Goal: Task Accomplishment & Management: Complete application form

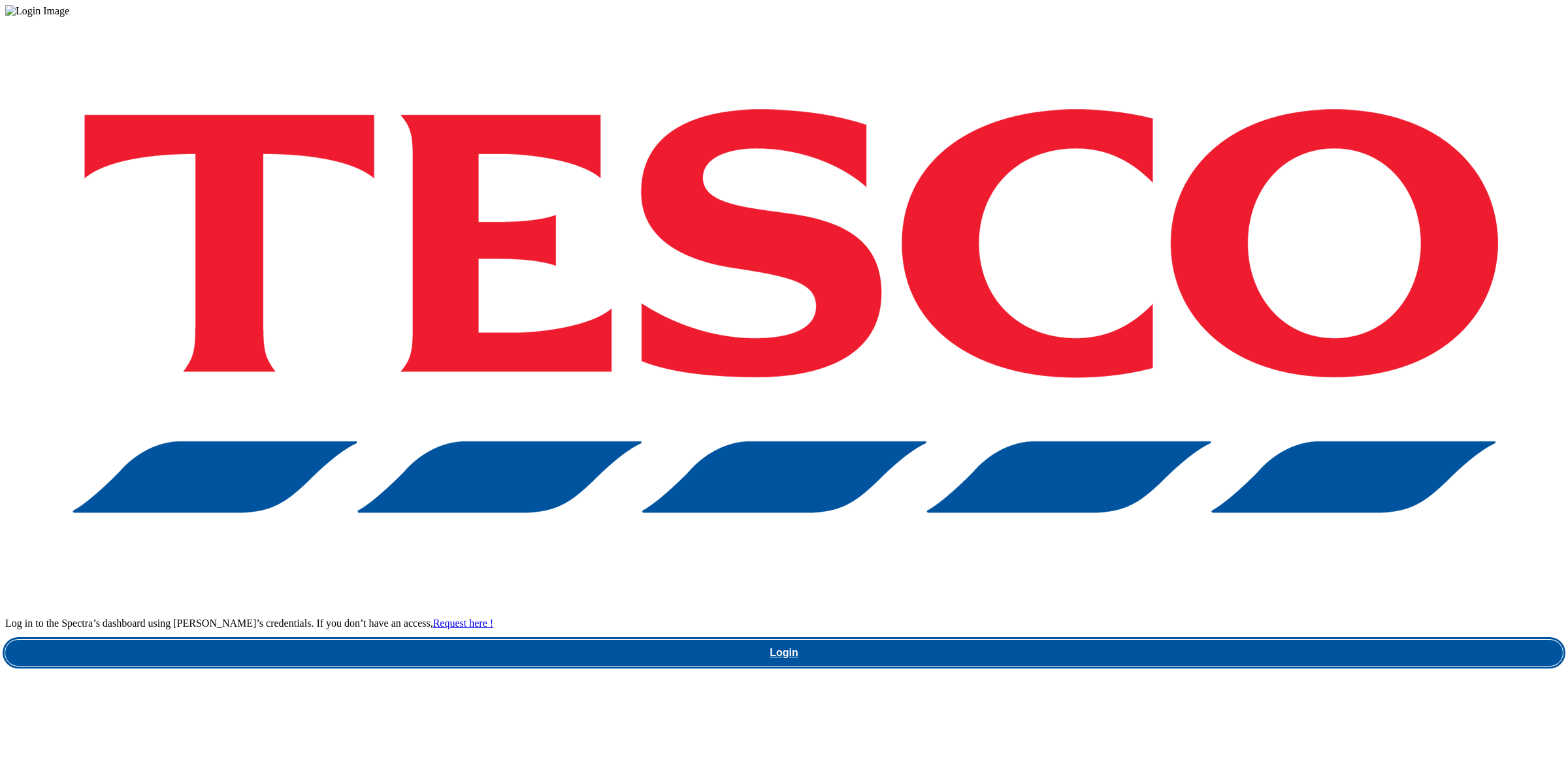
click at [1123, 640] on link "Login" at bounding box center [784, 653] width 1558 height 26
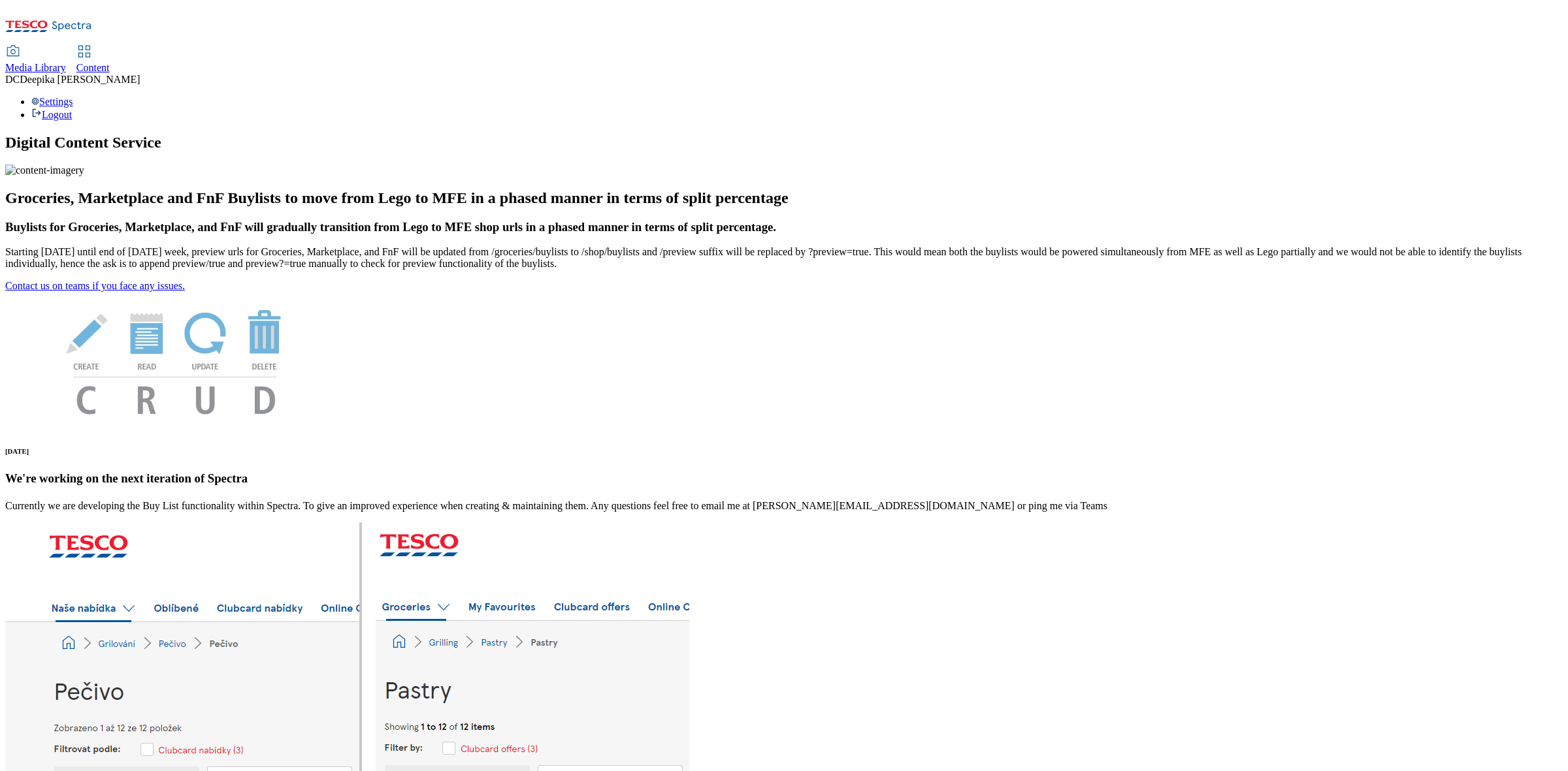
click at [110, 62] on span "Content" at bounding box center [93, 68] width 33 height 11
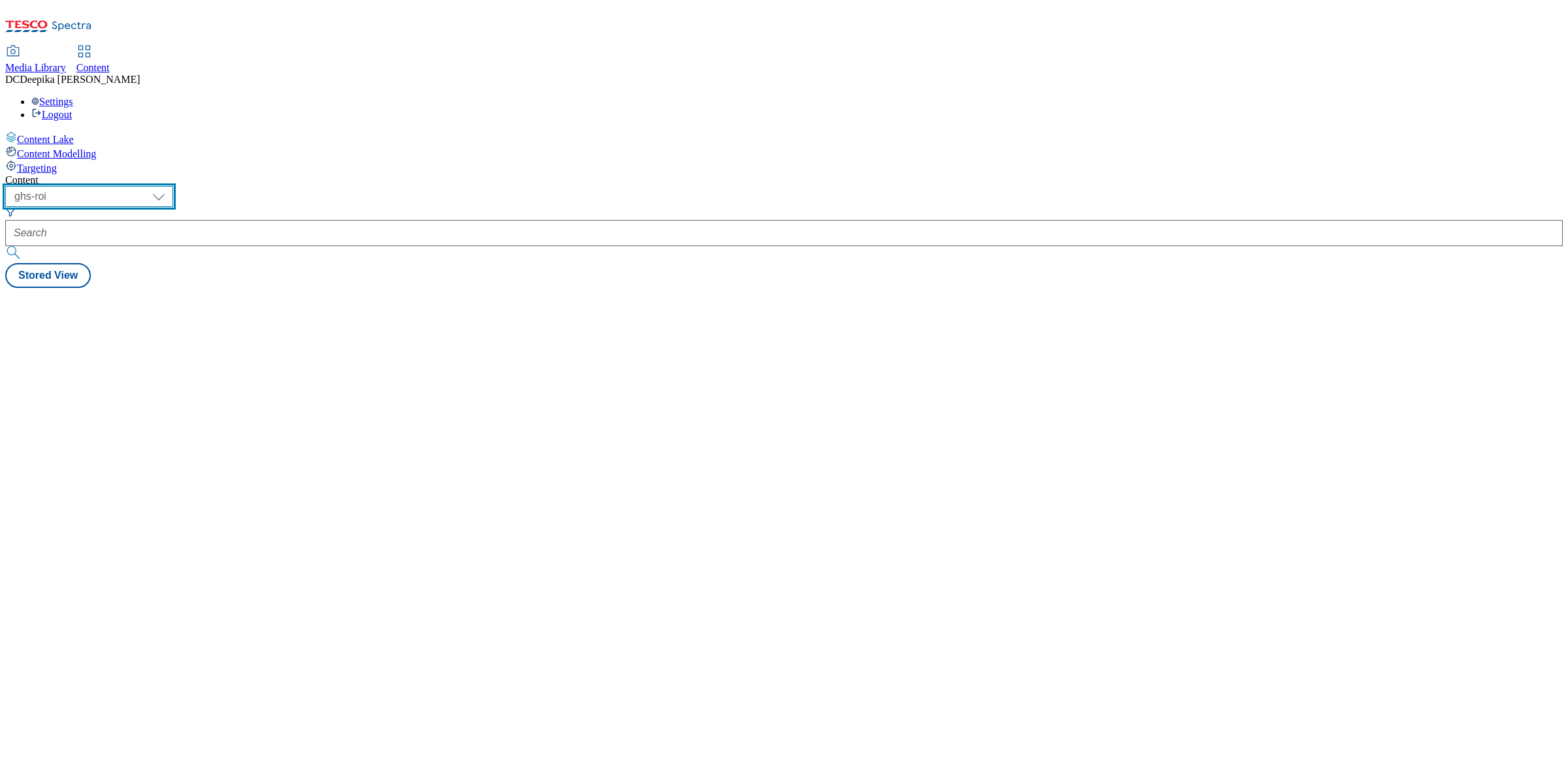
drag, startPoint x: 224, startPoint y: 104, endPoint x: 223, endPoint y: 111, distance: 7.1
click at [173, 186] on select "ghs-roi ghs-uk" at bounding box center [89, 197] width 168 height 21
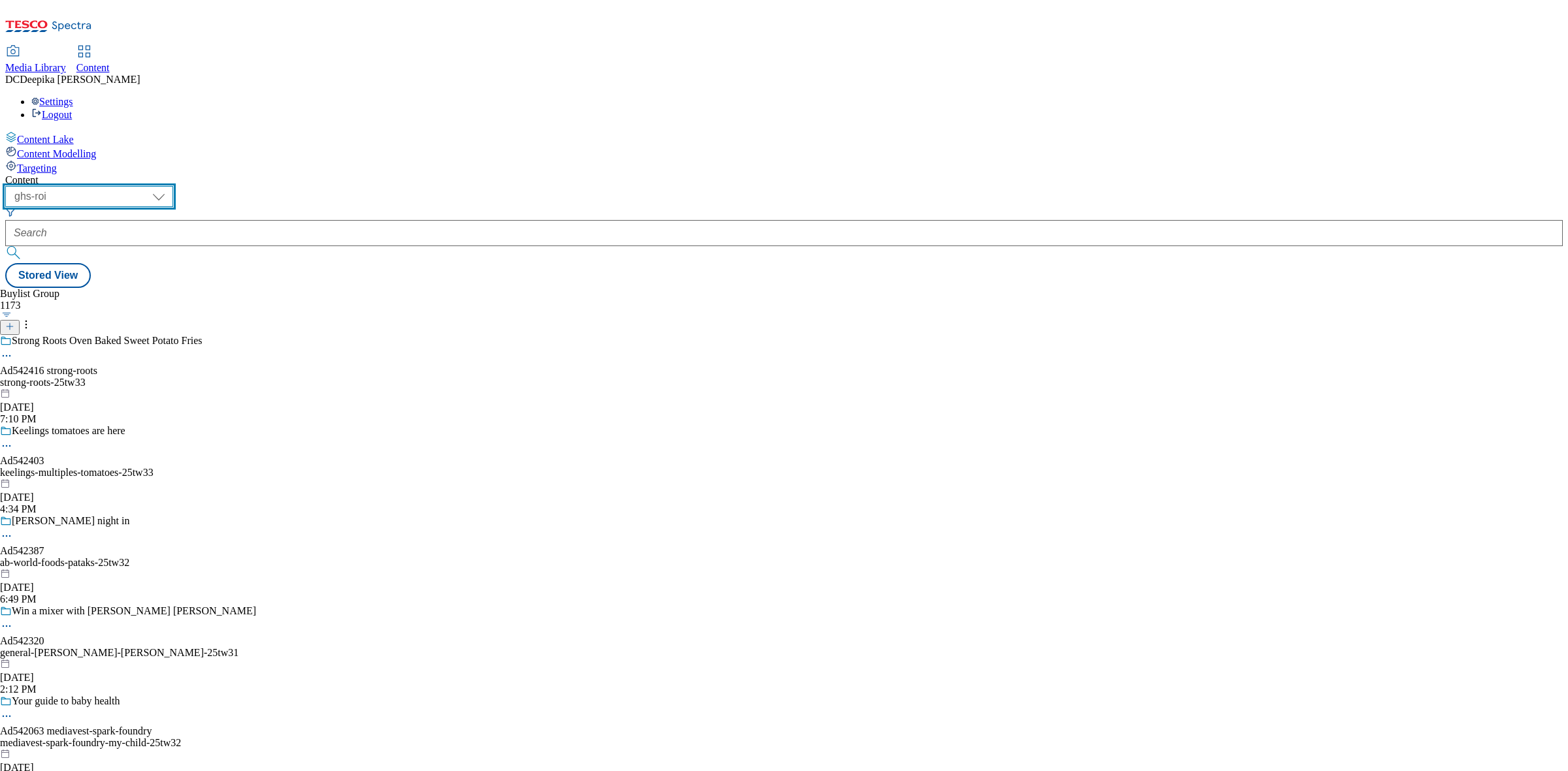
select select "ghs-[GEOGRAPHIC_DATA]"
click at [170, 186] on select "ghs-roi ghs-uk" at bounding box center [89, 197] width 168 height 21
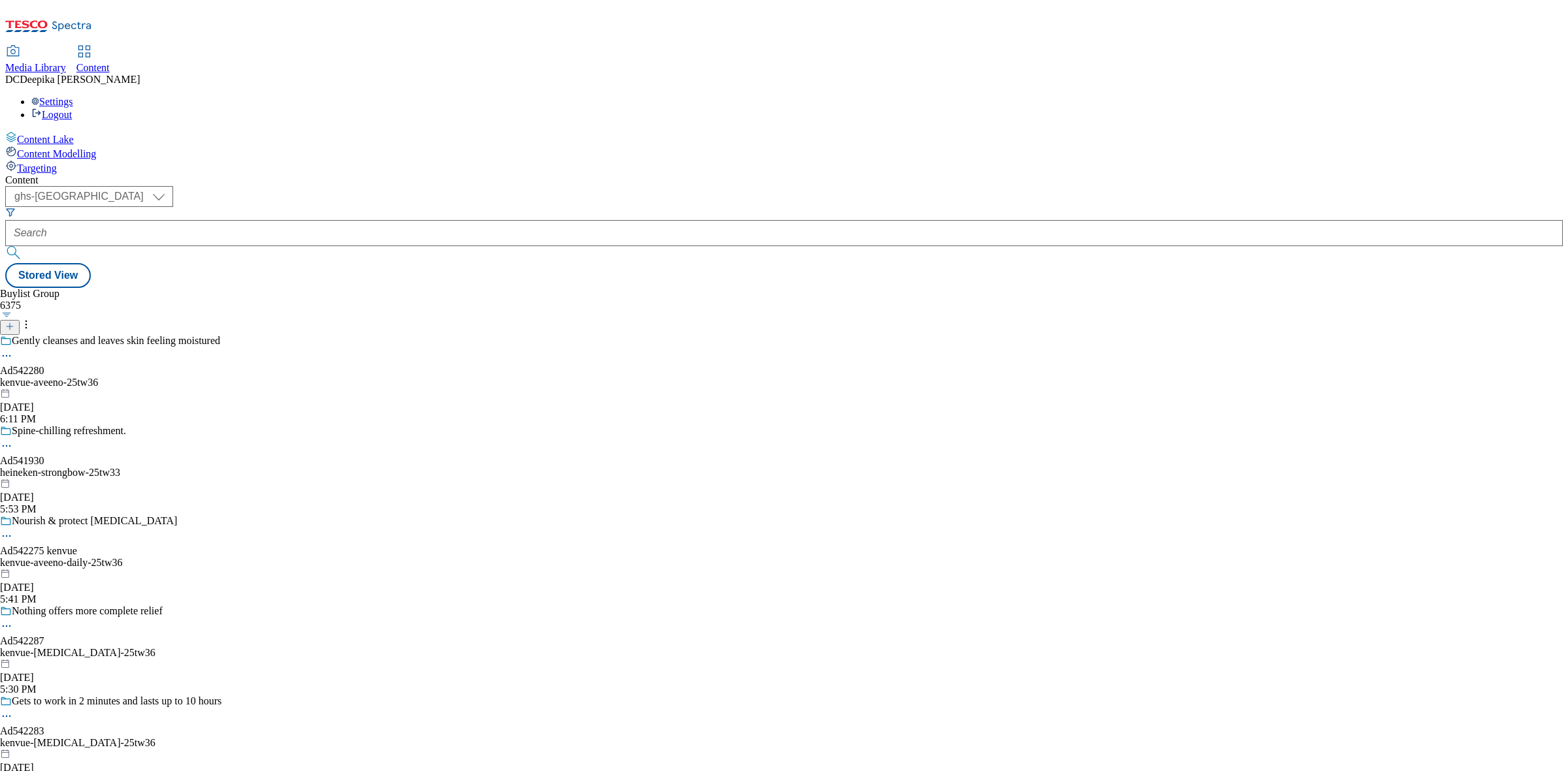
click at [14, 322] on icon at bounding box center [10, 326] width 9 height 9
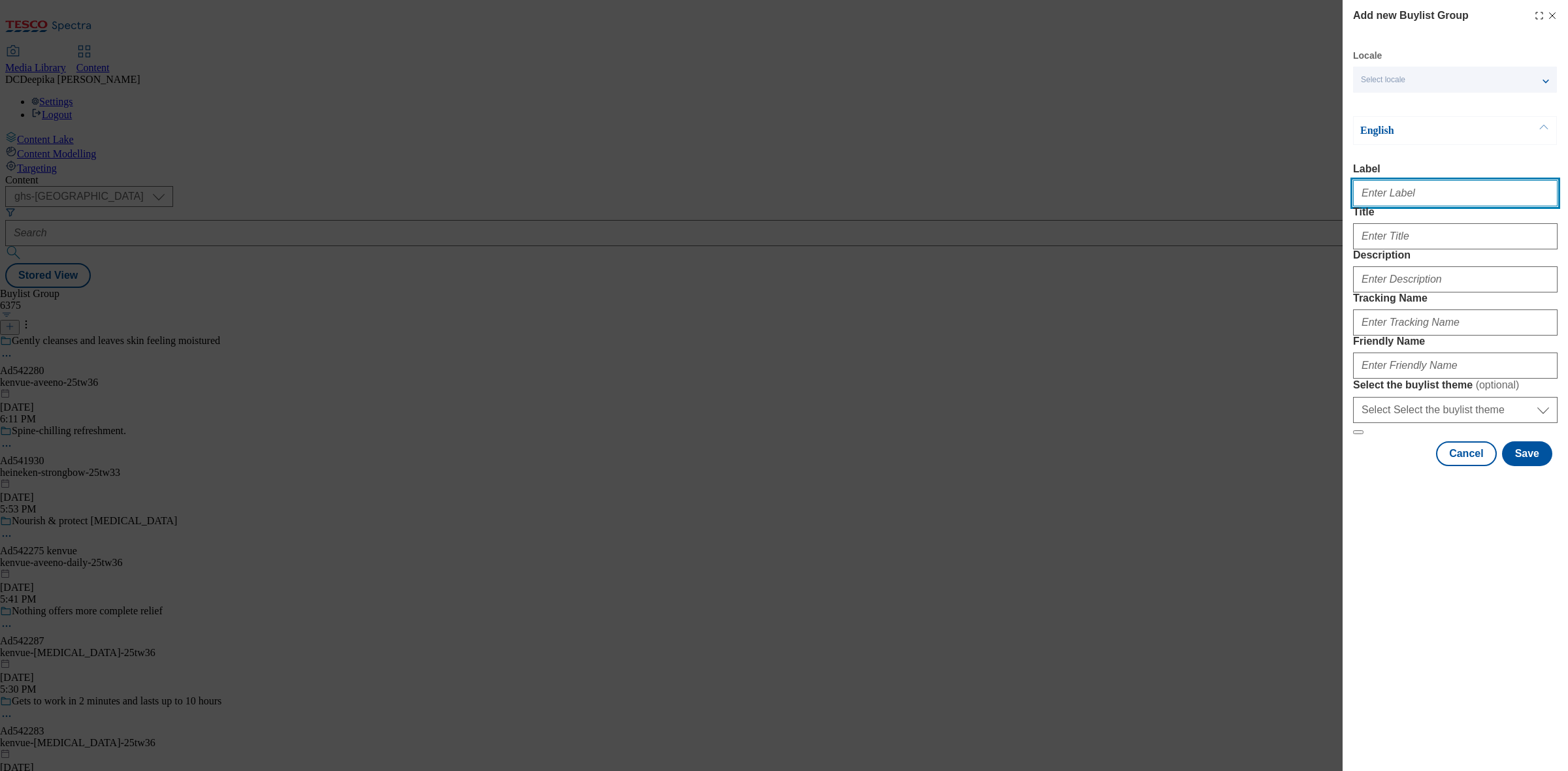
click at [1470, 193] on input "Label" at bounding box center [1455, 193] width 205 height 26
paste input "Ad542279"
type input "Ad542279"
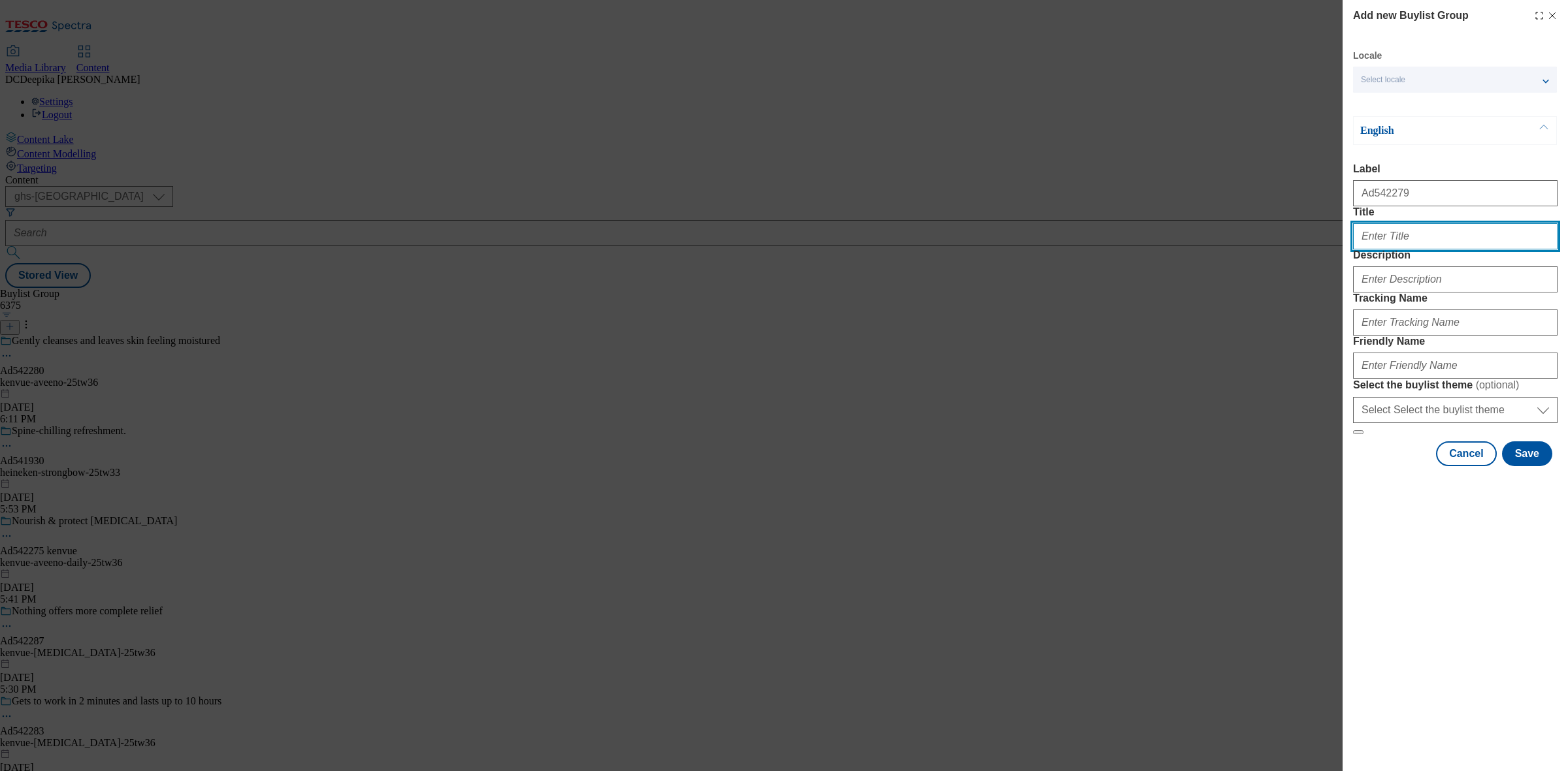
click at [1419, 250] on input "Title" at bounding box center [1455, 237] width 205 height 26
paste input "Nourish, soothe & protect your baby’s [MEDICAL_DATA] from Day 1"
type input "Nourish, soothe & protect your baby’s [MEDICAL_DATA] from Day 1"
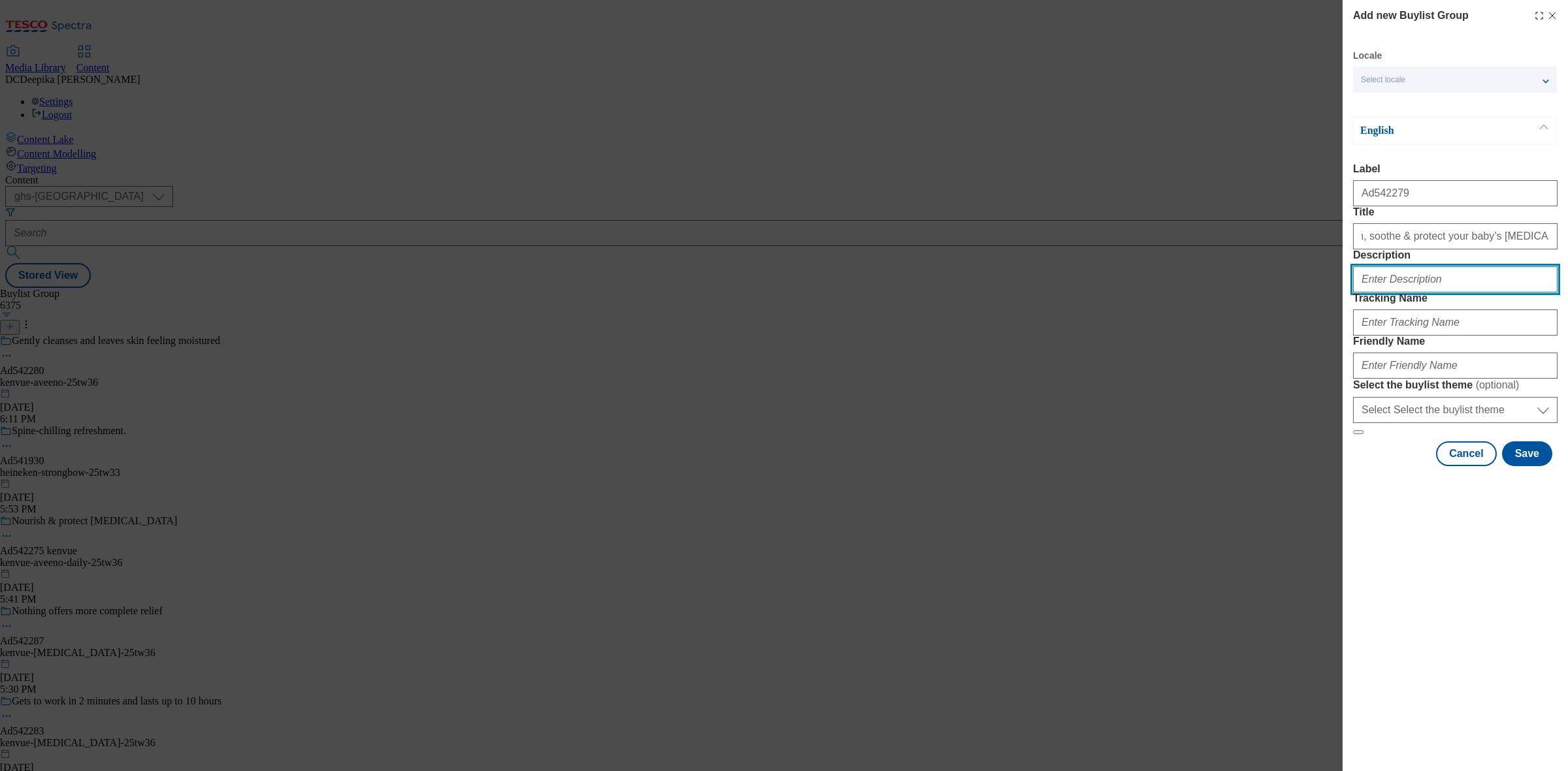
click at [1428, 292] on input "Description" at bounding box center [1455, 279] width 205 height 26
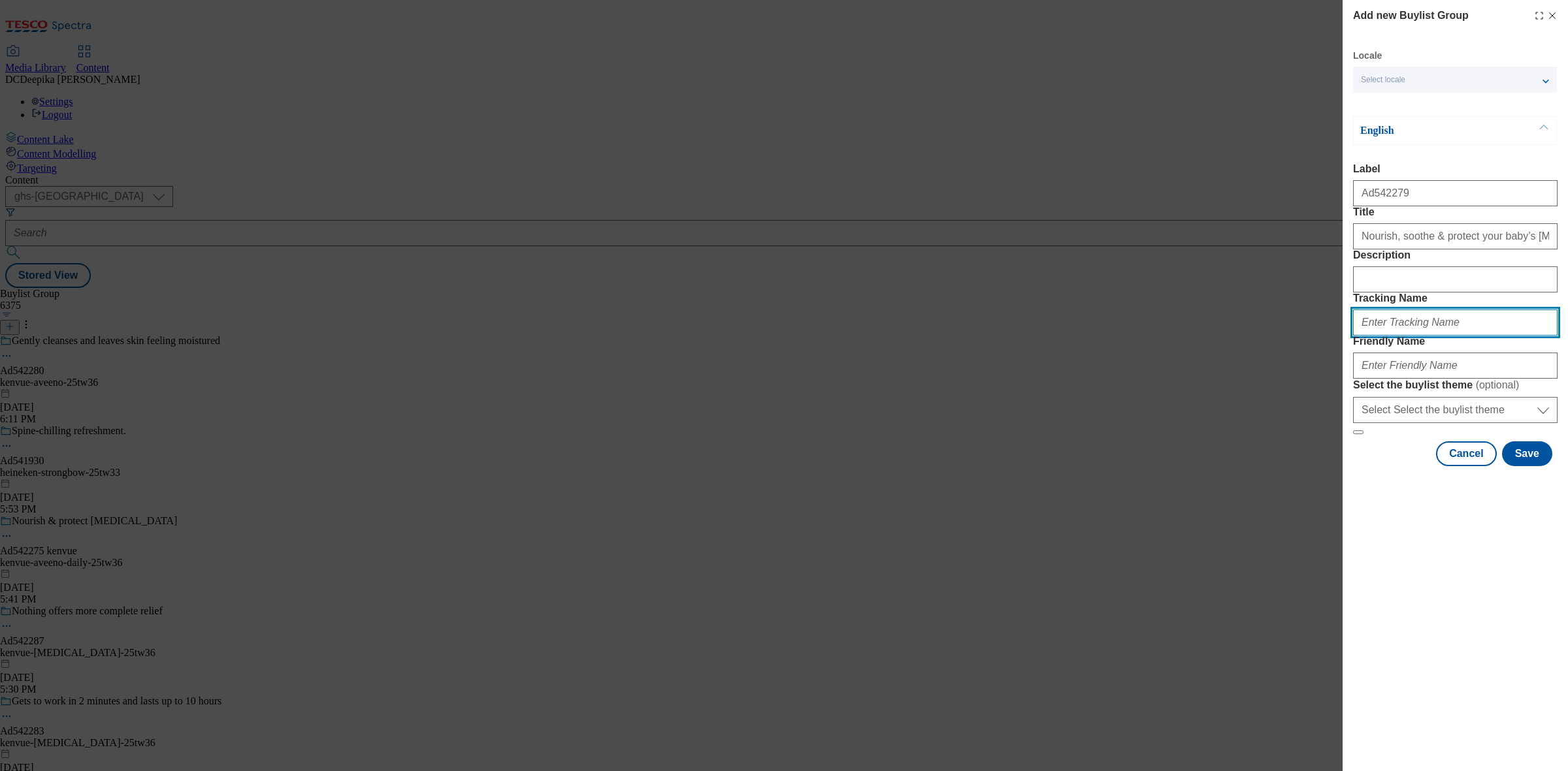
click at [1415, 336] on input "Tracking Name" at bounding box center [1455, 323] width 205 height 26
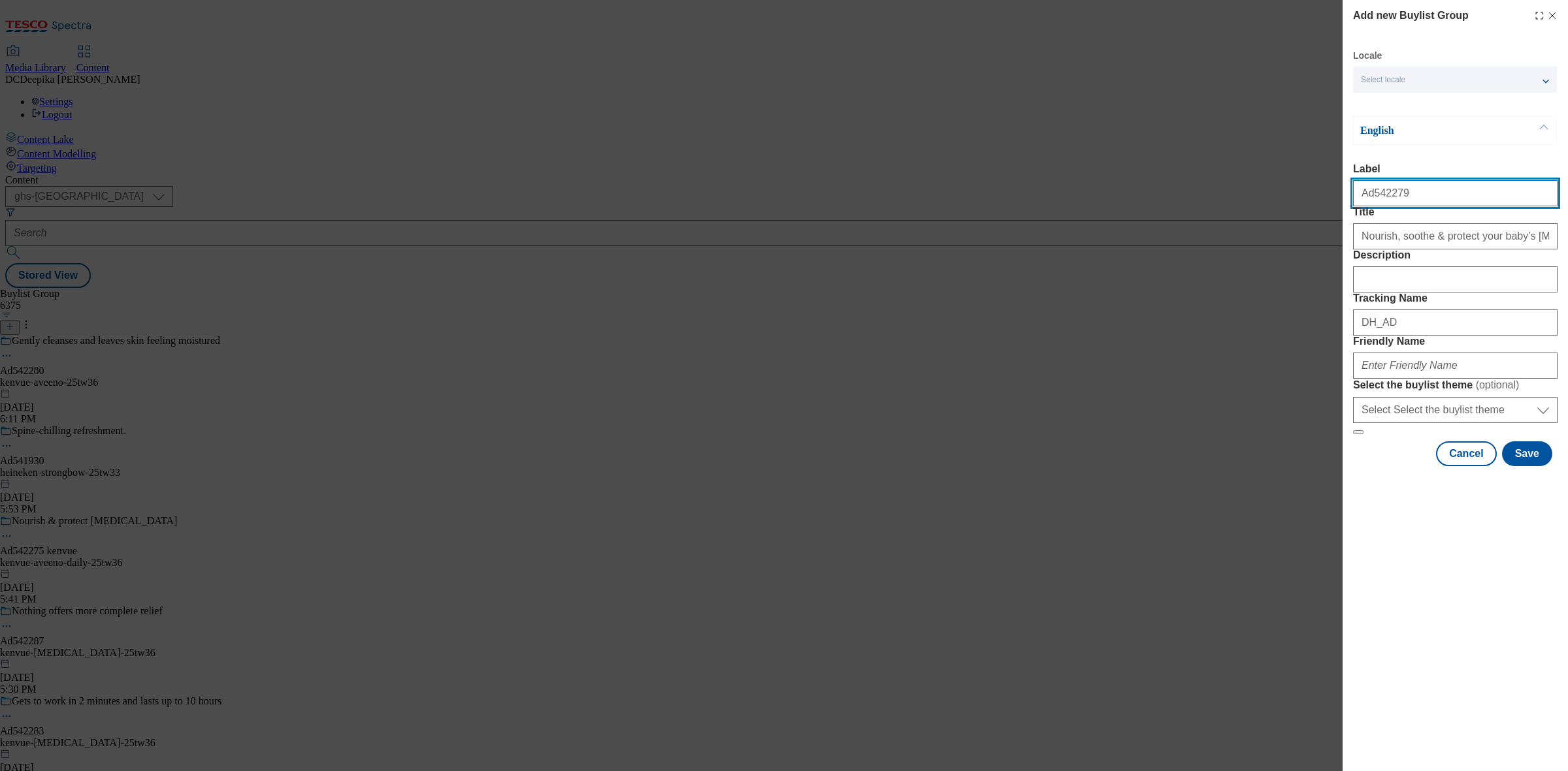
drag, startPoint x: 1413, startPoint y: 203, endPoint x: 1370, endPoint y: 210, distance: 43.6
click at [1370, 207] on input "Ad542279" at bounding box center [1455, 193] width 205 height 26
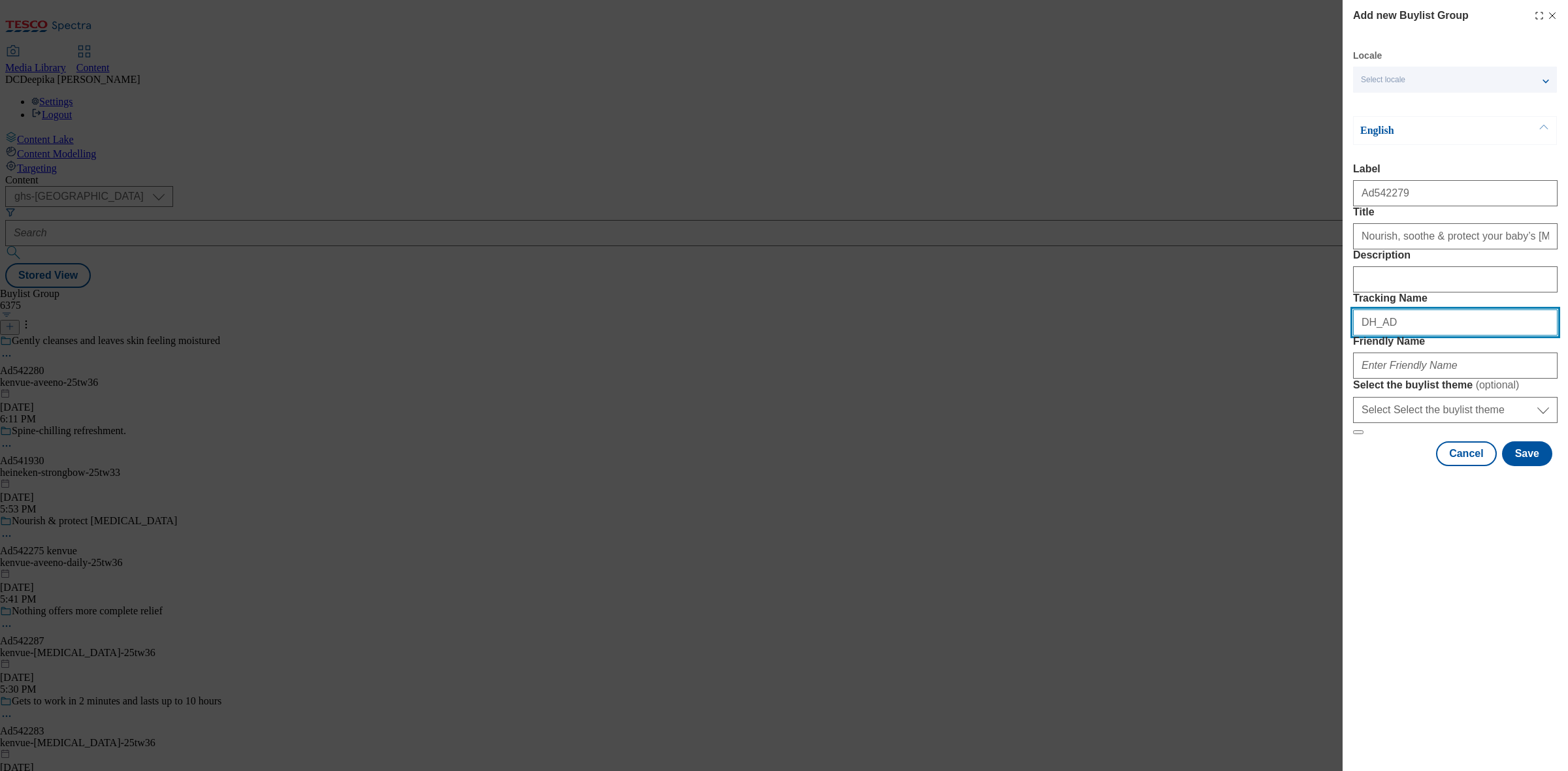
click at [1435, 336] on input "DH_AD" at bounding box center [1455, 323] width 205 height 26
paste input "542279"
type input "DH_AD542279"
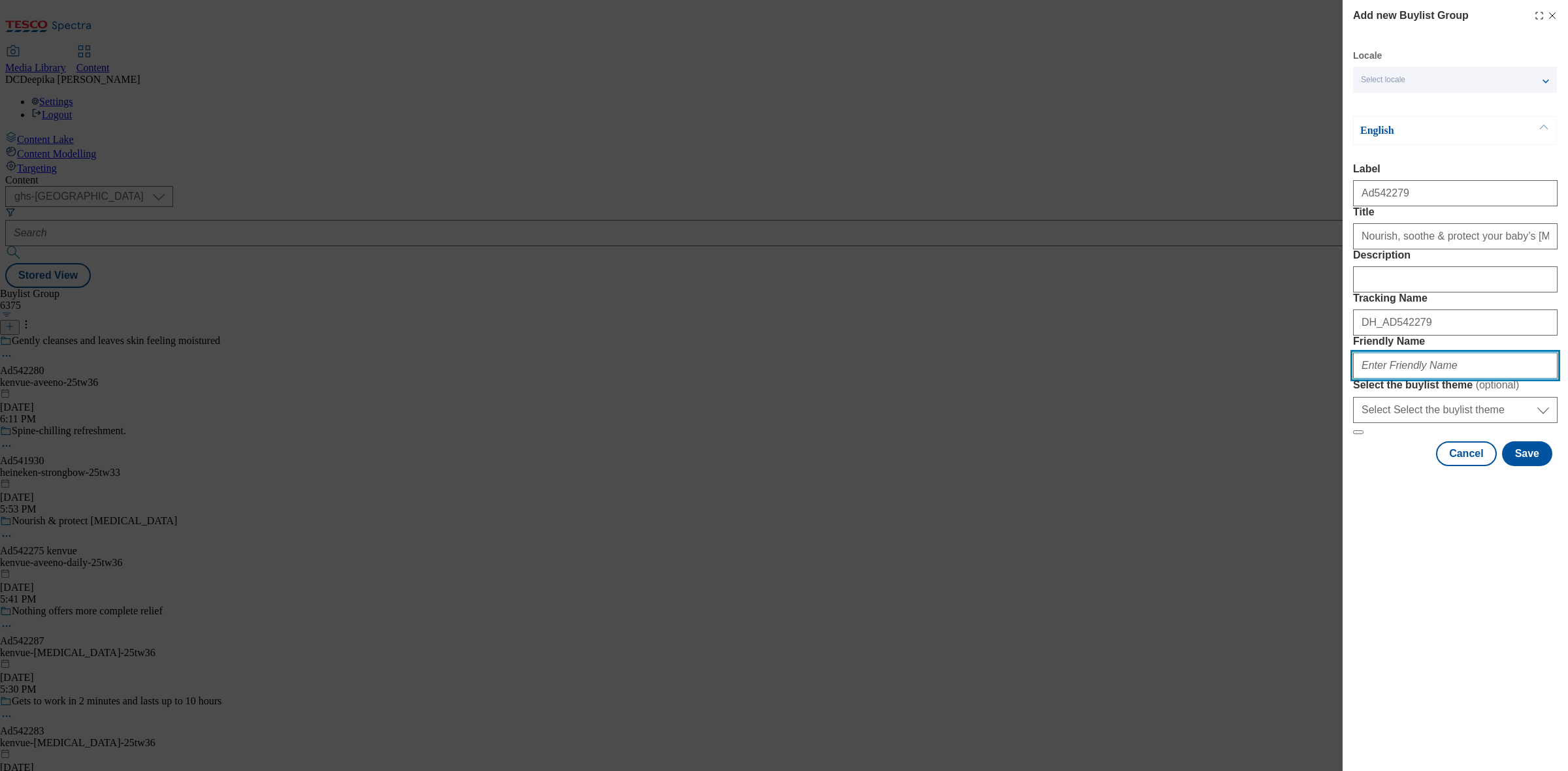
click at [1425, 379] on input "Friendly Name" at bounding box center [1455, 366] width 205 height 26
paste input "kenvue-aveeno-25tw36"
type input "kenvue-aveeno-25tw36"
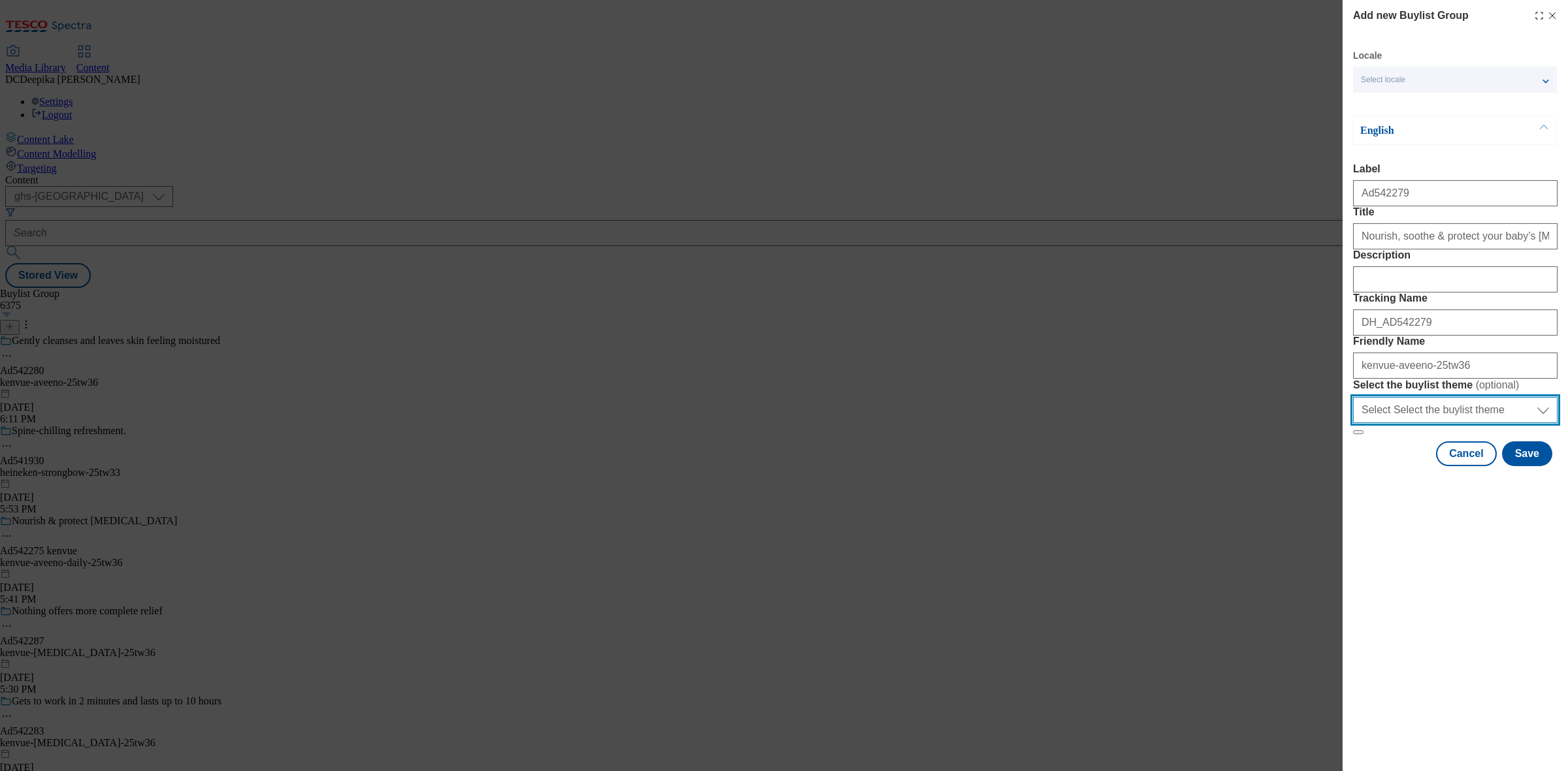
click at [1475, 423] on select "Select Select the buylist theme default fandf" at bounding box center [1455, 410] width 205 height 26
click at [1460, 423] on select "Select Select the buylist theme default fandf" at bounding box center [1455, 410] width 205 height 26
click at [1521, 466] on button "Save" at bounding box center [1527, 454] width 50 height 25
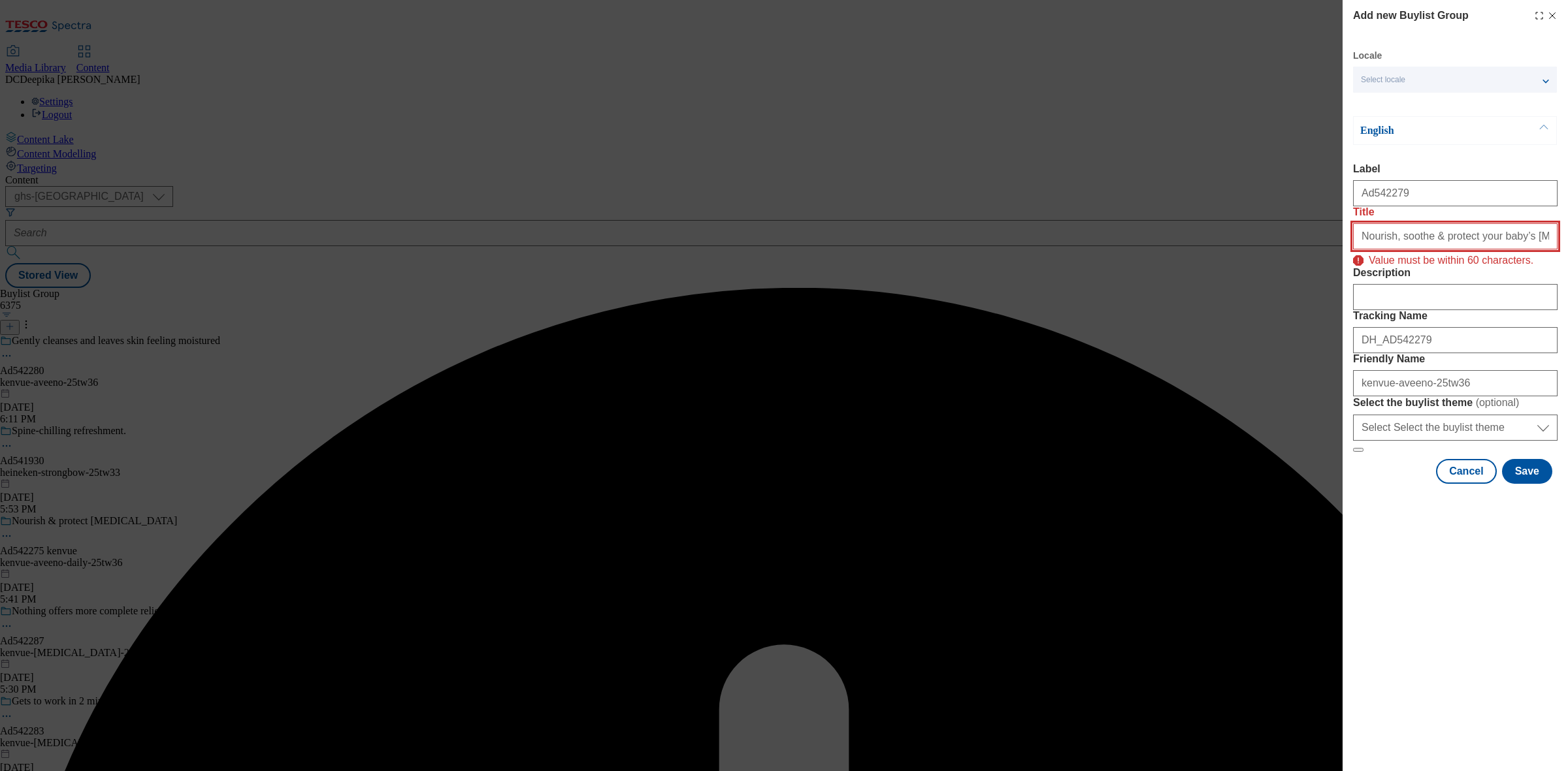
click at [1430, 250] on input "Nourish, soothe & protect your baby’s [MEDICAL_DATA] from Day 1" at bounding box center [1455, 237] width 205 height 26
click at [1365, 250] on input "Nourish, soothe & protect your baby’s [MEDICAL_DATA] from Day 1" at bounding box center [1455, 237] width 205 height 26
click at [1356, 250] on input "Nourish, soothe & protect your baby’s [MEDICAL_DATA] from Day 1" at bounding box center [1455, 237] width 205 height 26
click at [1476, 250] on input "Nourish, soothe & protect your baby’s [MEDICAL_DATA] from Day 1" at bounding box center [1455, 237] width 205 height 26
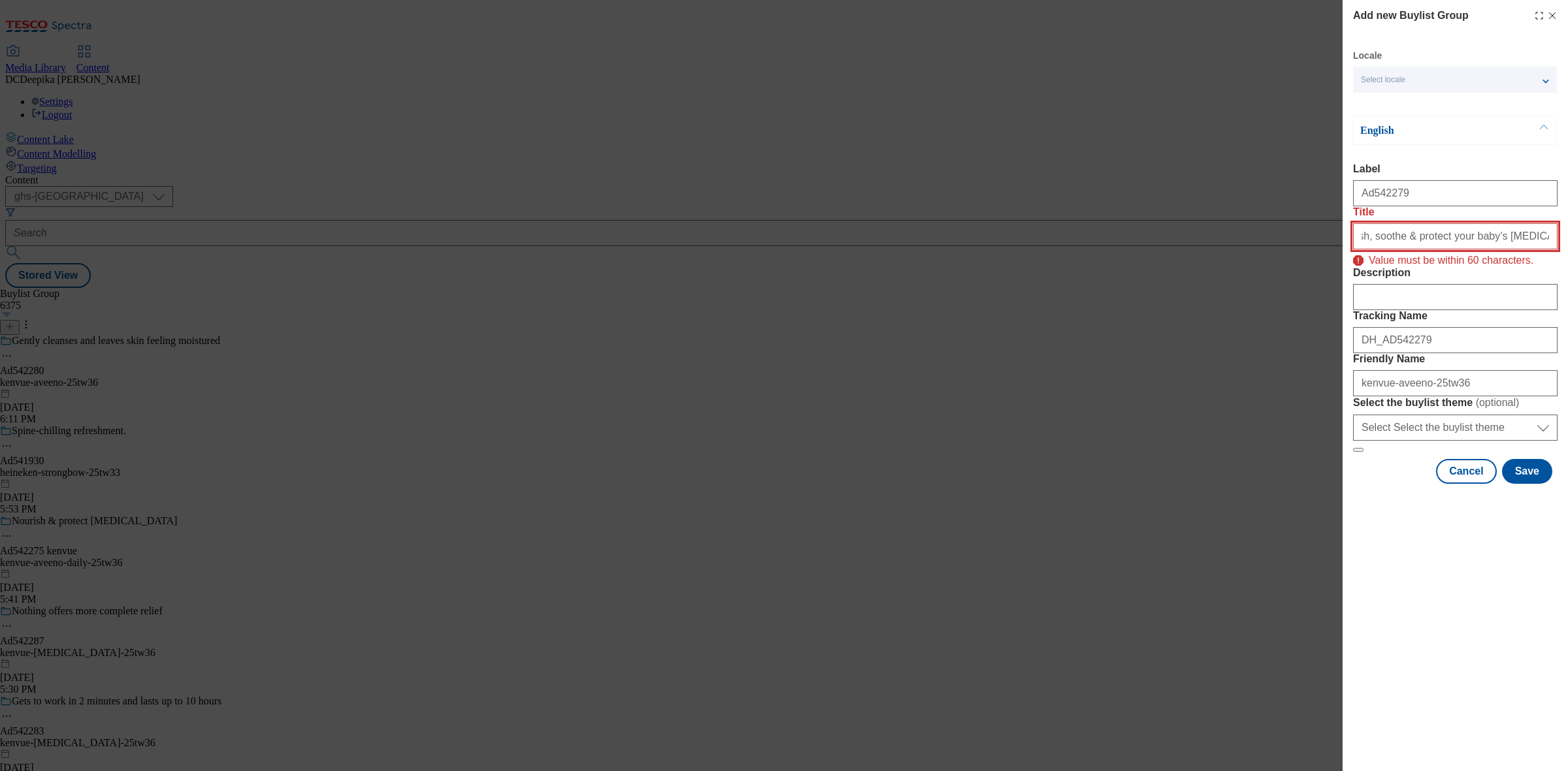
scroll to position [0, 36]
click at [1501, 250] on input "Nourish, soothe & protect your baby’s [MEDICAL_DATA] from Day 1" at bounding box center [1455, 237] width 205 height 26
drag, startPoint x: 1495, startPoint y: 263, endPoint x: 1553, endPoint y: 260, distance: 58.1
click at [1553, 250] on input "Nourish, soothe & protect your baby’s [MEDICAL_DATA] from Day 1" at bounding box center [1455, 237] width 205 height 26
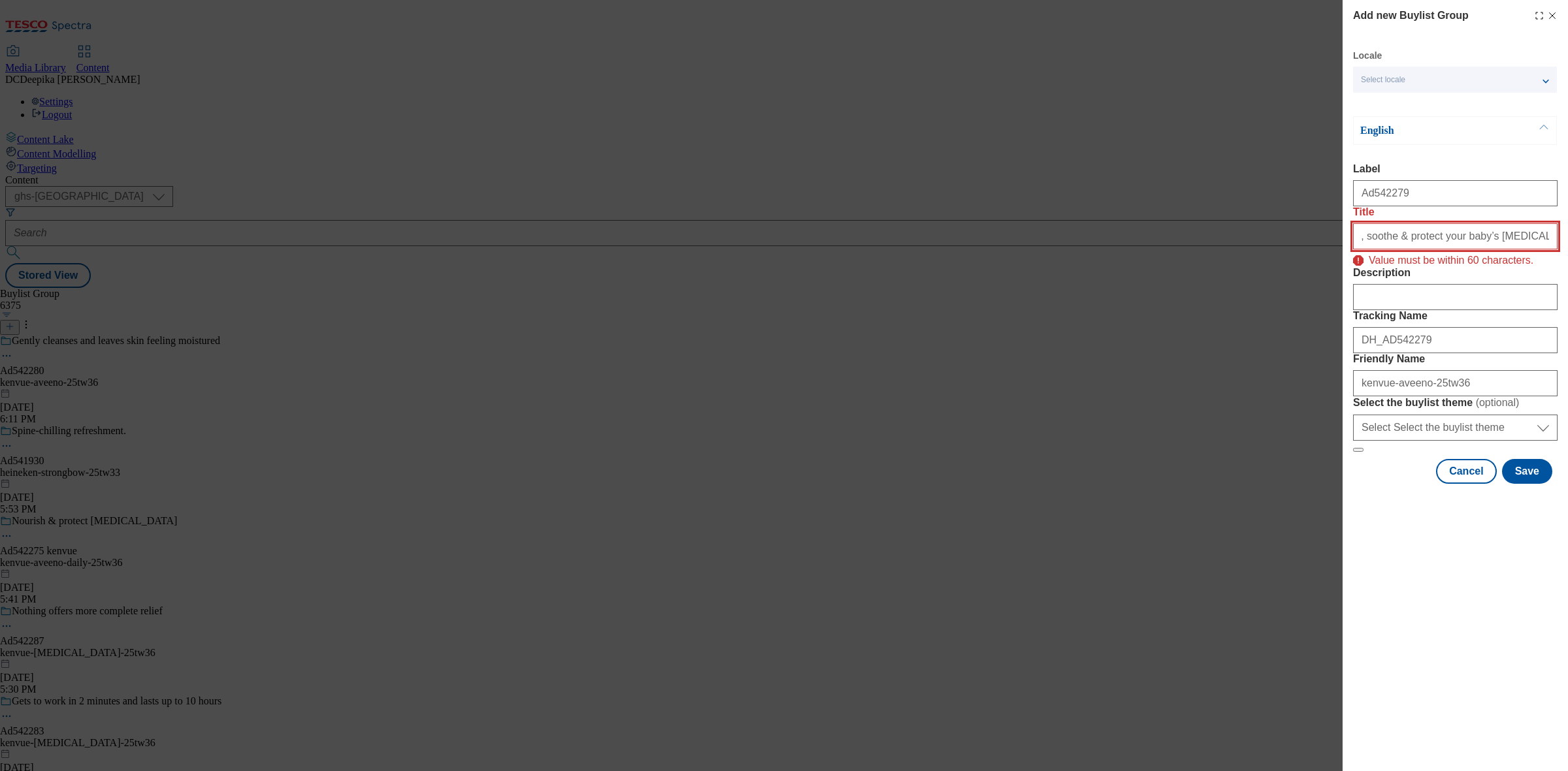
drag, startPoint x: 1461, startPoint y: 267, endPoint x: 1567, endPoint y: 273, distance: 106.2
click at [1567, 273] on div "Add new Buylist Group Locale Select locale English Welsh English Label Ad542279…" at bounding box center [1455, 243] width 226 height 486
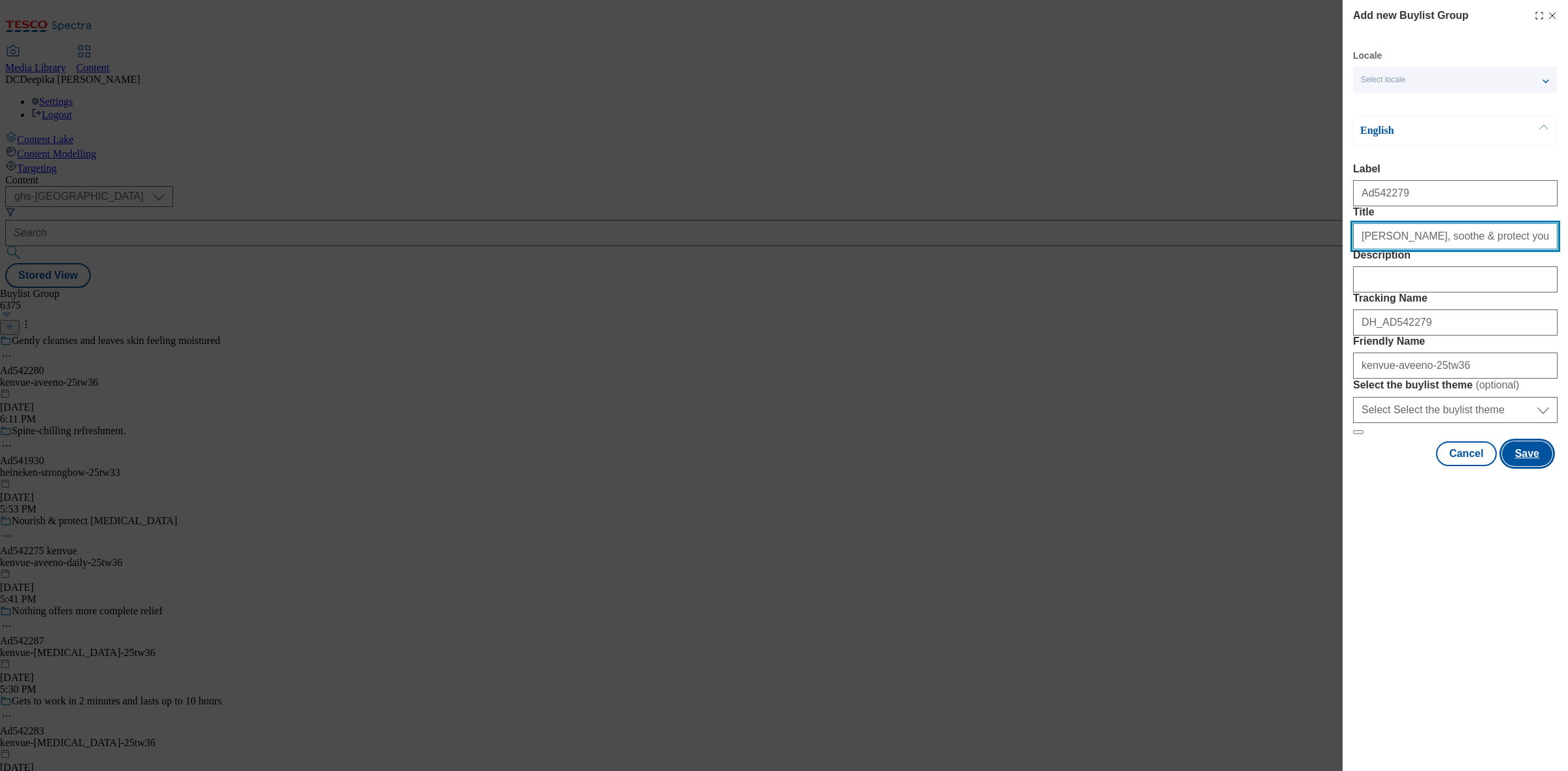
type input "Nourish, soothe & protect your baby’s"
click at [1532, 466] on button "Save" at bounding box center [1527, 454] width 50 height 25
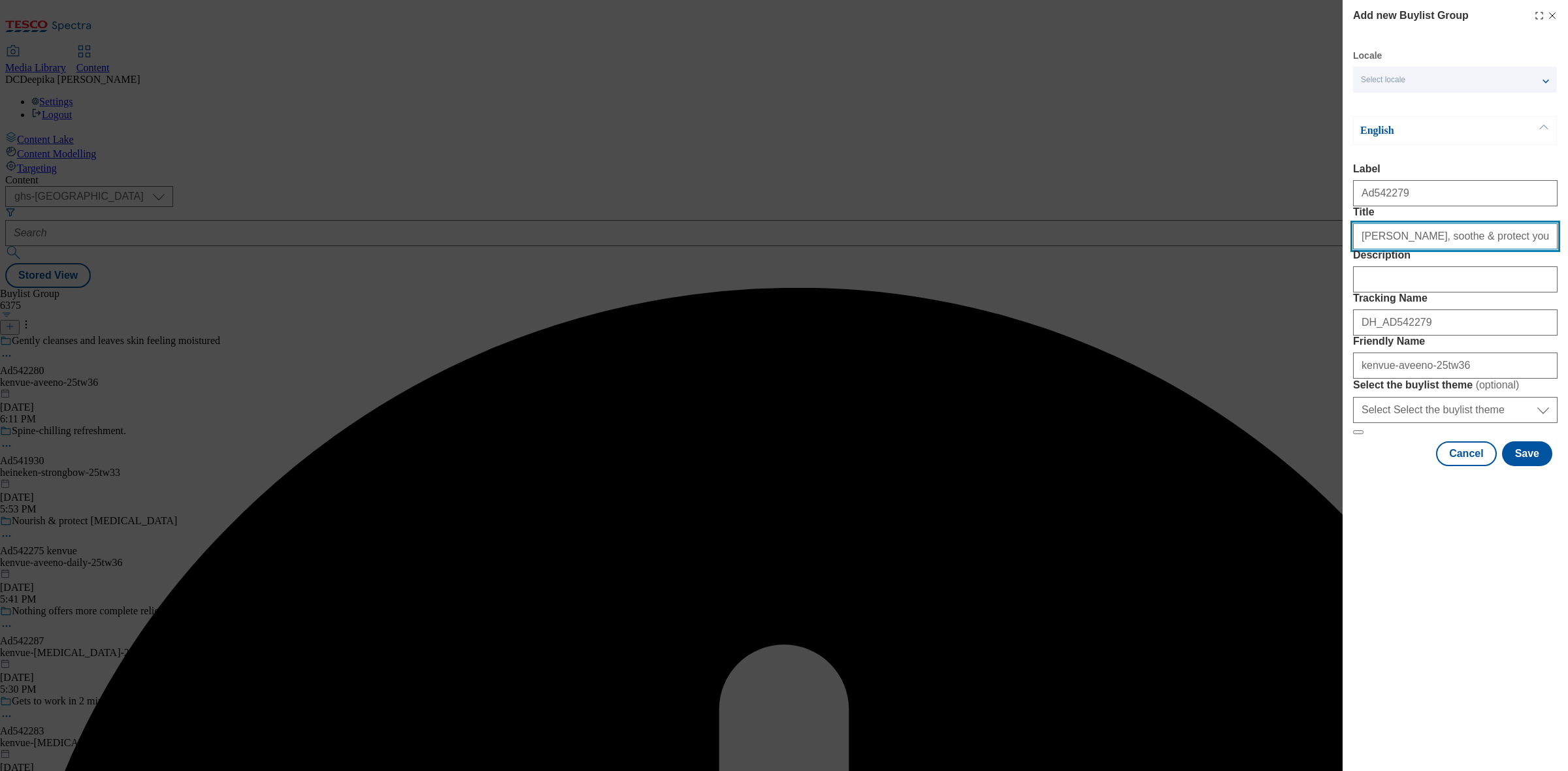
click at [1510, 250] on input "Nourish, soothe & protect your baby’s" at bounding box center [1455, 237] width 205 height 26
paste input "kenvue-aveeno-25tw36"
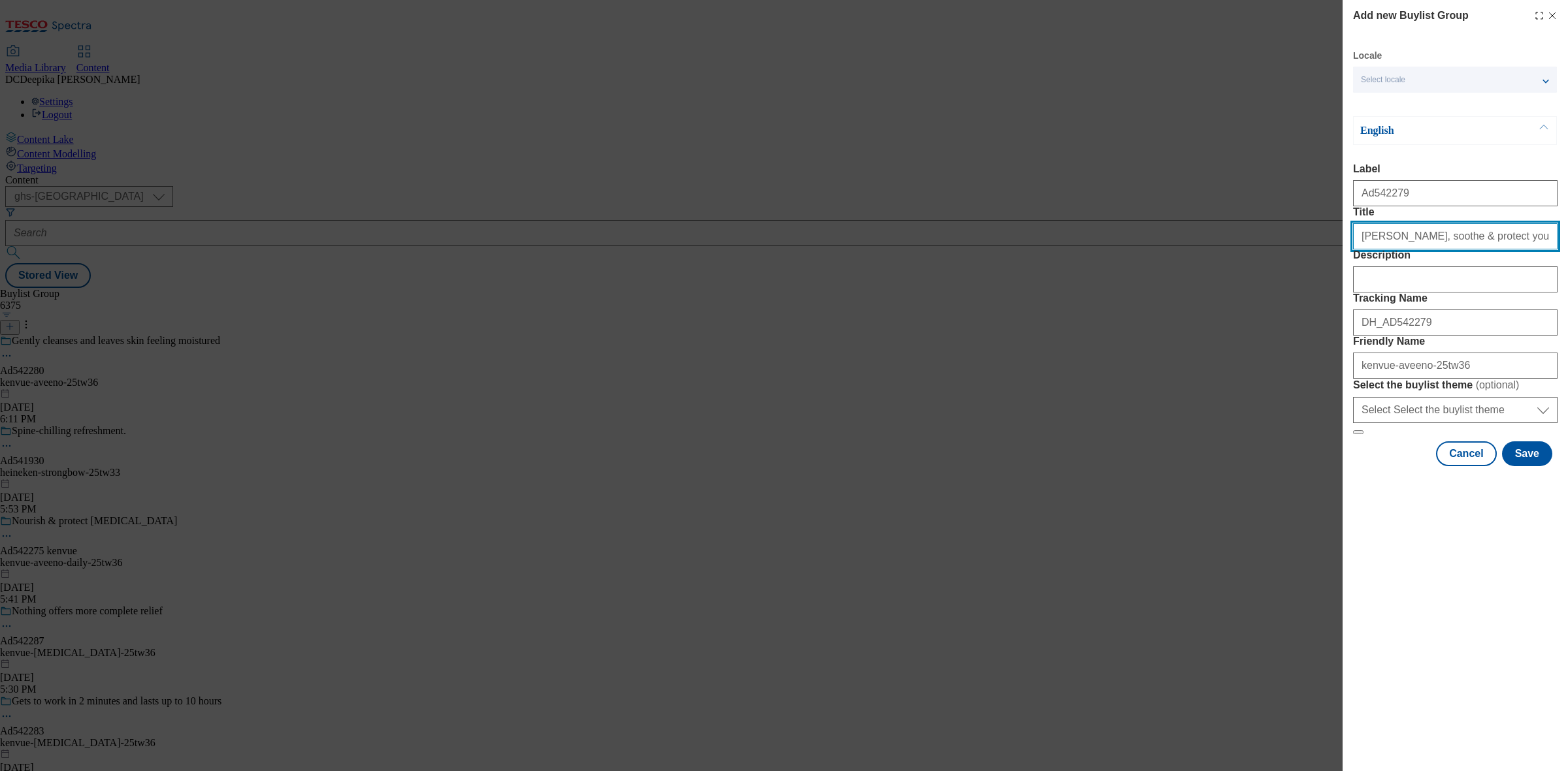
drag, startPoint x: 1327, startPoint y: 271, endPoint x: 1304, endPoint y: 271, distance: 23.0
click at [1304, 271] on div "Add new Buylist Group Locale Select locale English Welsh English Label Ad542279…" at bounding box center [784, 386] width 1568 height 771
click at [1445, 250] on input "Nourish, soothe & protect your baby’s" at bounding box center [1455, 237] width 205 height 26
paste input "sensitive skin from Day 1"
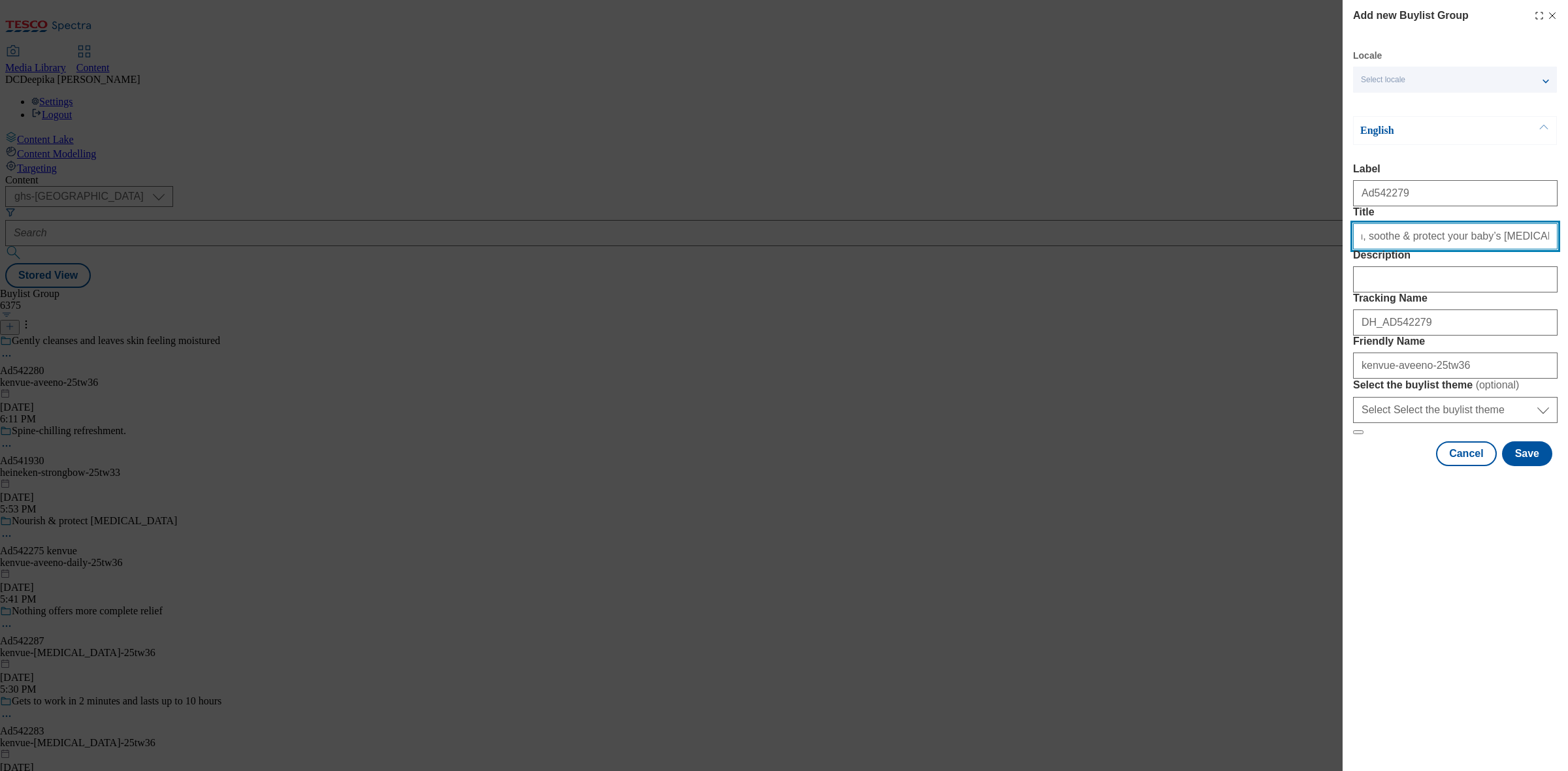
drag, startPoint x: 1512, startPoint y: 268, endPoint x: 1567, endPoint y: 273, distance: 55.2
click at [1567, 273] on div "Add new Buylist Group Locale Select locale English Welsh English Label Ad542279…" at bounding box center [1455, 234] width 226 height 469
type input "Nourish, soothe & protect your baby’s sensitive skin"
click at [1529, 466] on button "Save" at bounding box center [1527, 454] width 50 height 25
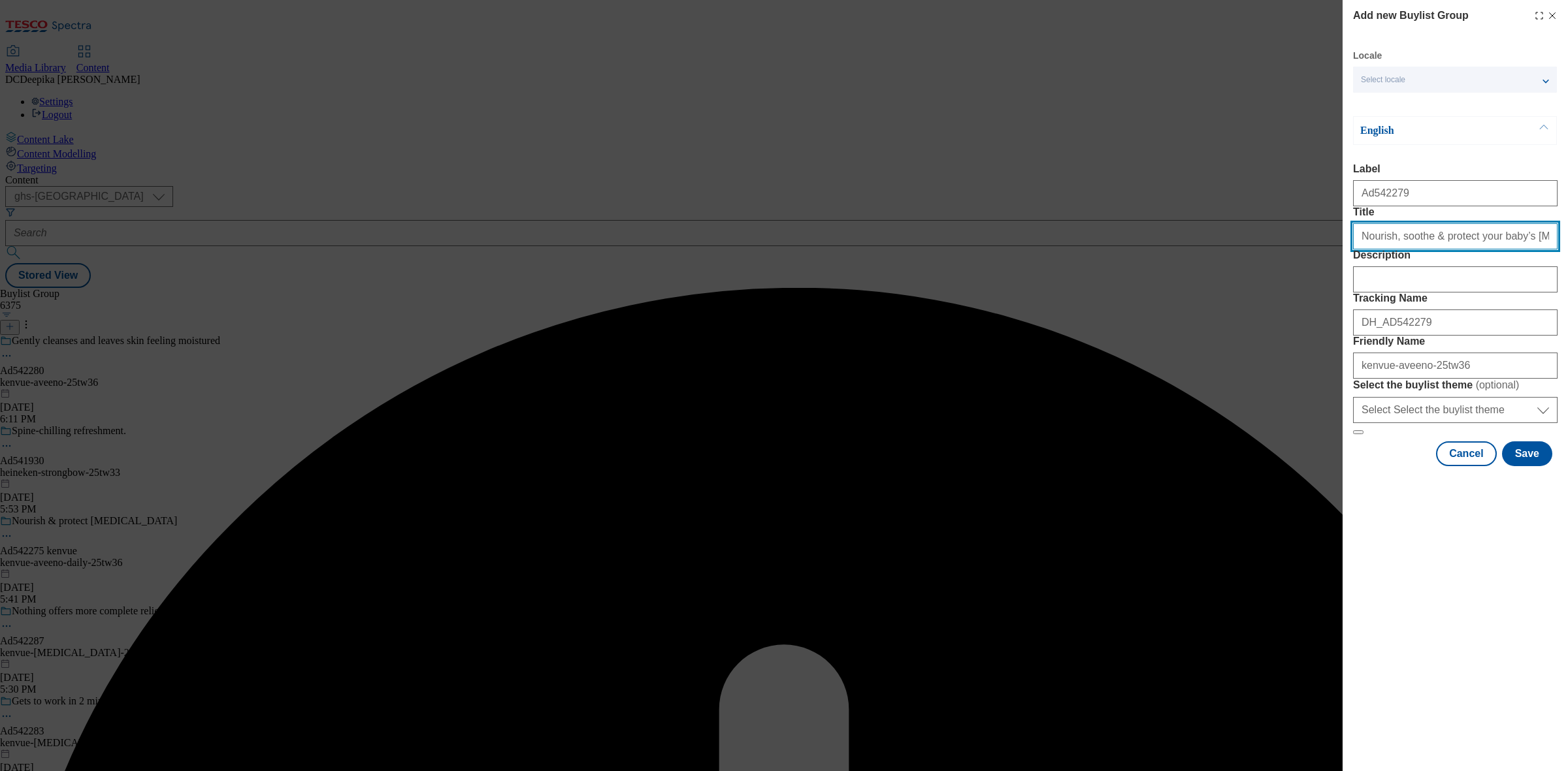
drag, startPoint x: 1359, startPoint y: 269, endPoint x: 1339, endPoint y: 271, distance: 20.1
click at [1339, 271] on div "Add new Buylist Group Locale Select locale English Welsh English Label Ad542279…" at bounding box center [784, 386] width 1568 height 771
click at [1434, 250] on input "Nourish, soothe & protect your baby’s sensitive skin" at bounding box center [1455, 237] width 205 height 26
click at [1516, 250] on input "Nourish, soothe & protect your baby’s sensitive skin" at bounding box center [1455, 237] width 205 height 26
click at [1534, 250] on input "Nourish, soothe & protect your baby’s sensitive skin" at bounding box center [1455, 237] width 205 height 26
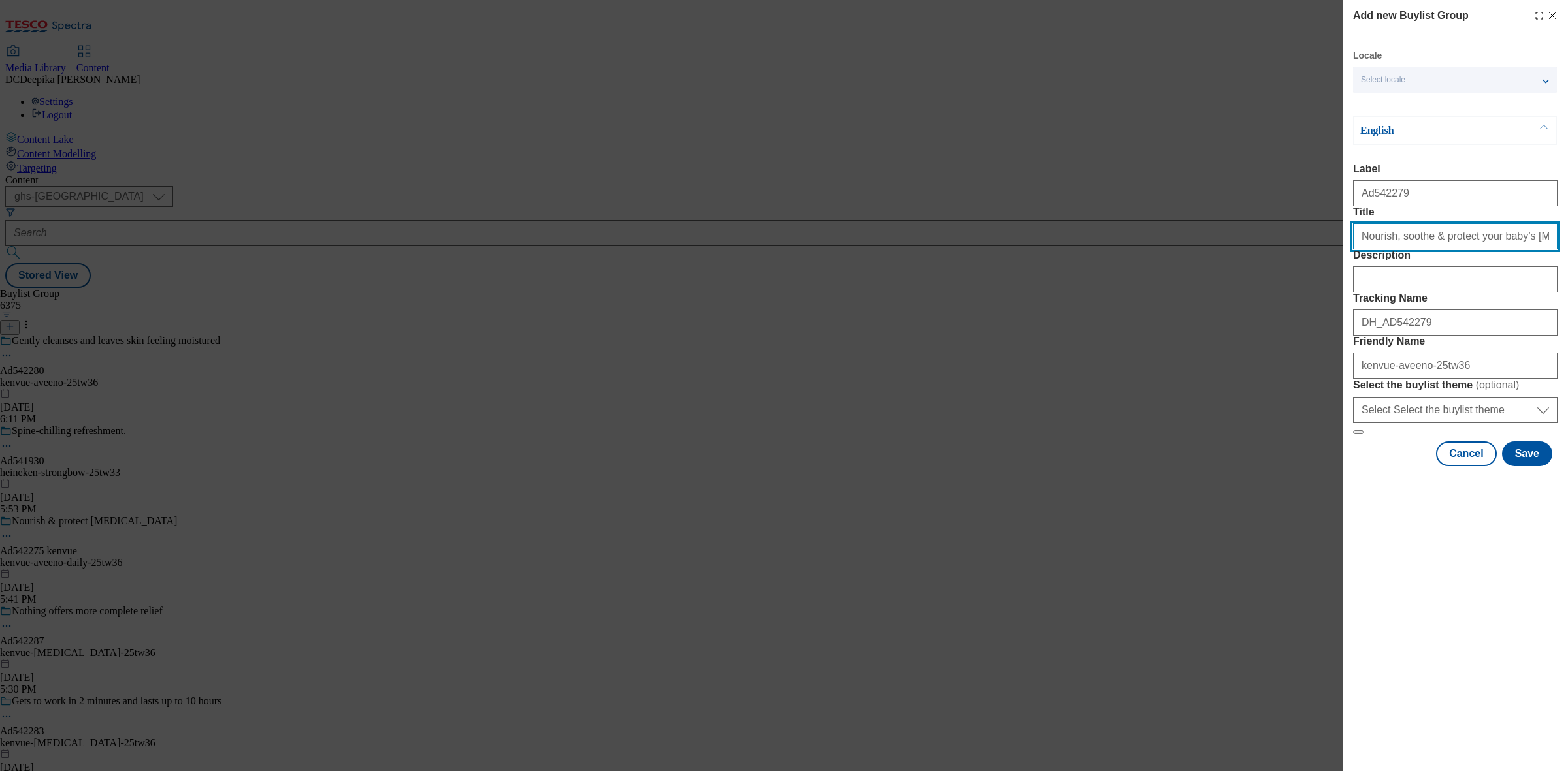
drag, startPoint x: 1497, startPoint y: 267, endPoint x: 1567, endPoint y: 268, distance: 70.0
click at [1567, 268] on div "Add new Buylist Group Locale Select locale English Welsh English Label Ad542279…" at bounding box center [1455, 234] width 226 height 469
type input "Nourish, soothe & protect your baby"
click at [1542, 466] on button "Save" at bounding box center [1527, 454] width 50 height 25
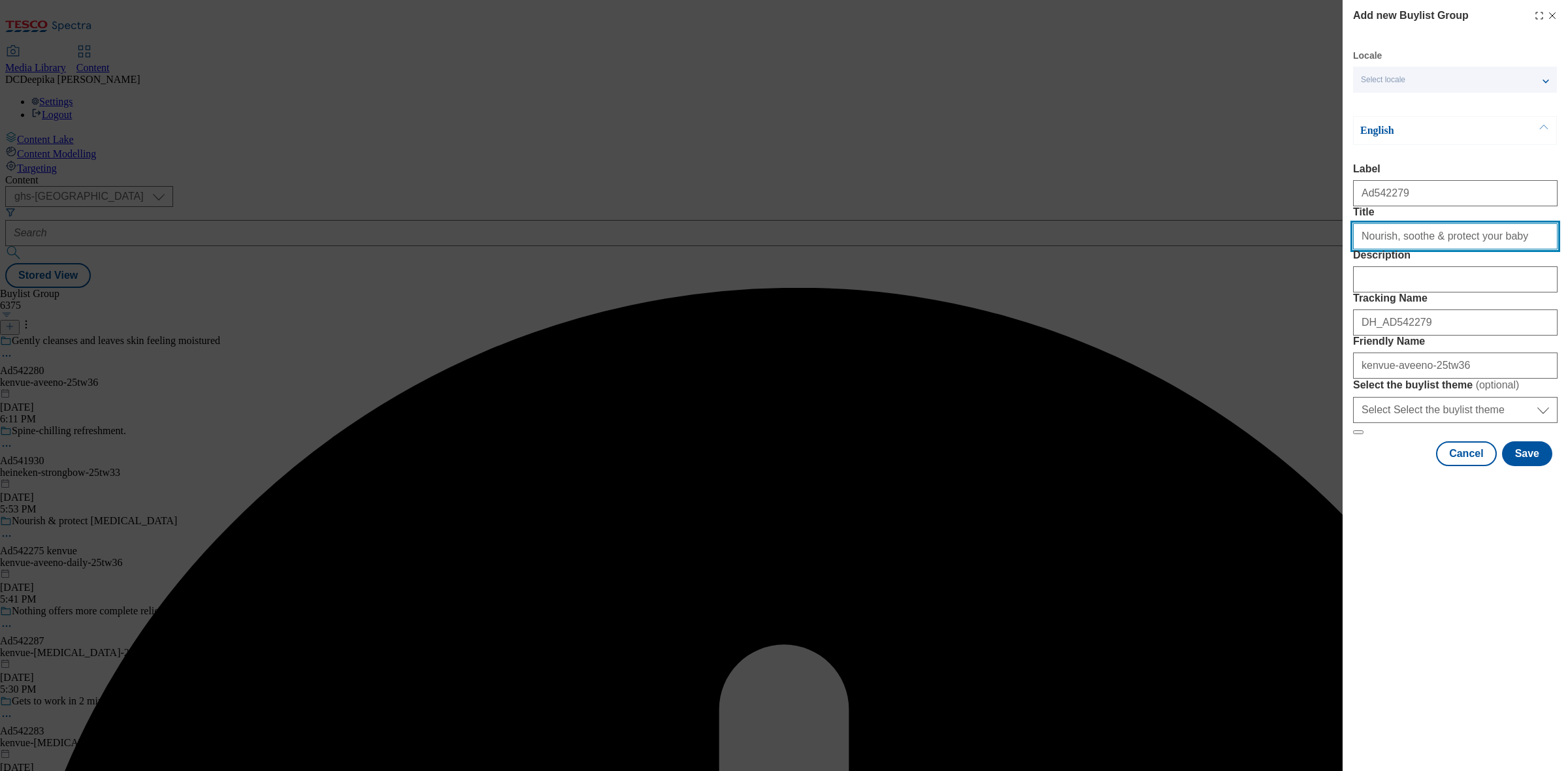
drag, startPoint x: 1361, startPoint y: 272, endPoint x: 1346, endPoint y: 272, distance: 15.0
click at [1346, 272] on div "Add new Buylist Group Locale Select locale English Welsh English Label Ad542279…" at bounding box center [1455, 234] width 226 height 469
click at [1504, 250] on input "Nourish, soothe & protect your baby" at bounding box center [1455, 237] width 205 height 26
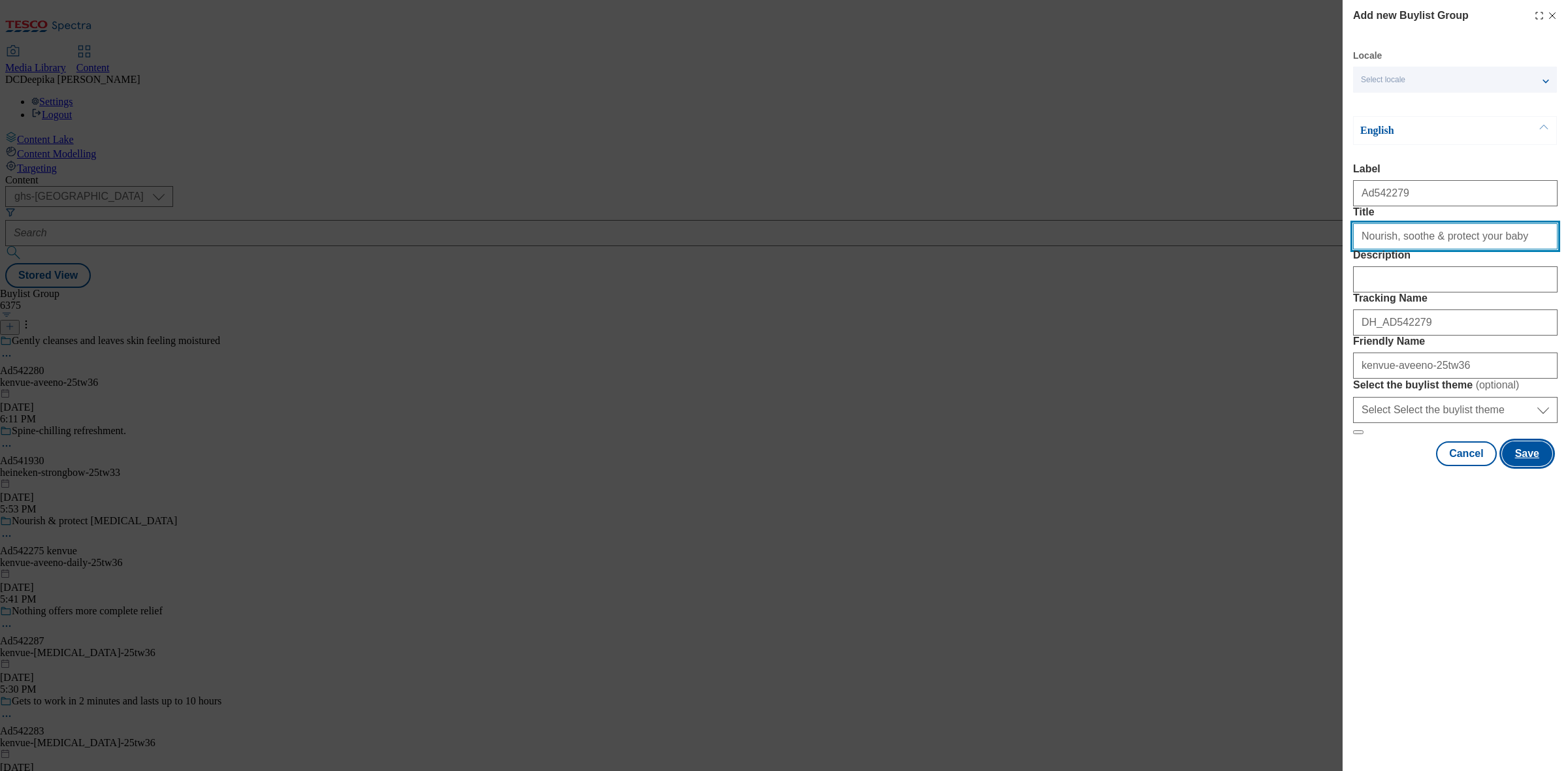
type input "Nourish, soothe & protect your baby"
click at [1536, 466] on button "Save" at bounding box center [1527, 454] width 50 height 25
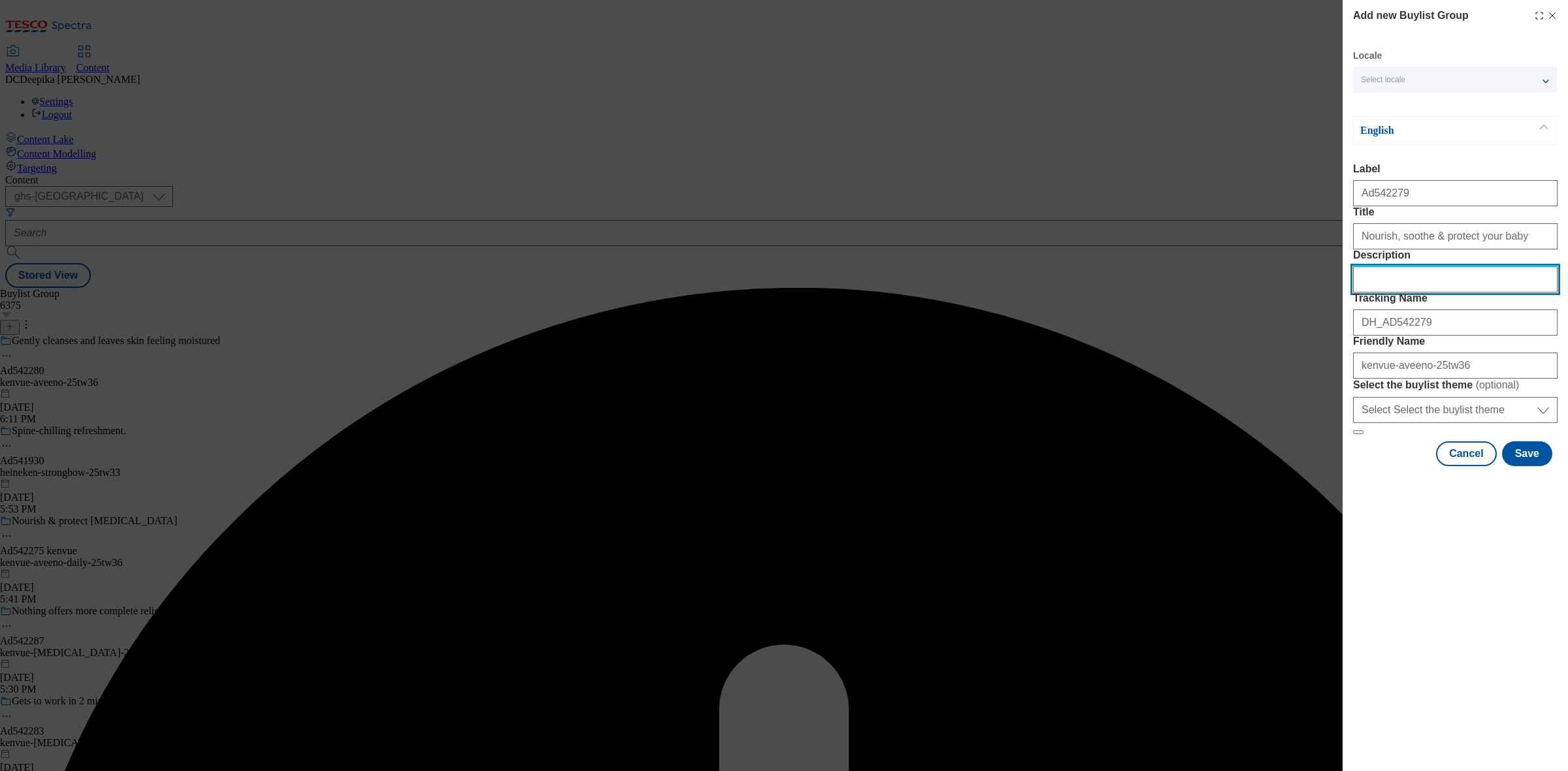
click at [1468, 292] on input "Description" at bounding box center [1455, 279] width 205 height 26
drag, startPoint x: 1440, startPoint y: 336, endPoint x: 1337, endPoint y: 340, distance: 103.1
click at [1337, 340] on div "Add new Buylist Group Locale Select locale English Welsh English Label Ad542279…" at bounding box center [784, 386] width 1568 height 771
click at [1409, 292] on input "Description" at bounding box center [1455, 279] width 205 height 26
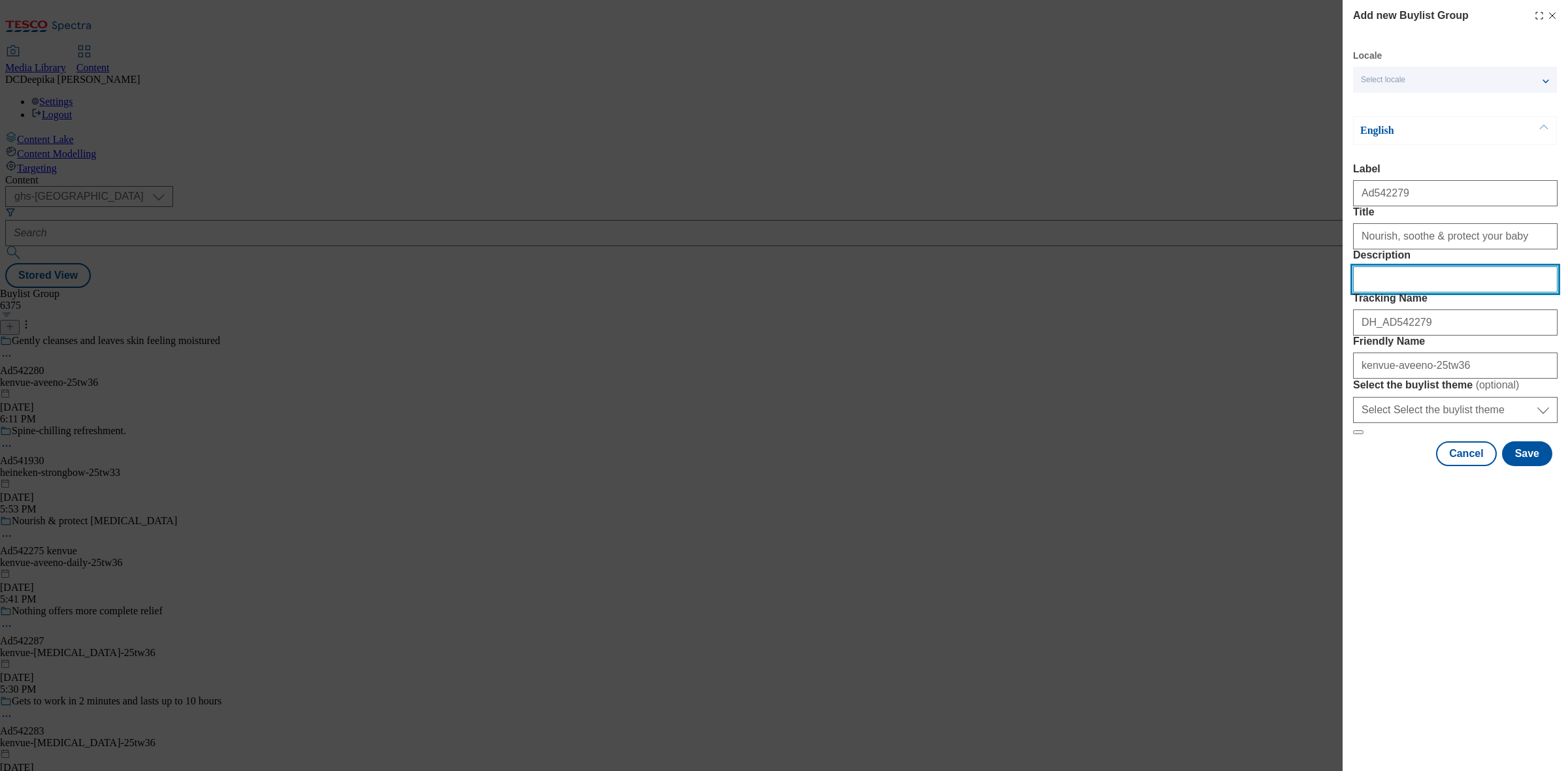
click at [1396, 292] on input "Description" at bounding box center [1455, 279] width 205 height 26
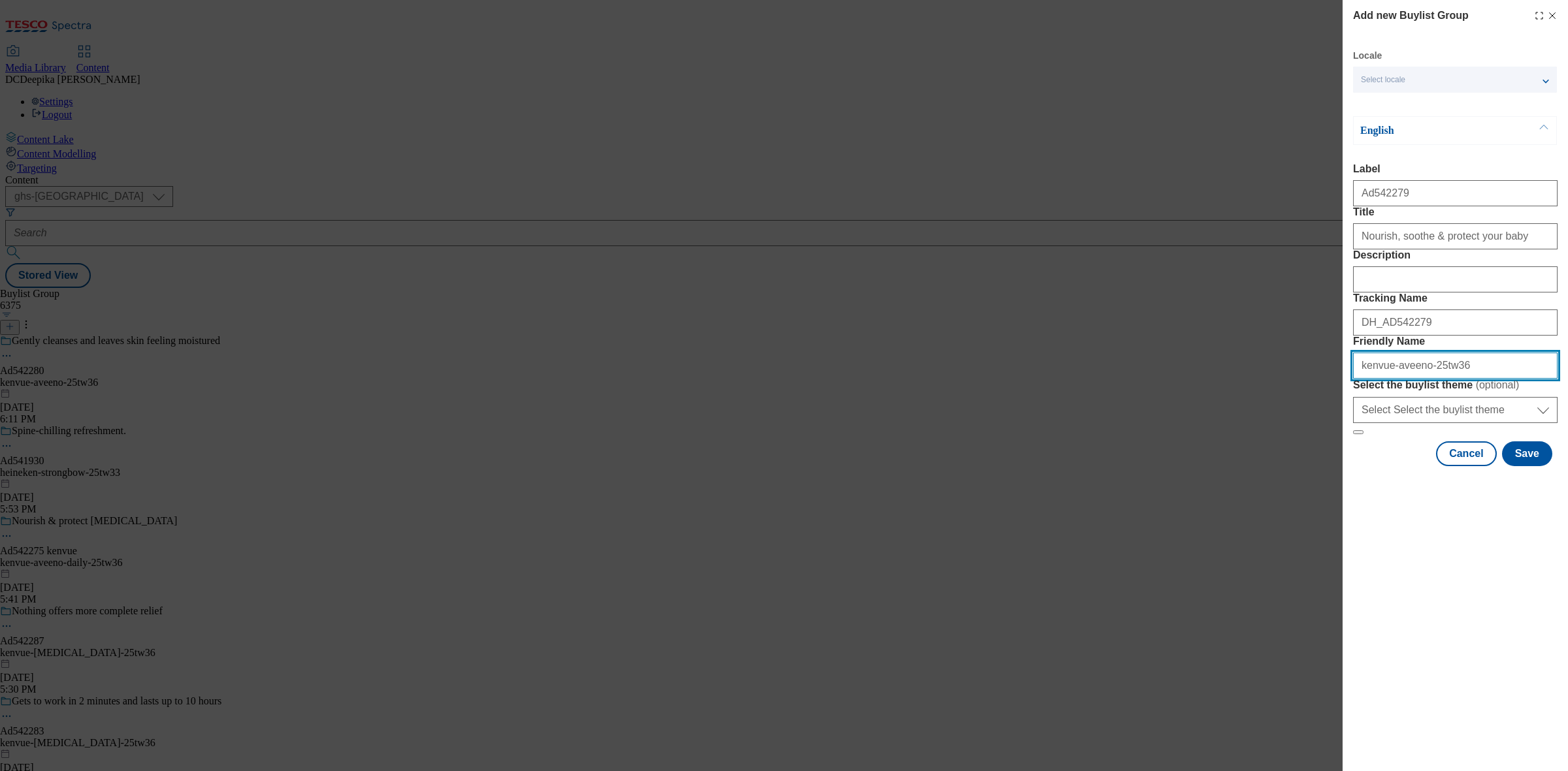
click at [1487, 379] on input "kenvue-aveeno-25tw36" at bounding box center [1455, 366] width 205 height 26
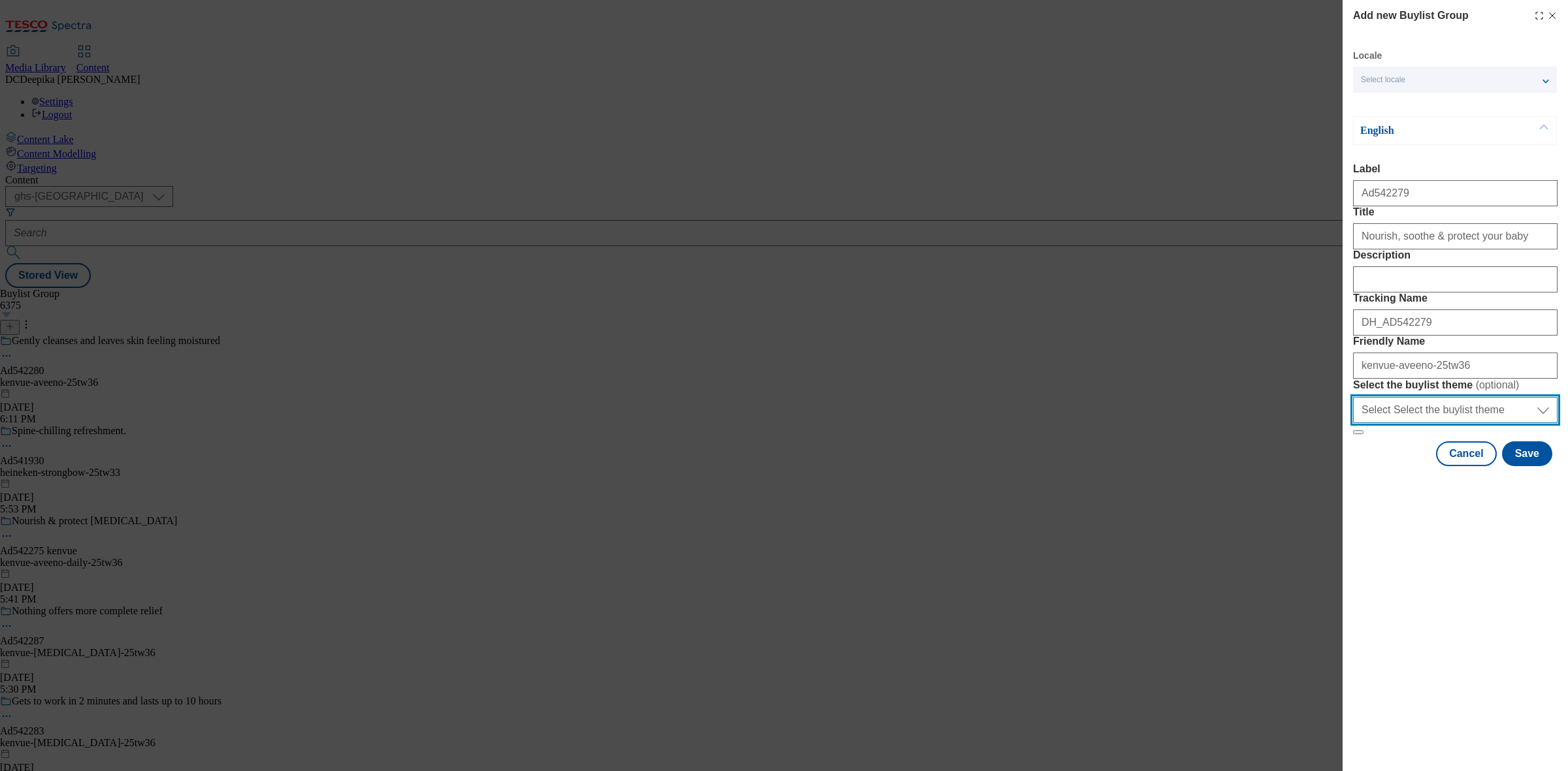
click at [1483, 423] on select "Select Select the buylist theme default fandf" at bounding box center [1455, 410] width 205 height 26
click at [1521, 466] on button "Save" at bounding box center [1527, 454] width 50 height 25
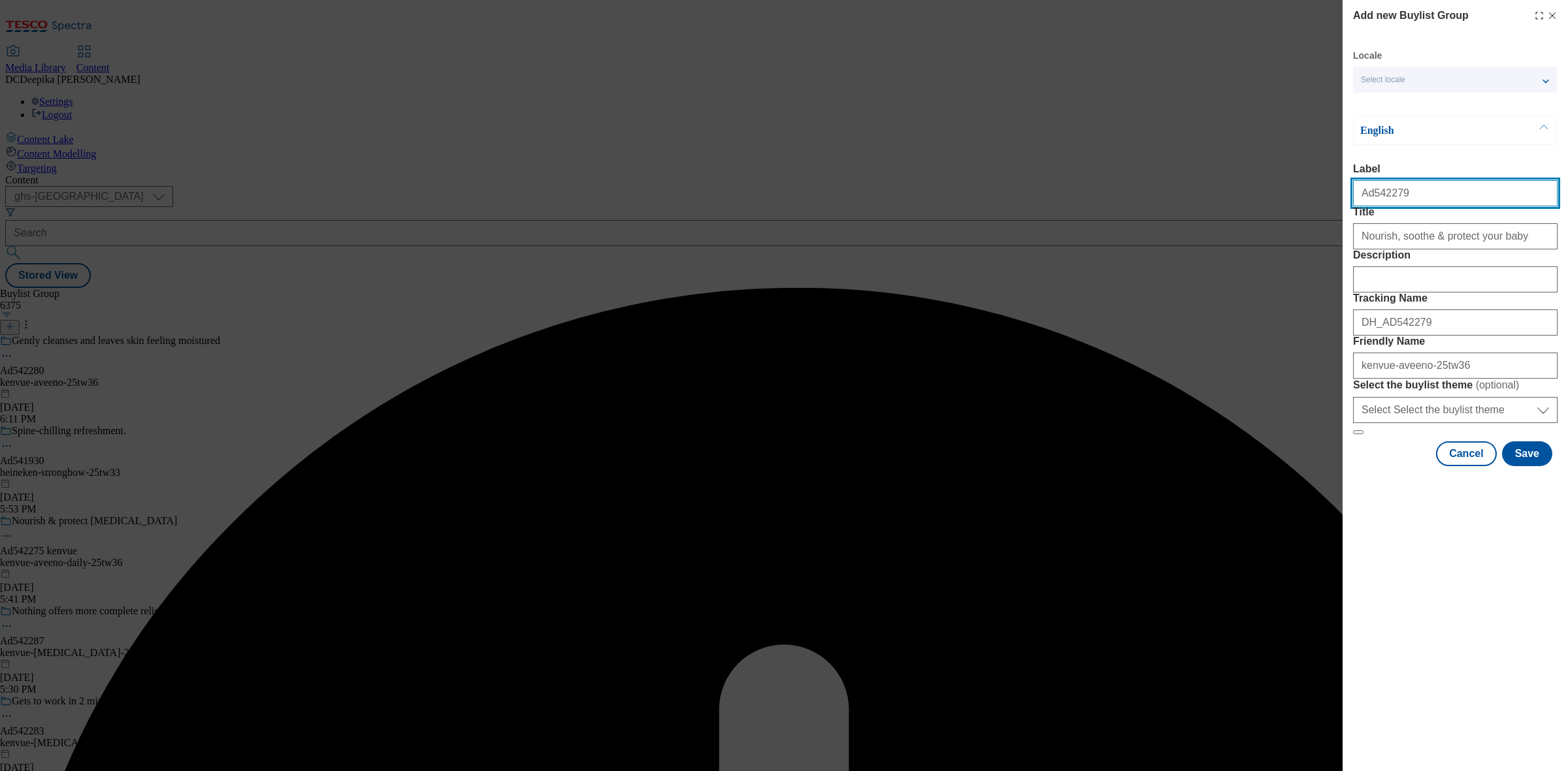
click at [1418, 193] on input "Ad542279" at bounding box center [1455, 193] width 205 height 26
drag, startPoint x: 1359, startPoint y: 203, endPoint x: 1330, endPoint y: 205, distance: 29.1
click at [1330, 205] on div "Add new Buylist Group Locale Select locale English Welsh English Label Ad542279…" at bounding box center [784, 386] width 1568 height 771
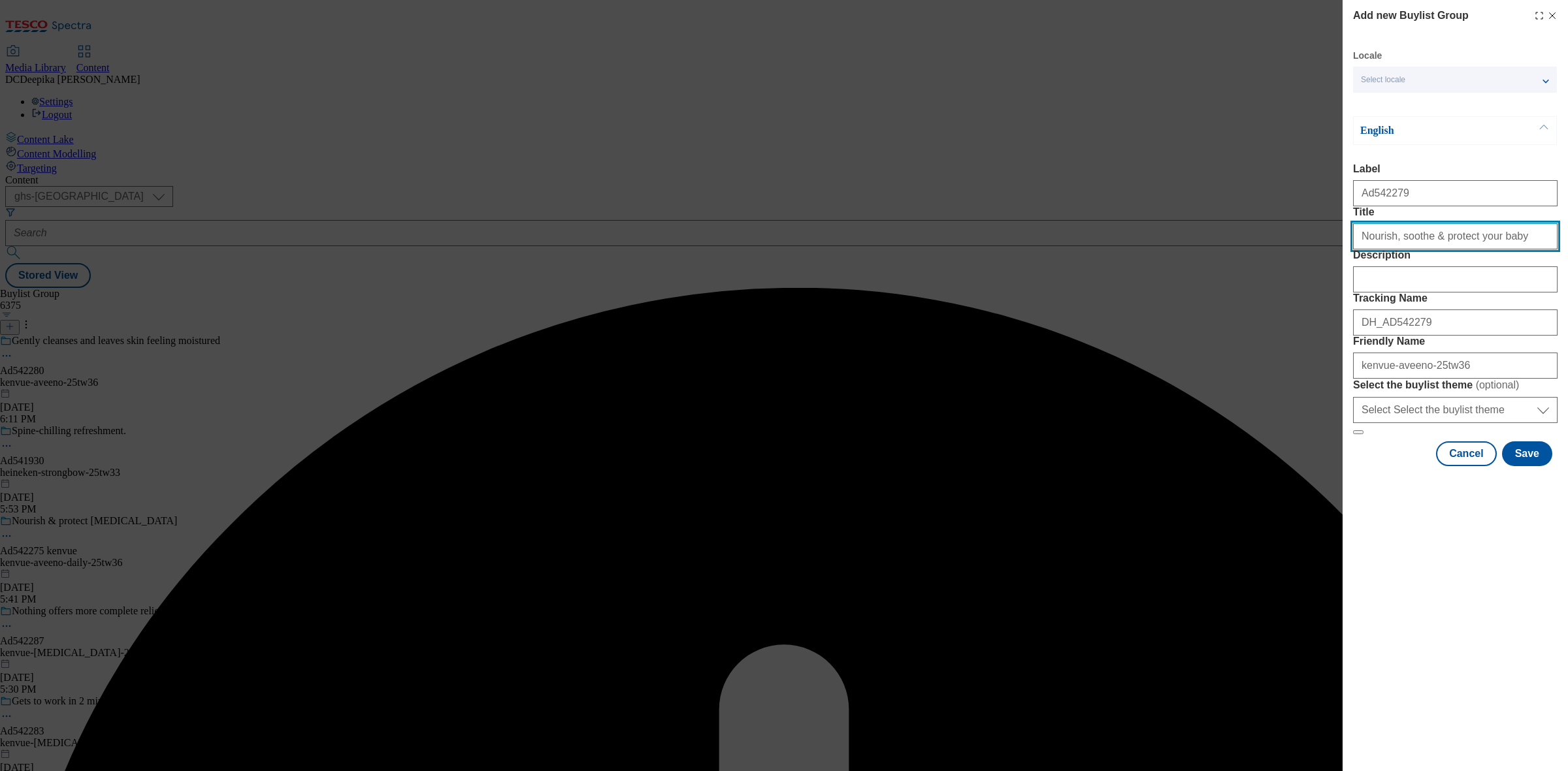
click at [1514, 250] on input "Nourish, soothe & protect your baby" at bounding box center [1455, 237] width 205 height 26
click at [1471, 250] on input "Nourish, soothe & protect your baby" at bounding box center [1455, 237] width 205 height 26
paste input "soothe & protect your babys"
type input "Nourish soothe & protect your babys"
click at [1537, 466] on button "Save" at bounding box center [1527, 454] width 50 height 25
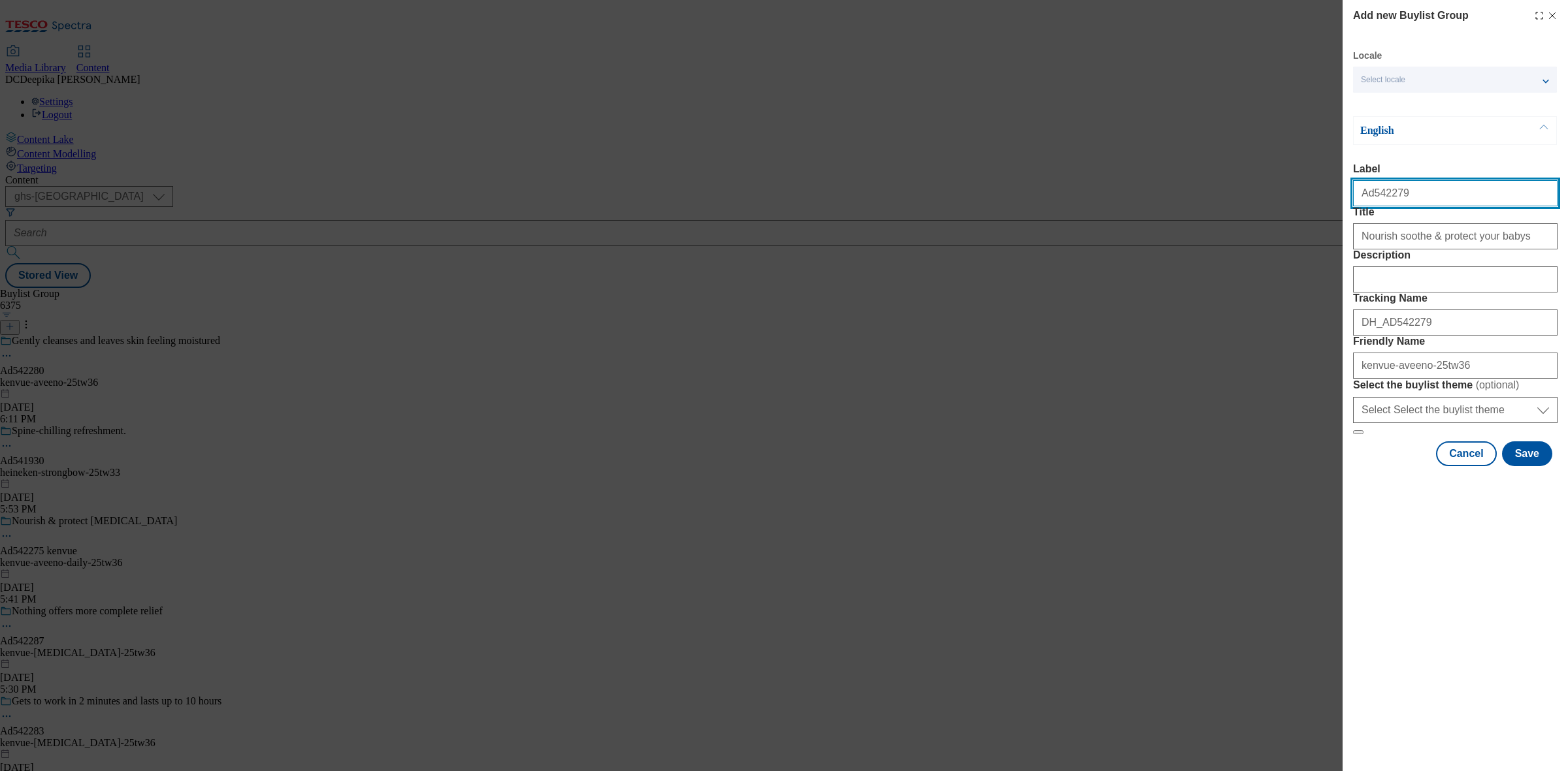
drag, startPoint x: 1406, startPoint y: 199, endPoint x: 1372, endPoint y: 210, distance: 35.7
click at [1372, 207] on input "Ad542279" at bounding box center [1455, 193] width 205 height 26
click at [1511, 466] on button "Save" at bounding box center [1527, 454] width 50 height 25
drag, startPoint x: 1370, startPoint y: 198, endPoint x: 1344, endPoint y: 197, distance: 26.0
click at [1344, 197] on div "Add new Buylist Group Locale Select locale English Welsh English Label Ad542279…" at bounding box center [1455, 234] width 226 height 469
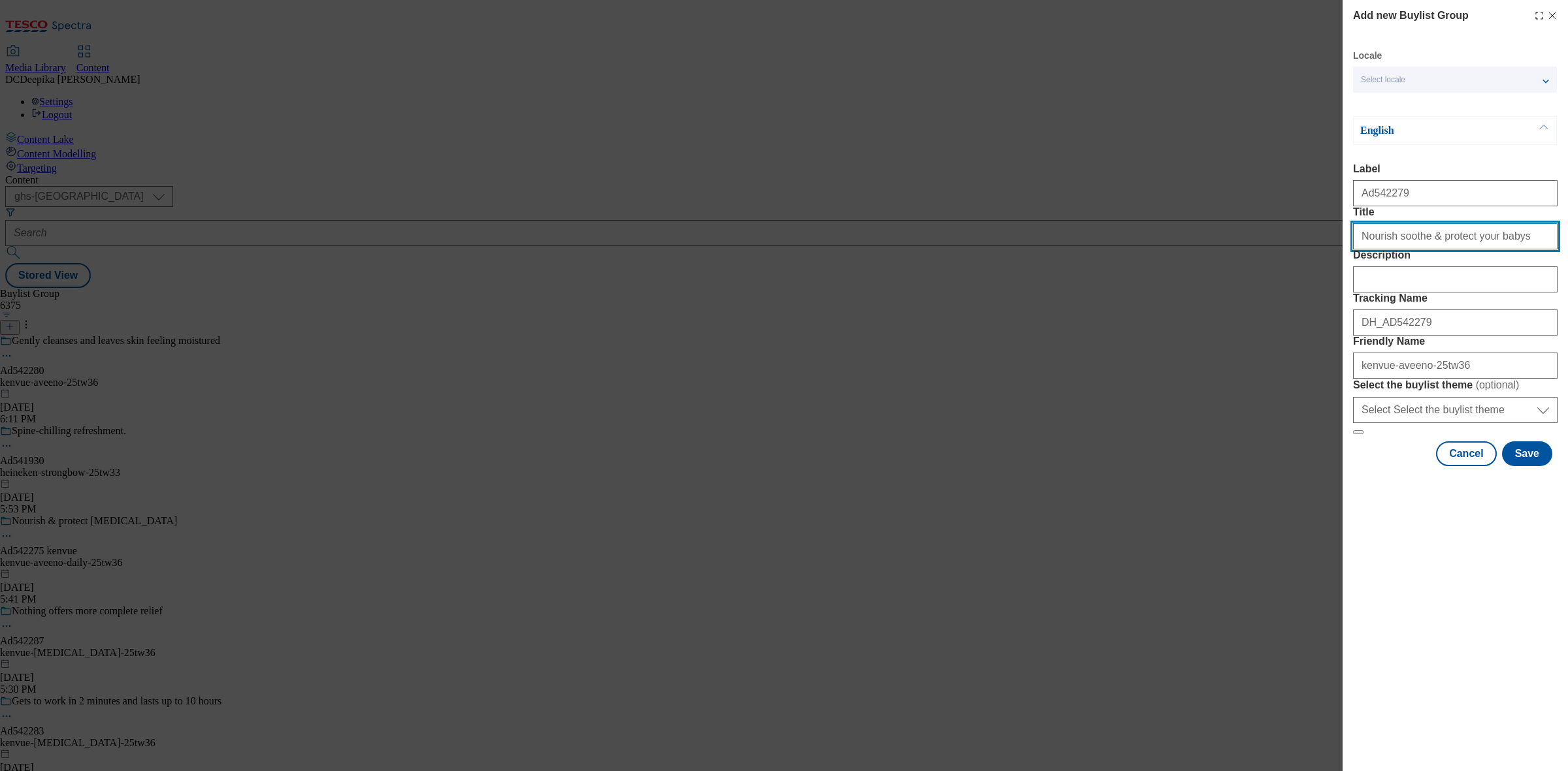
click at [1514, 250] on input "Nourish soothe & protect your babys" at bounding box center [1455, 237] width 205 height 26
click at [1346, 266] on div "Add new Buylist Group Locale Select locale English Welsh English Label Ad542279…" at bounding box center [1455, 234] width 226 height 469
type input "Nourish soothe & protect your babys"
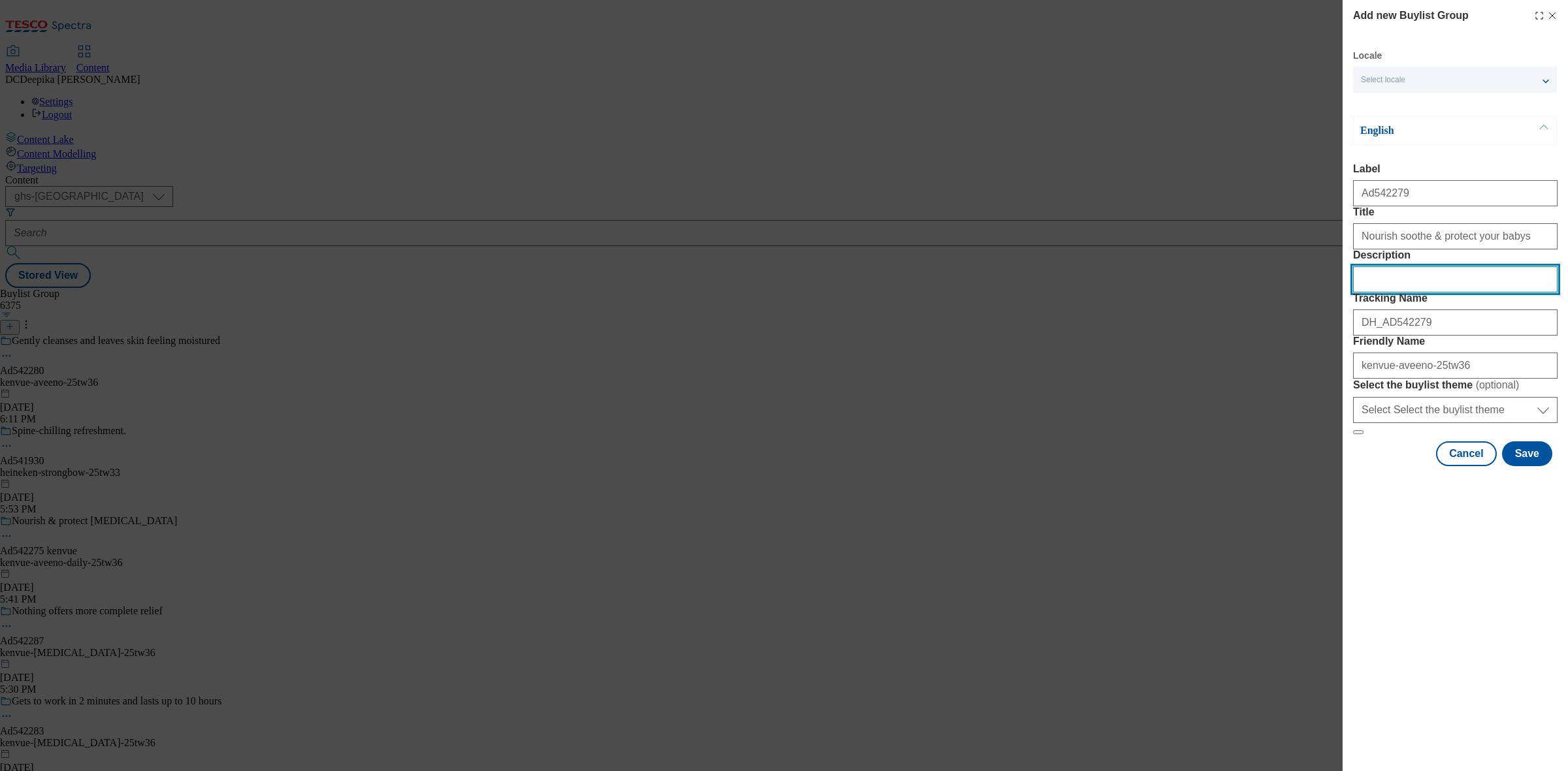
click at [1386, 292] on input "Description" at bounding box center [1455, 279] width 205 height 26
drag, startPoint x: 1421, startPoint y: 335, endPoint x: 1288, endPoint y: 320, distance: 133.8
click at [1288, 320] on div "Add new Buylist Group Locale Select locale English Welsh English Label Ad542279…" at bounding box center [784, 386] width 1568 height 771
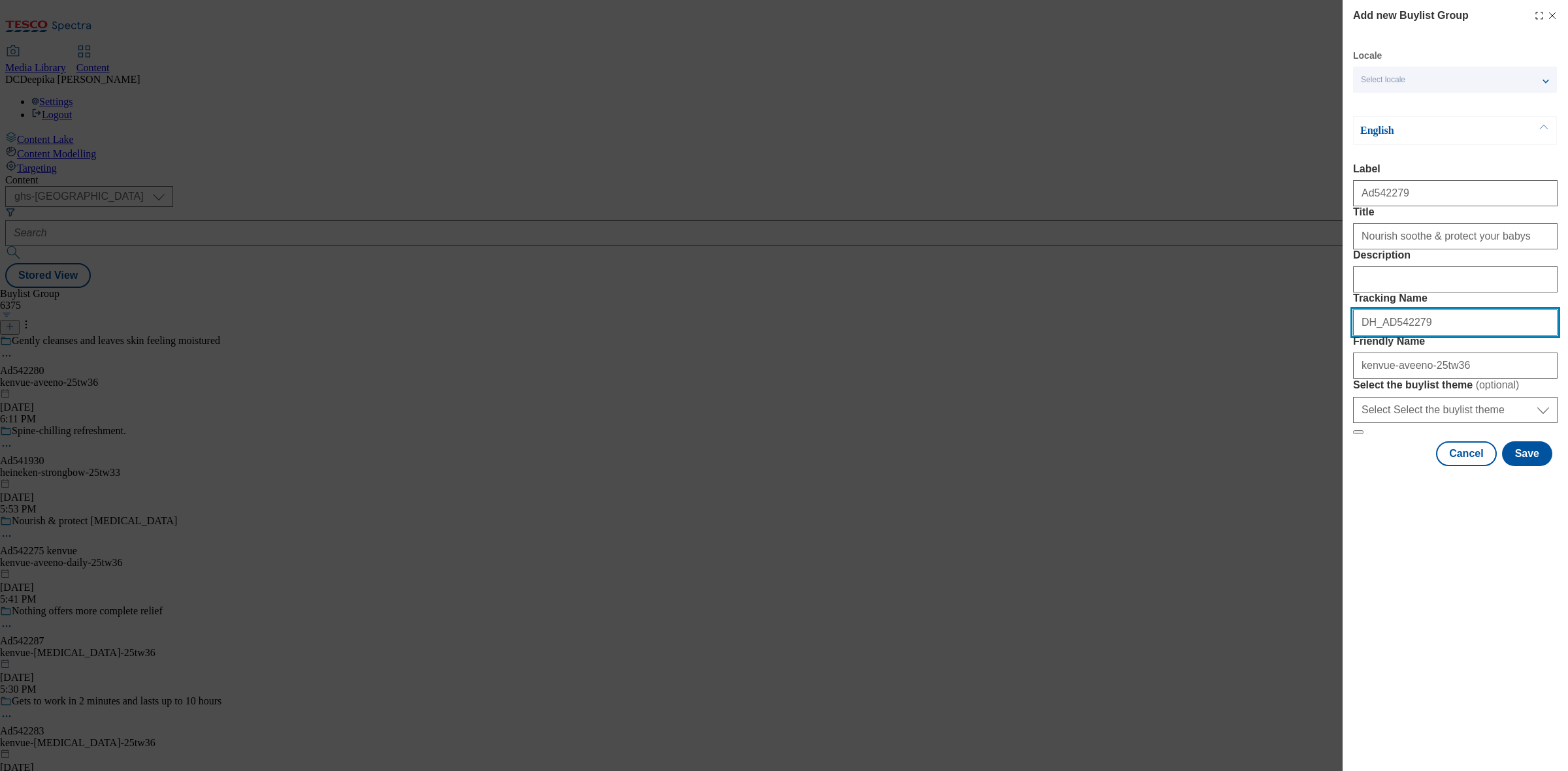
click at [1472, 336] on input "DH_AD542279" at bounding box center [1455, 323] width 205 height 26
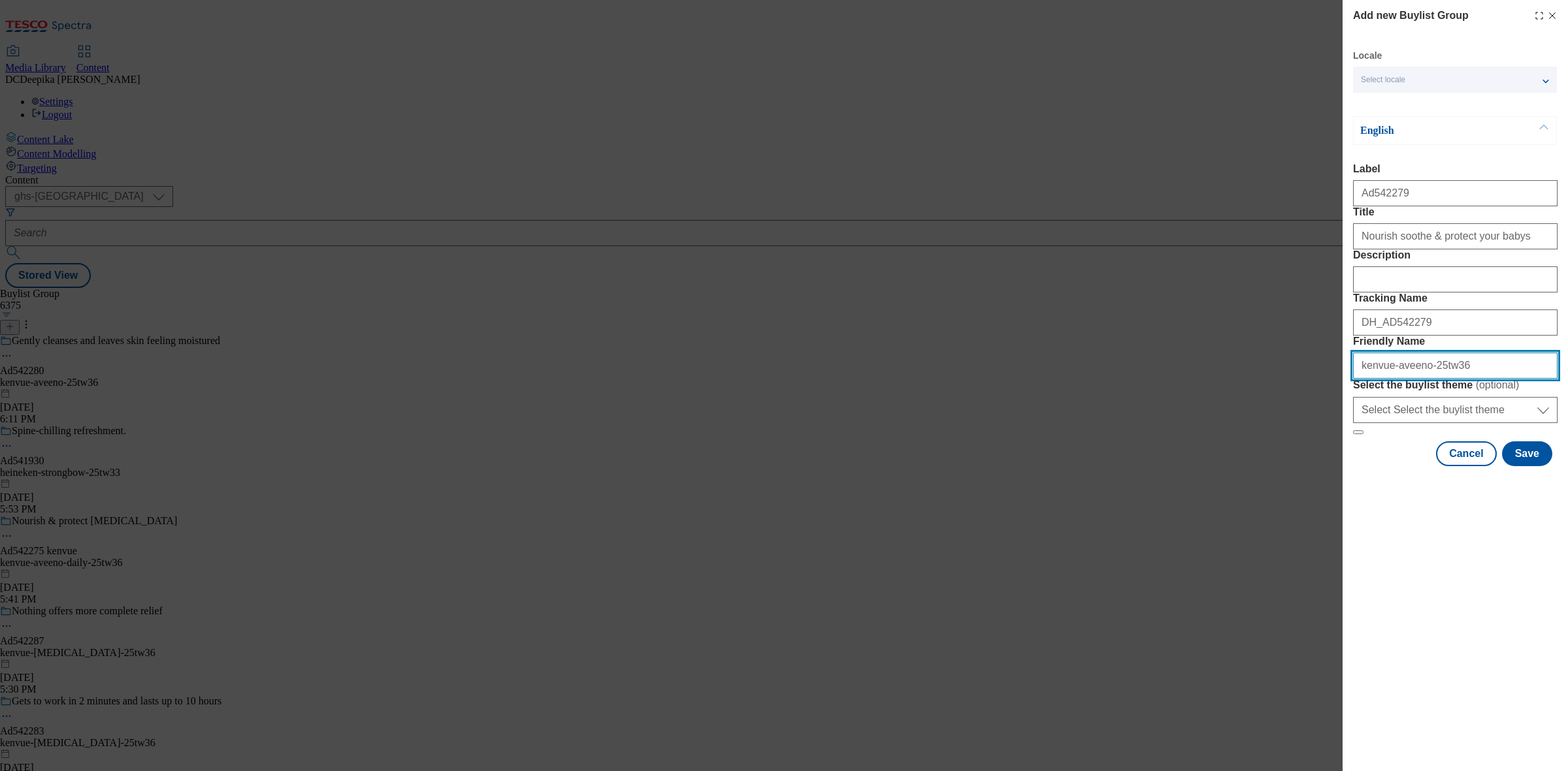
click at [1478, 379] on input "kenvue-aveeno-25tw36" at bounding box center [1455, 366] width 205 height 26
type input "kenvue-aveeno-25tw36"
click at [1527, 466] on button "Save" at bounding box center [1527, 454] width 50 height 25
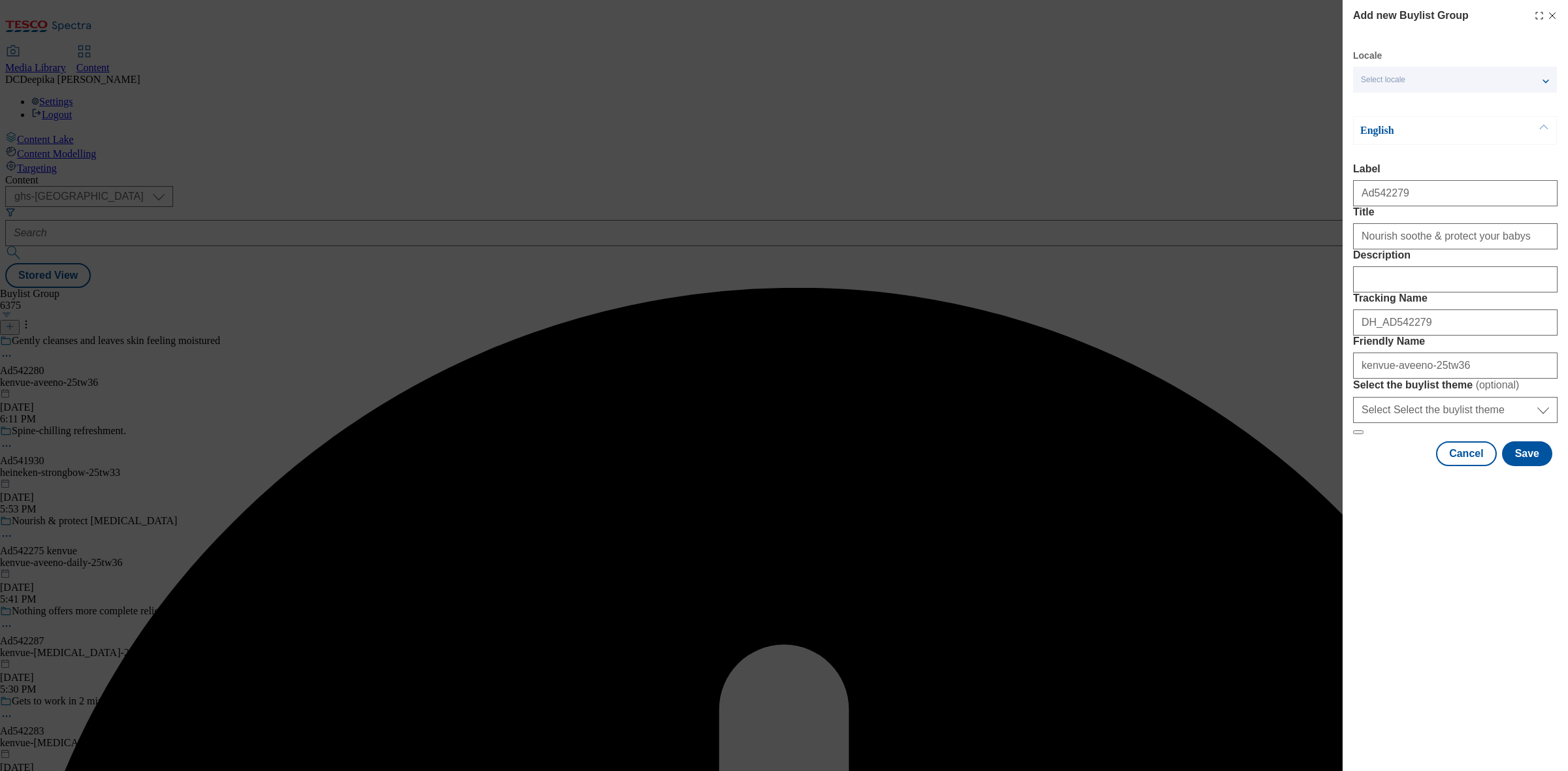
click at [1210, 111] on div "Add new Buylist Group Locale Select locale English Welsh English Label Ad542279…" at bounding box center [784, 386] width 1568 height 771
click at [1466, 466] on button "Cancel" at bounding box center [1466, 454] width 60 height 25
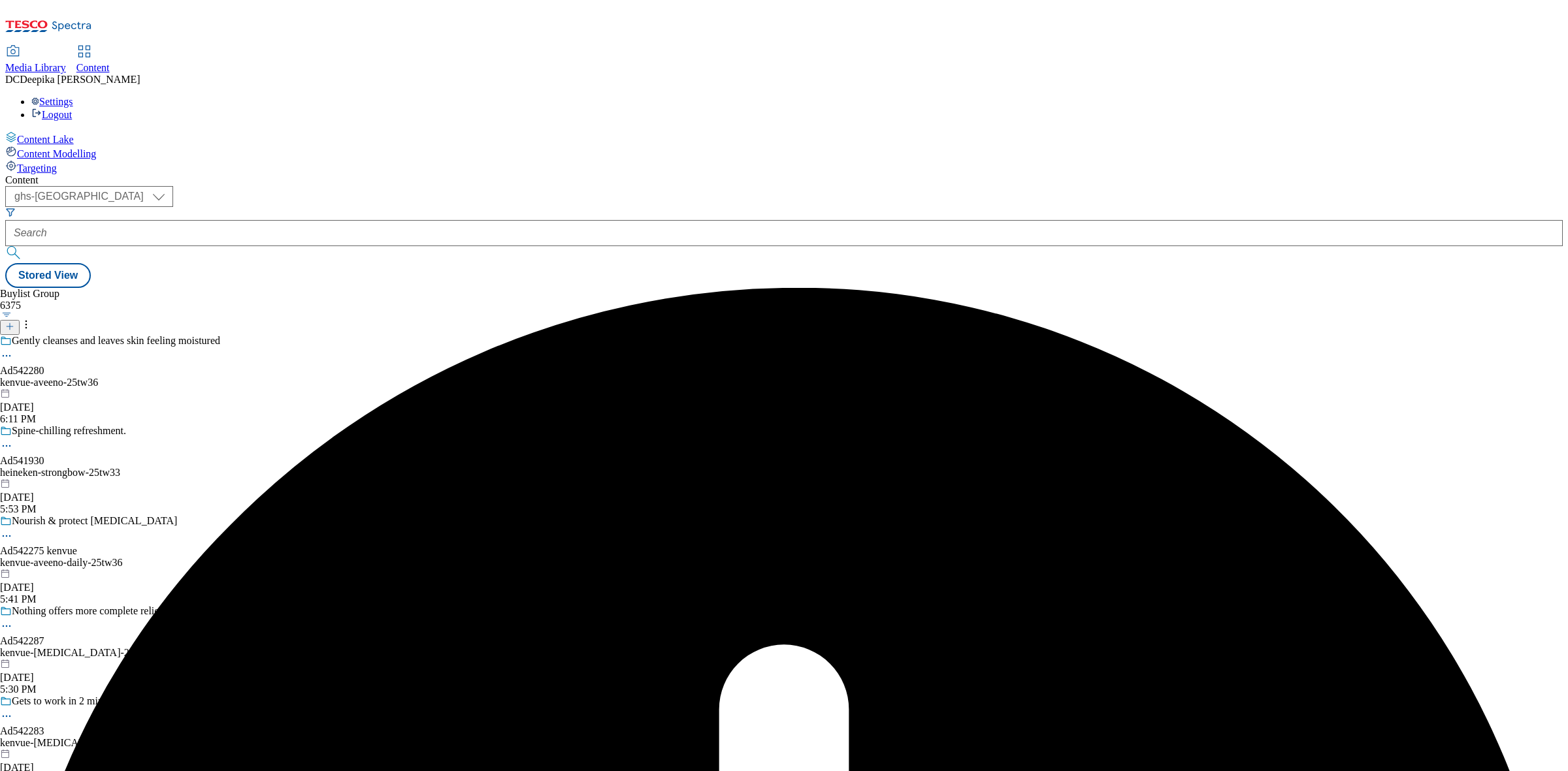
click at [1119, 288] on div "Buylist Group 6375 Gently cleanses and leaves skin feeling moistured Ad542280 k…" at bounding box center [784, 288] width 1558 height 0
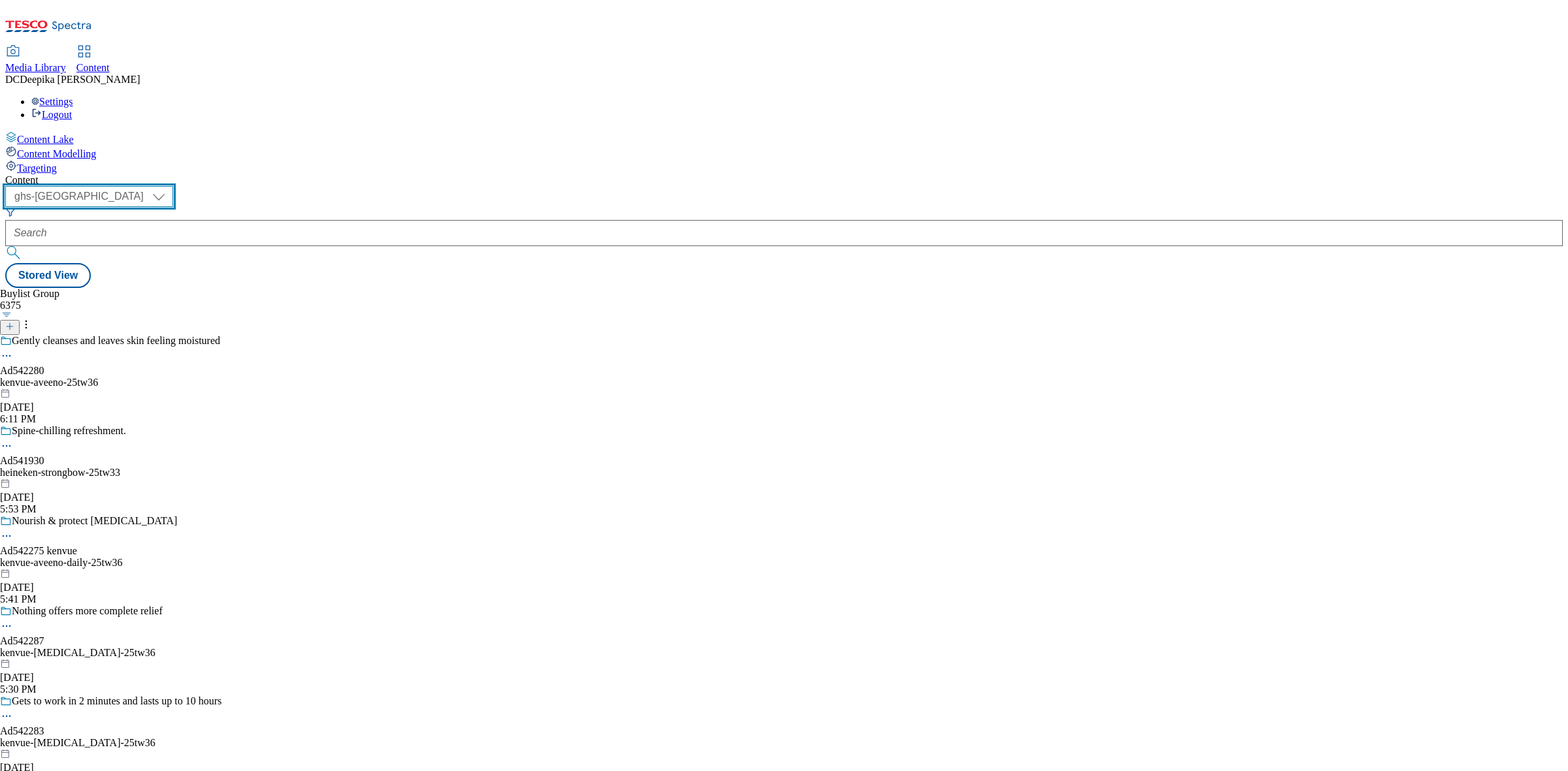
drag, startPoint x: 187, startPoint y: 103, endPoint x: 195, endPoint y: 112, distance: 12.0
click at [173, 186] on select "ghs-roi ghs-uk" at bounding box center [89, 197] width 168 height 21
click at [170, 186] on select "ghs-roi ghs-uk" at bounding box center [89, 197] width 168 height 21
click at [14, 322] on icon at bounding box center [10, 326] width 9 height 9
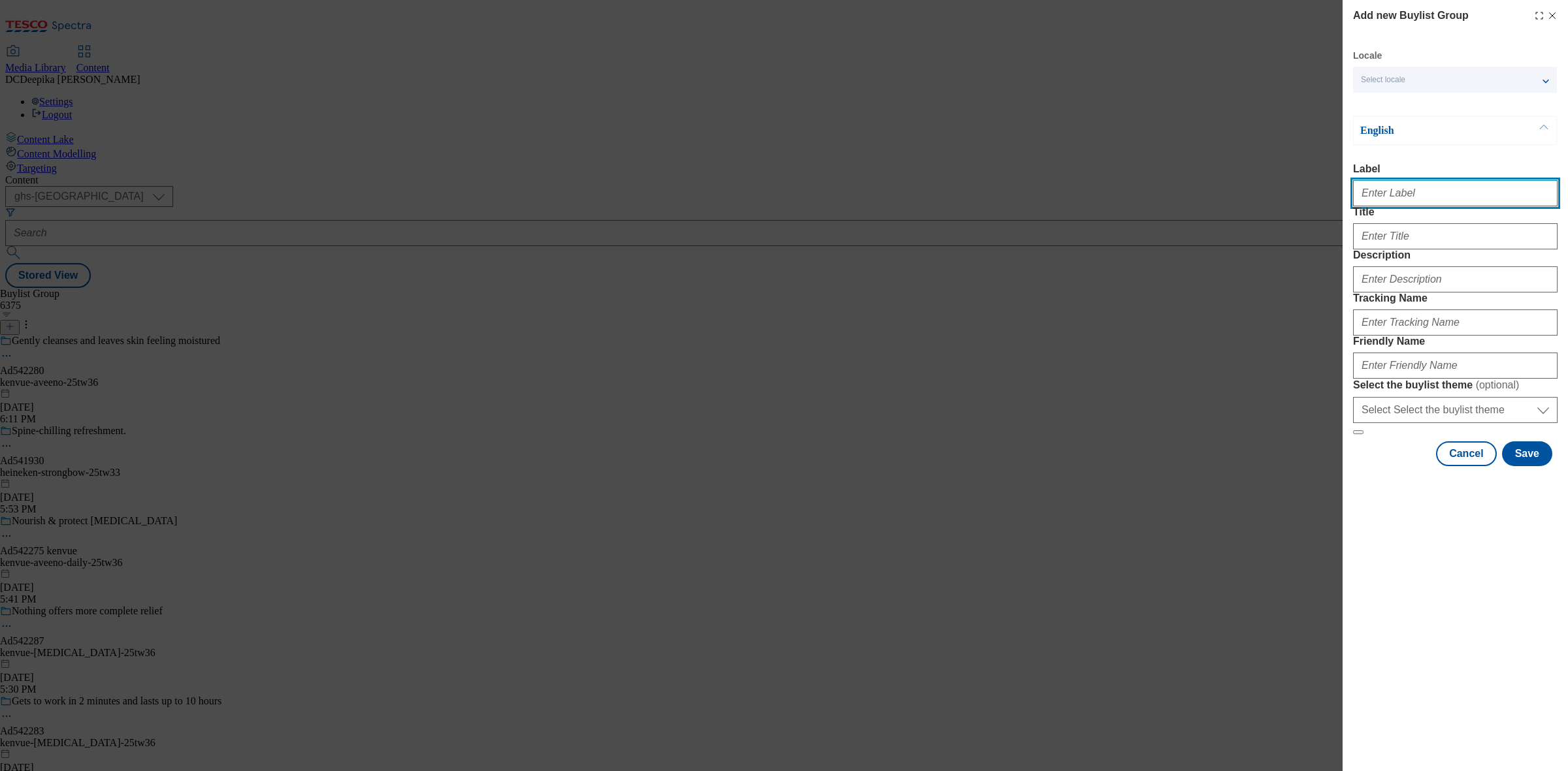
click at [1418, 189] on input "Label" at bounding box center [1455, 193] width 205 height 26
click at [1380, 197] on input "Label" at bounding box center [1455, 193] width 205 height 26
paste input "Ad542279_"
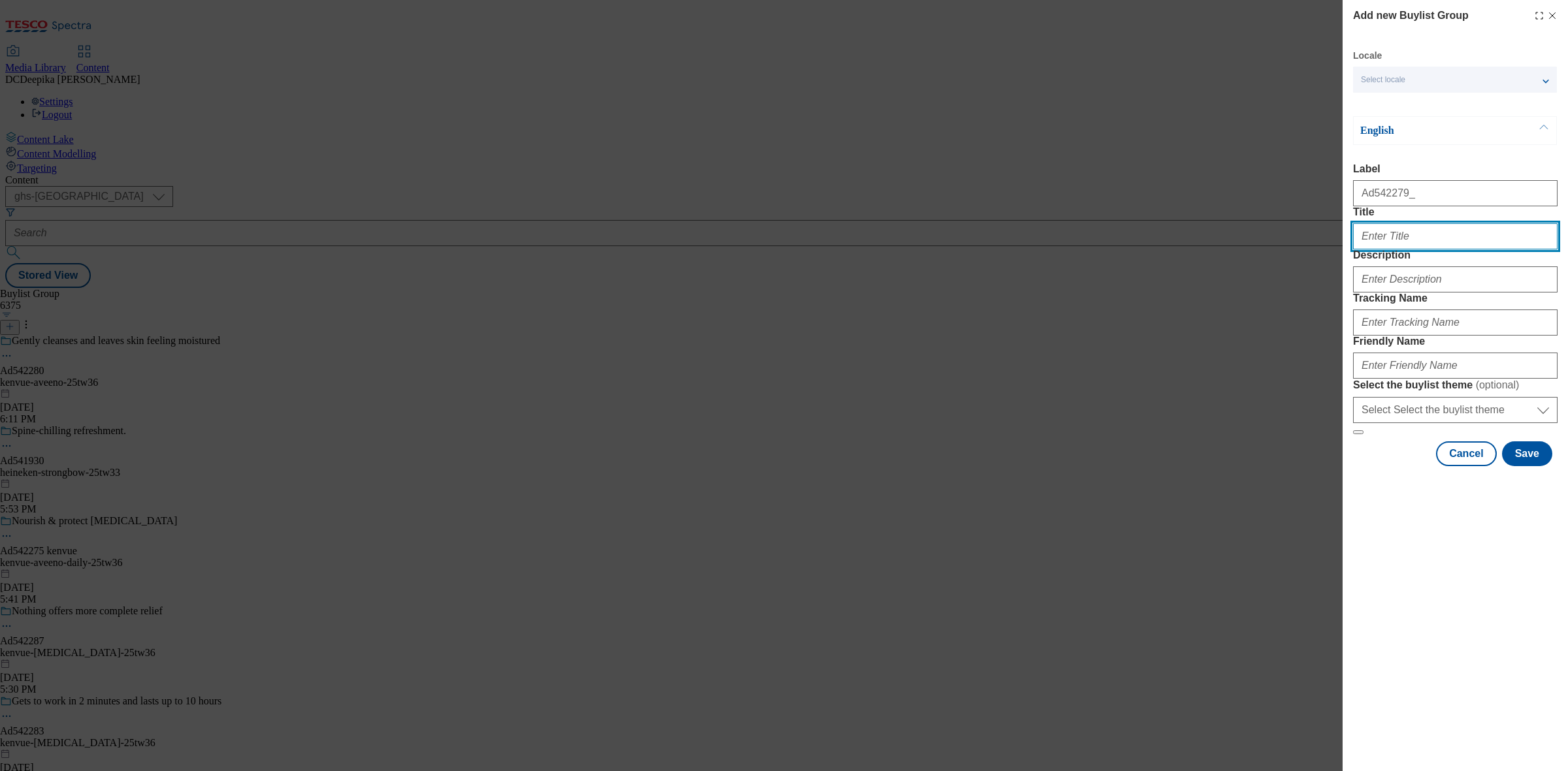
click at [1408, 250] on input "Title" at bounding box center [1455, 237] width 205 height 26
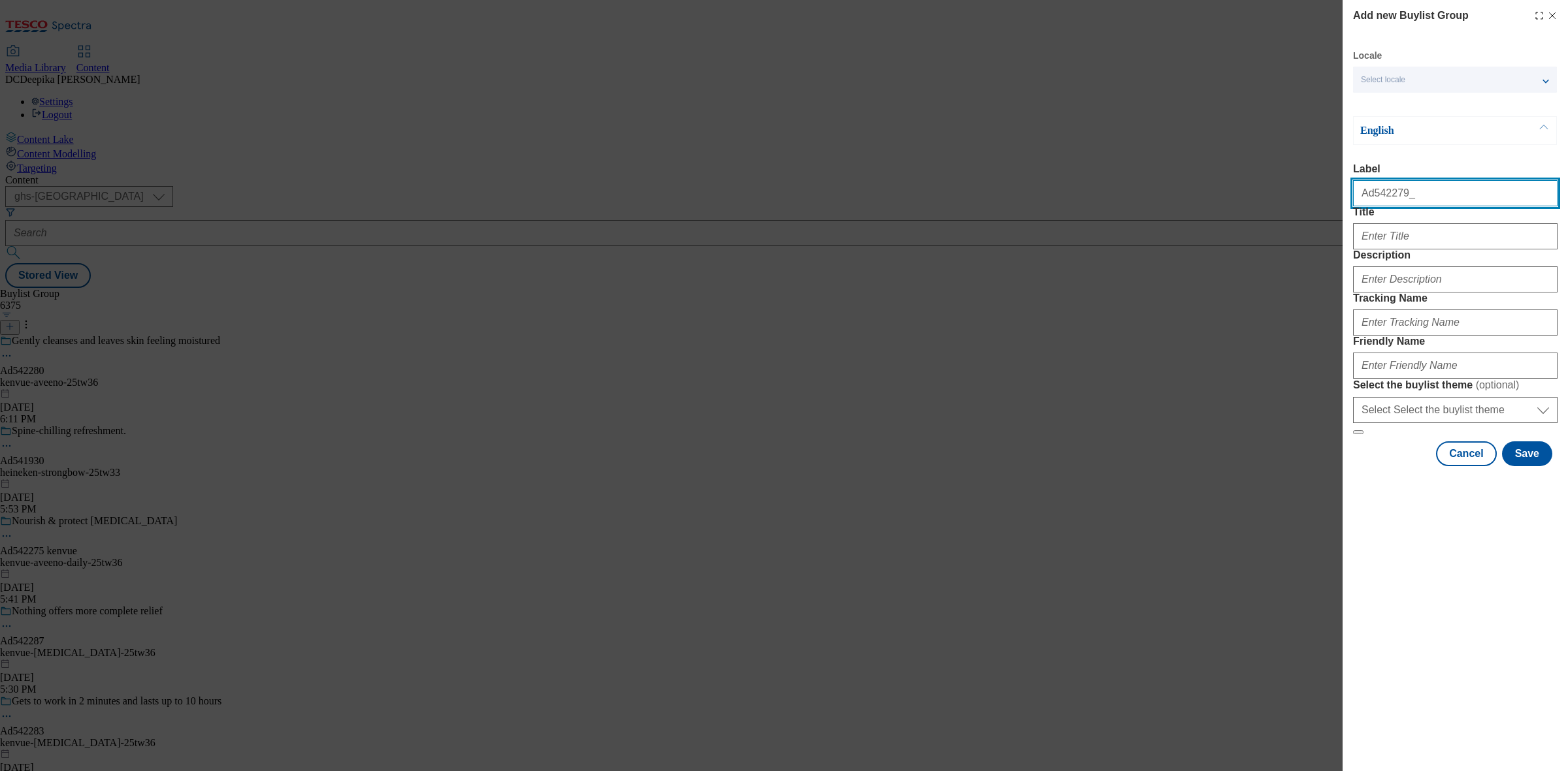
click at [1428, 205] on input "Ad542279_" at bounding box center [1455, 193] width 205 height 26
type input "Ad542279"
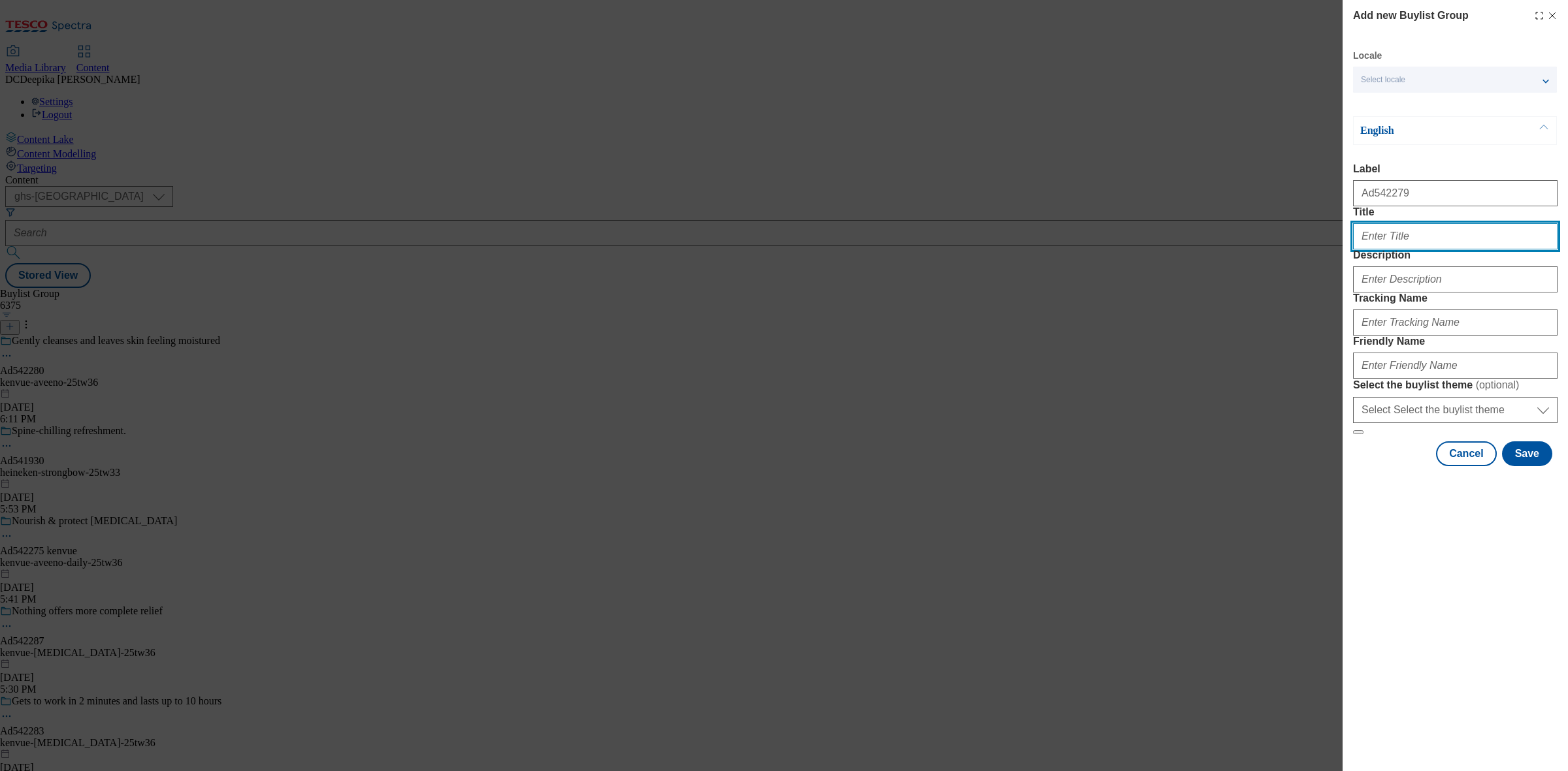
click at [1421, 250] on input "Title" at bounding box center [1455, 237] width 205 height 26
click at [1451, 250] on input "Title" at bounding box center [1455, 237] width 205 height 26
paste input "Nourish soothe & protect your babys"
drag, startPoint x: 1344, startPoint y: 266, endPoint x: 1326, endPoint y: 266, distance: 18.0
click at [1326, 266] on div "Add new Buylist Group Locale Select locale English Welsh English Label Ad542279…" at bounding box center [784, 386] width 1568 height 771
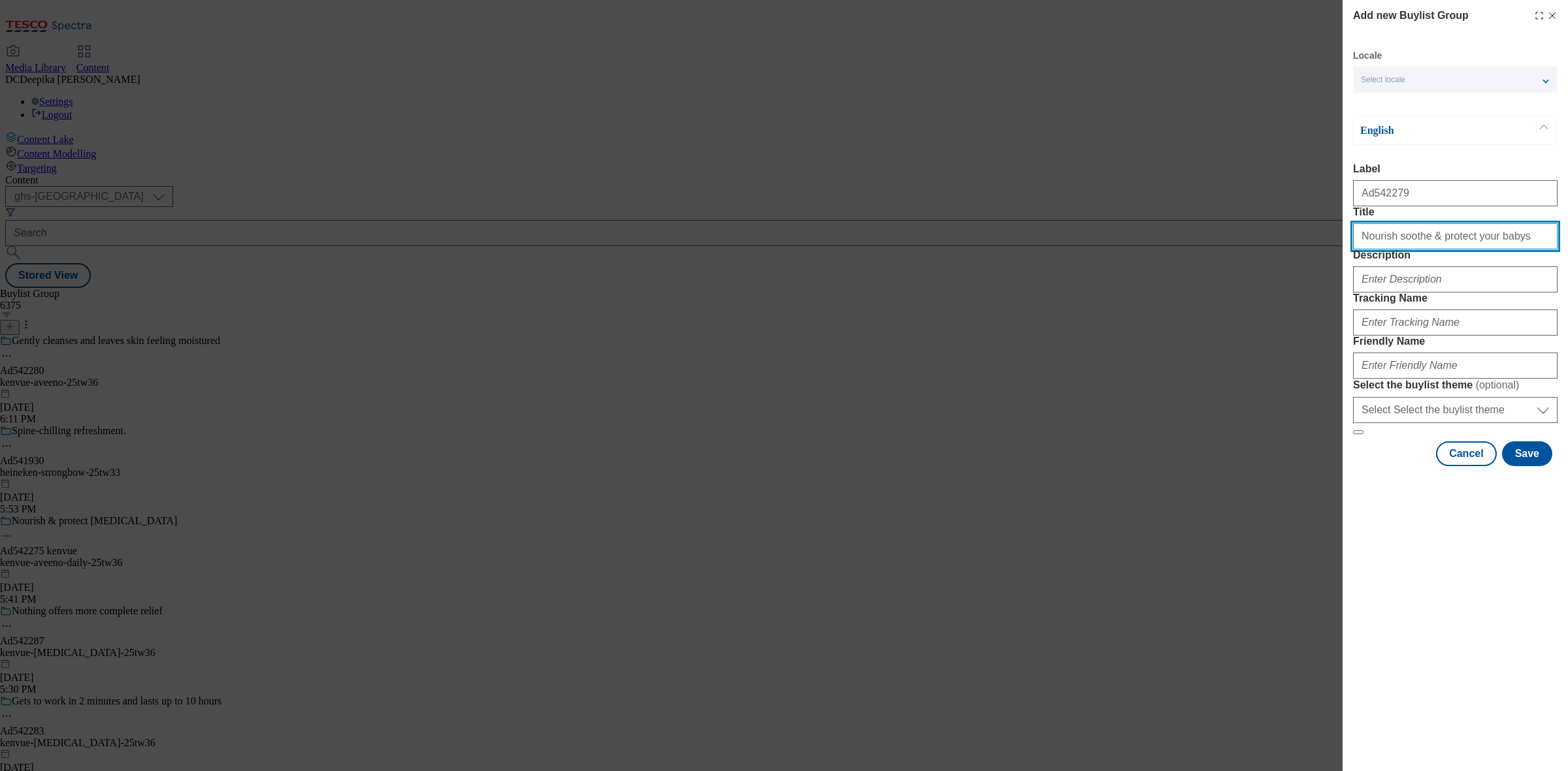
type input "Nourish soothe & protect your babys"
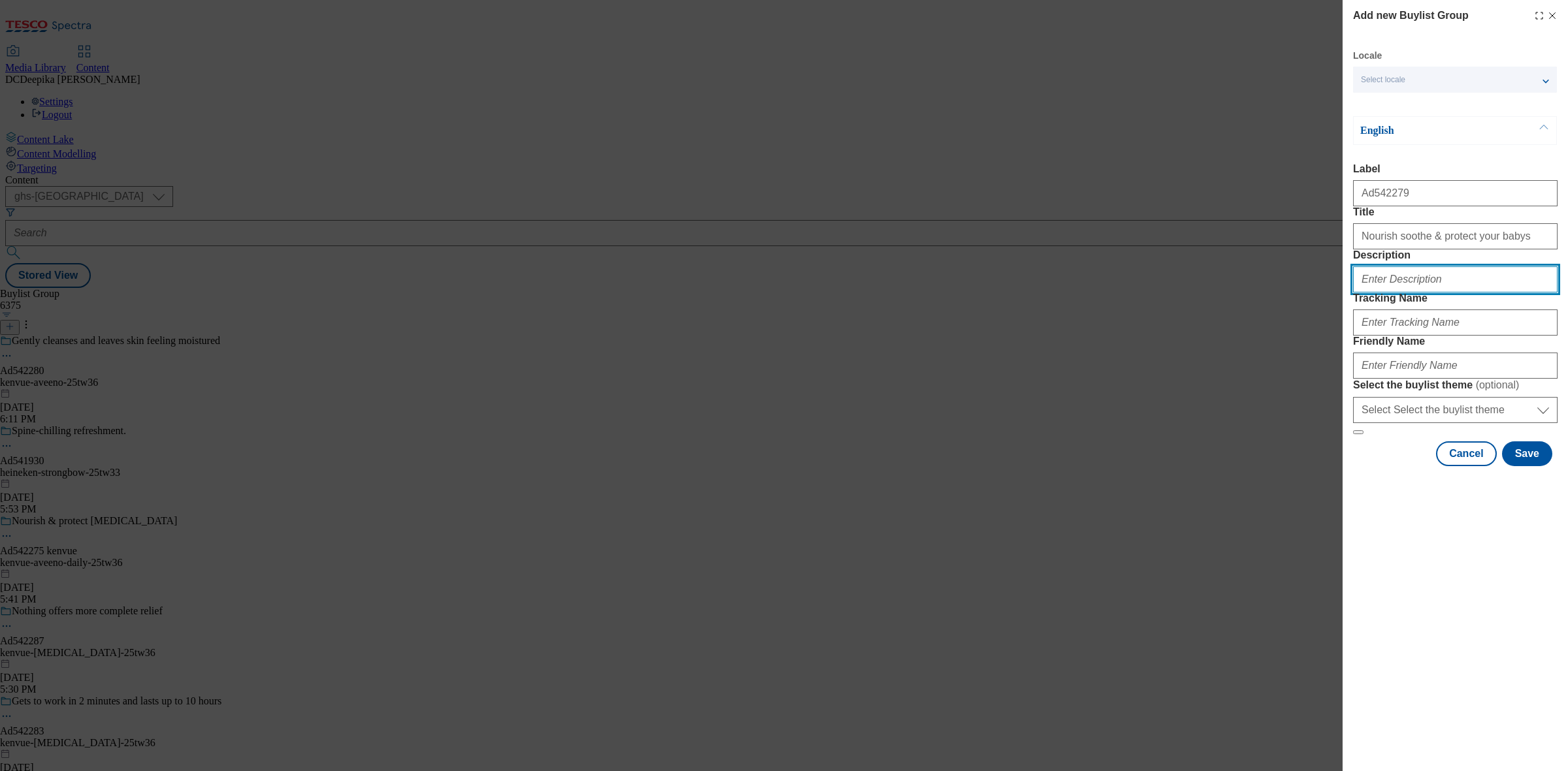
click at [1437, 292] on input "Description" at bounding box center [1455, 279] width 205 height 26
click at [1373, 292] on input "Description" at bounding box center [1455, 279] width 205 height 26
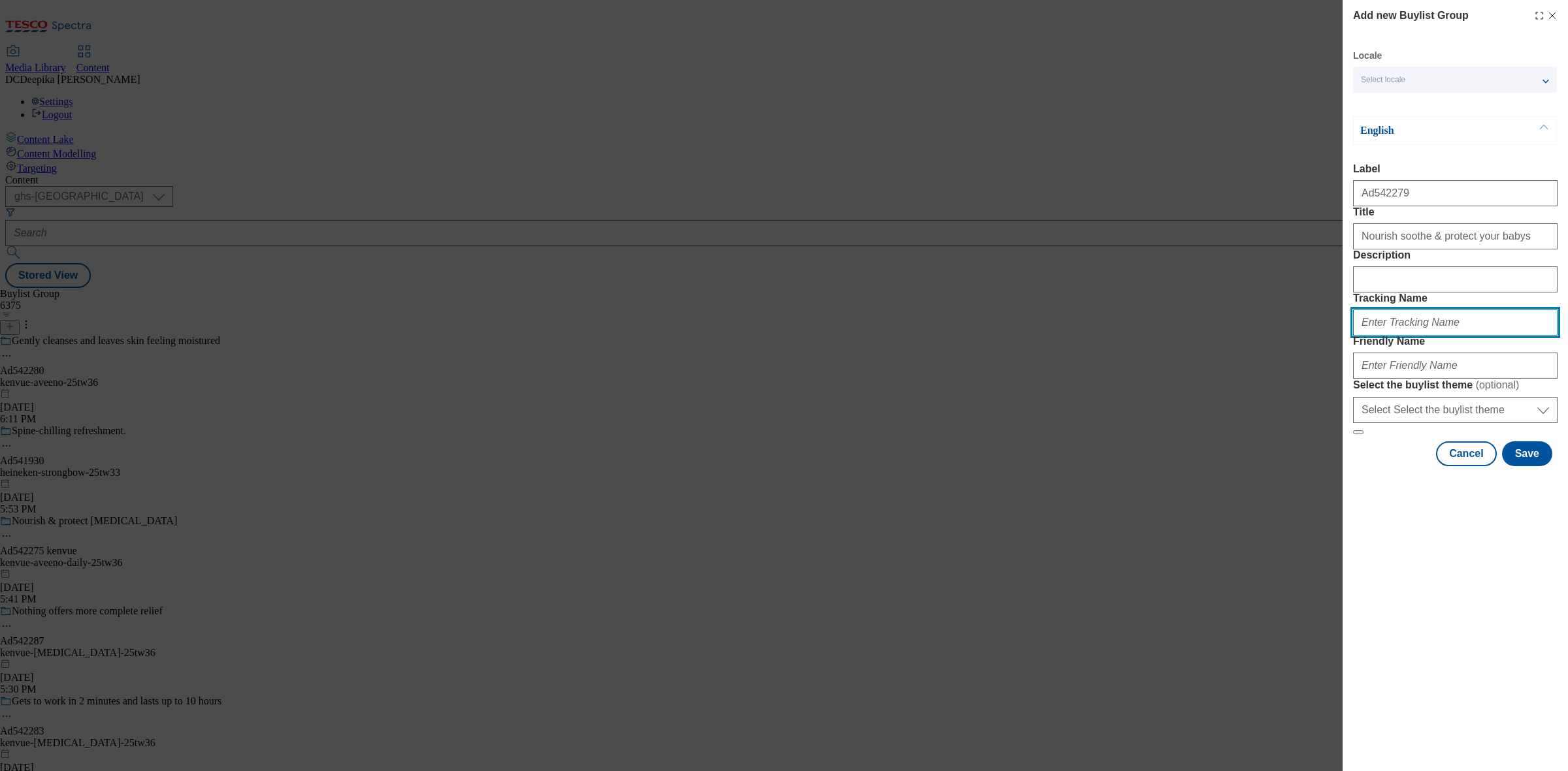
click at [1428, 336] on input "Tracking Name" at bounding box center [1455, 323] width 205 height 26
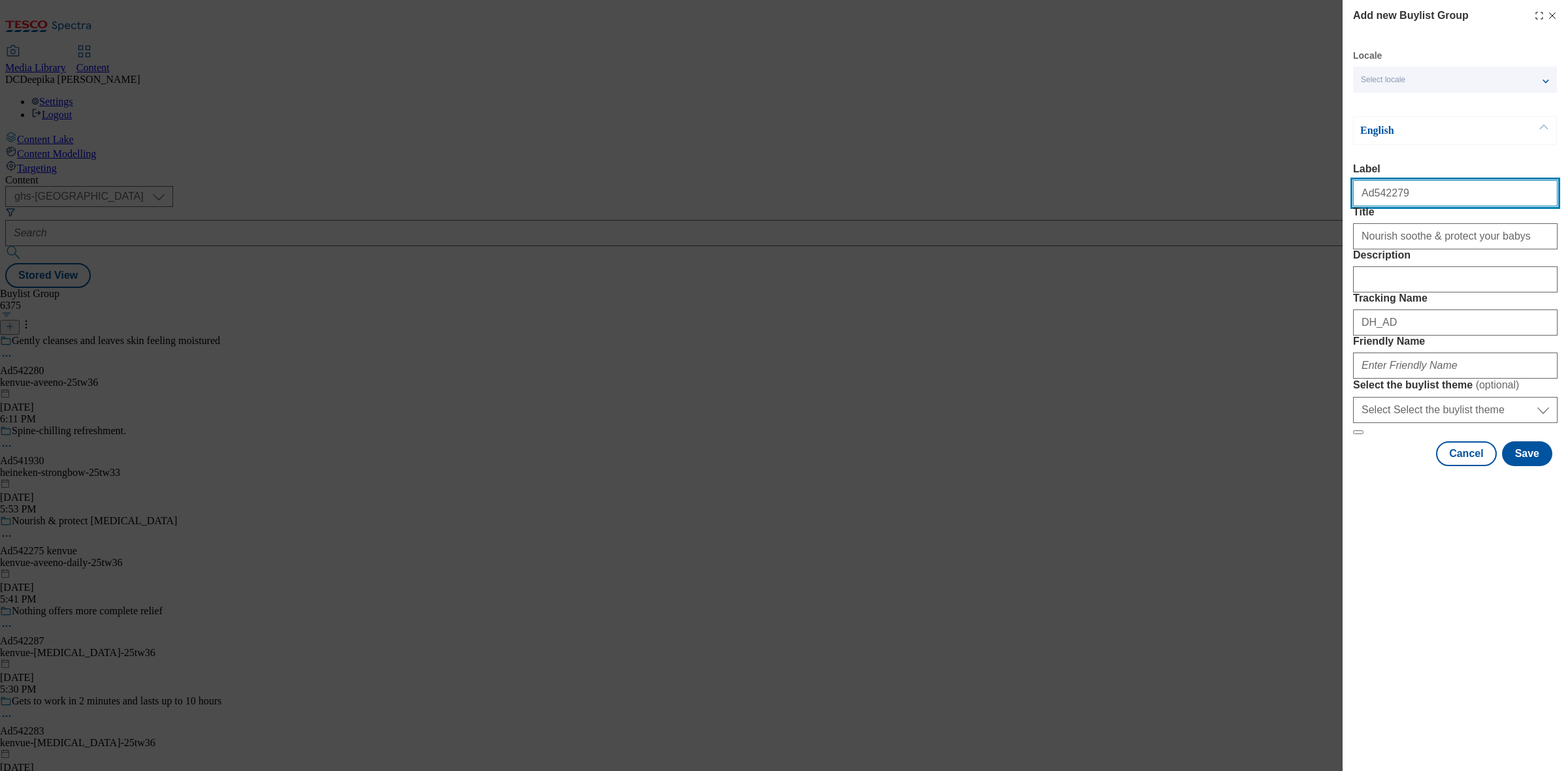
drag, startPoint x: 1392, startPoint y: 197, endPoint x: 1371, endPoint y: 206, distance: 22.8
click at [1371, 206] on input "Ad542279" at bounding box center [1455, 193] width 205 height 26
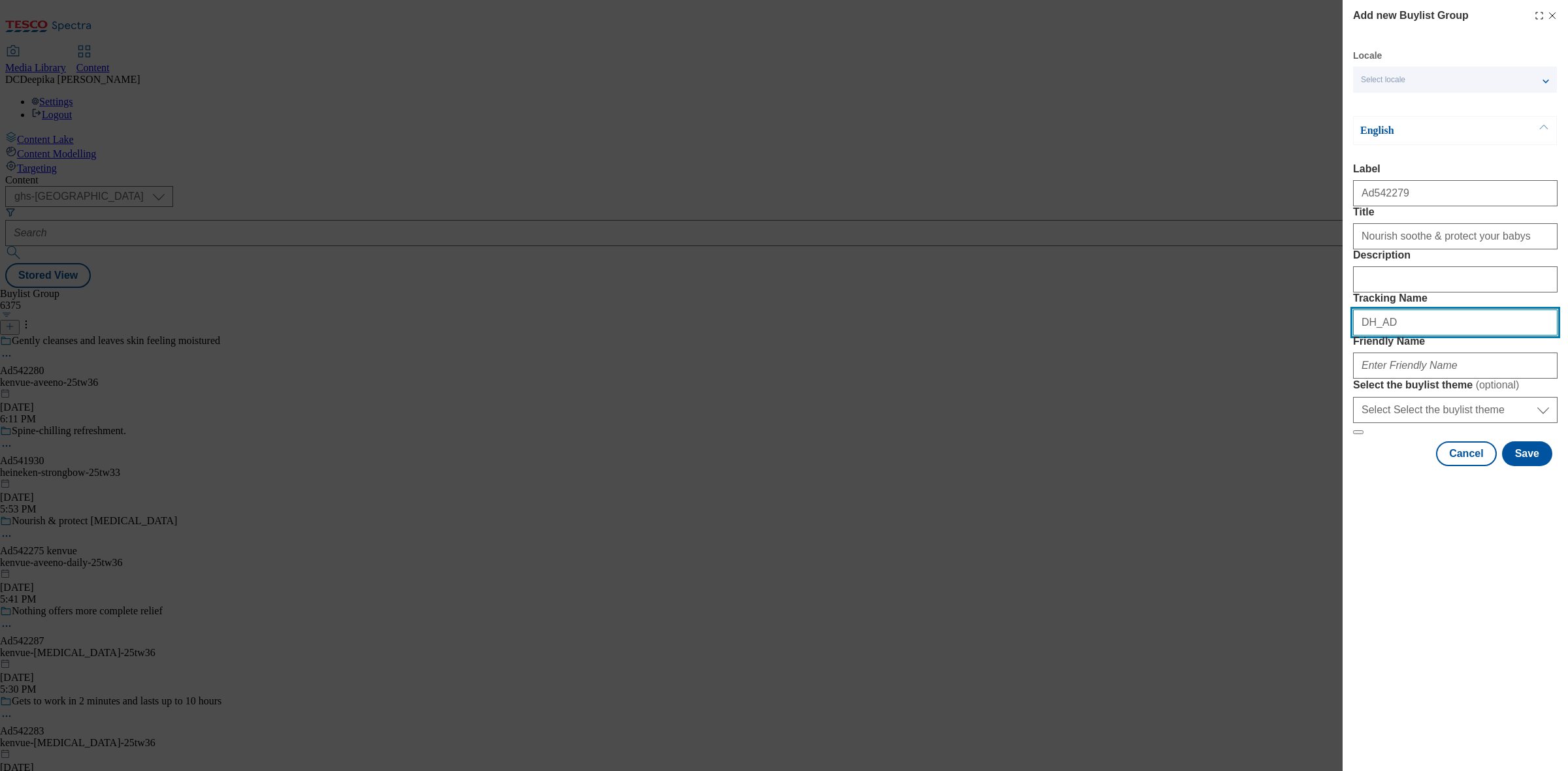
click at [1455, 336] on input "DH_AD" at bounding box center [1455, 323] width 205 height 26
paste input "542279"
type input "DH_AD542279"
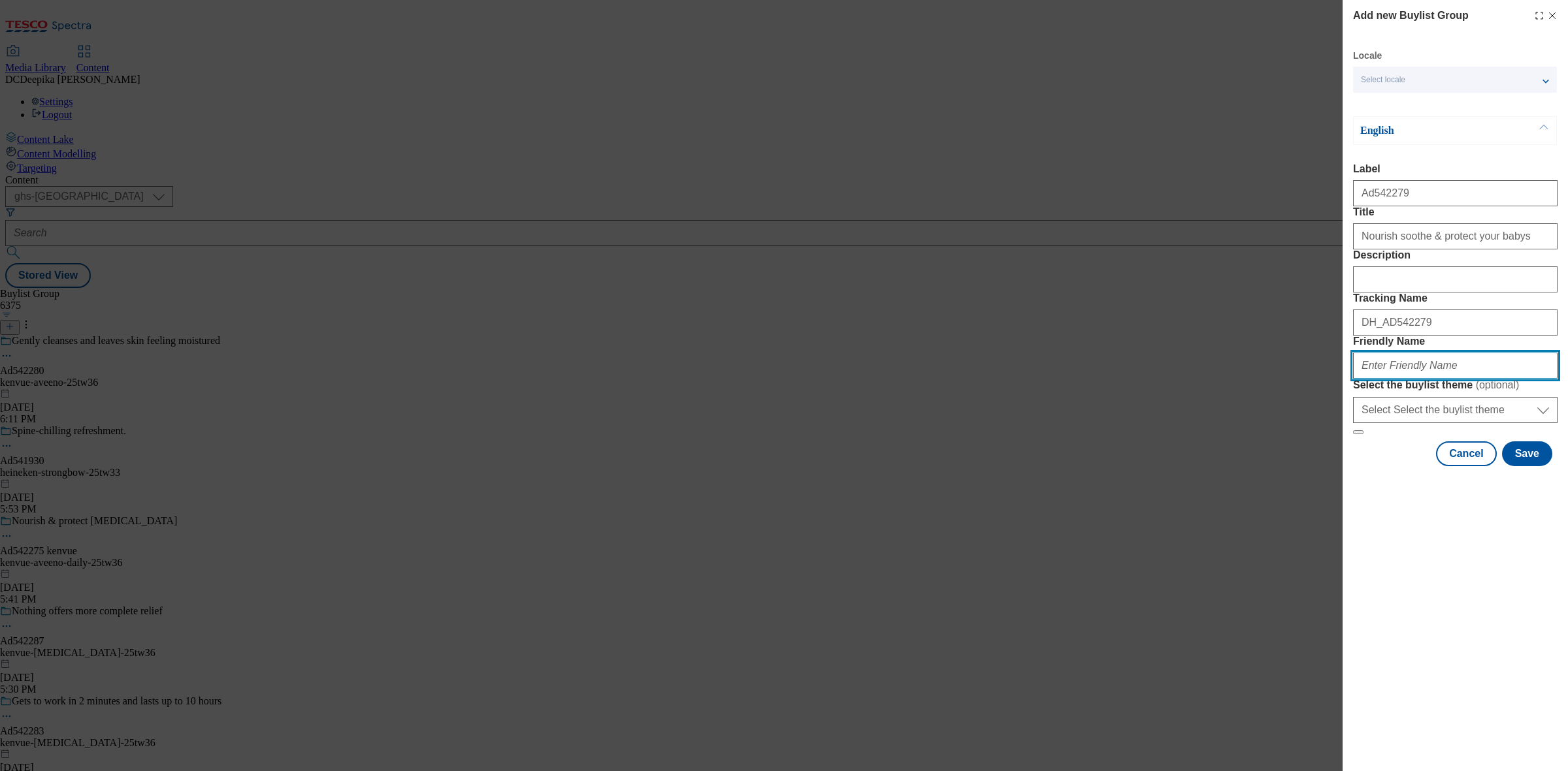
click at [1445, 379] on input "Friendly Name" at bounding box center [1455, 366] width 205 height 26
click at [1398, 379] on input "Friendly Name" at bounding box center [1455, 366] width 205 height 26
paste input "kenvue-aveeno-25tw36"
type input "kenvue-aveeno-25tw36"
click at [1537, 466] on button "Save" at bounding box center [1527, 454] width 50 height 25
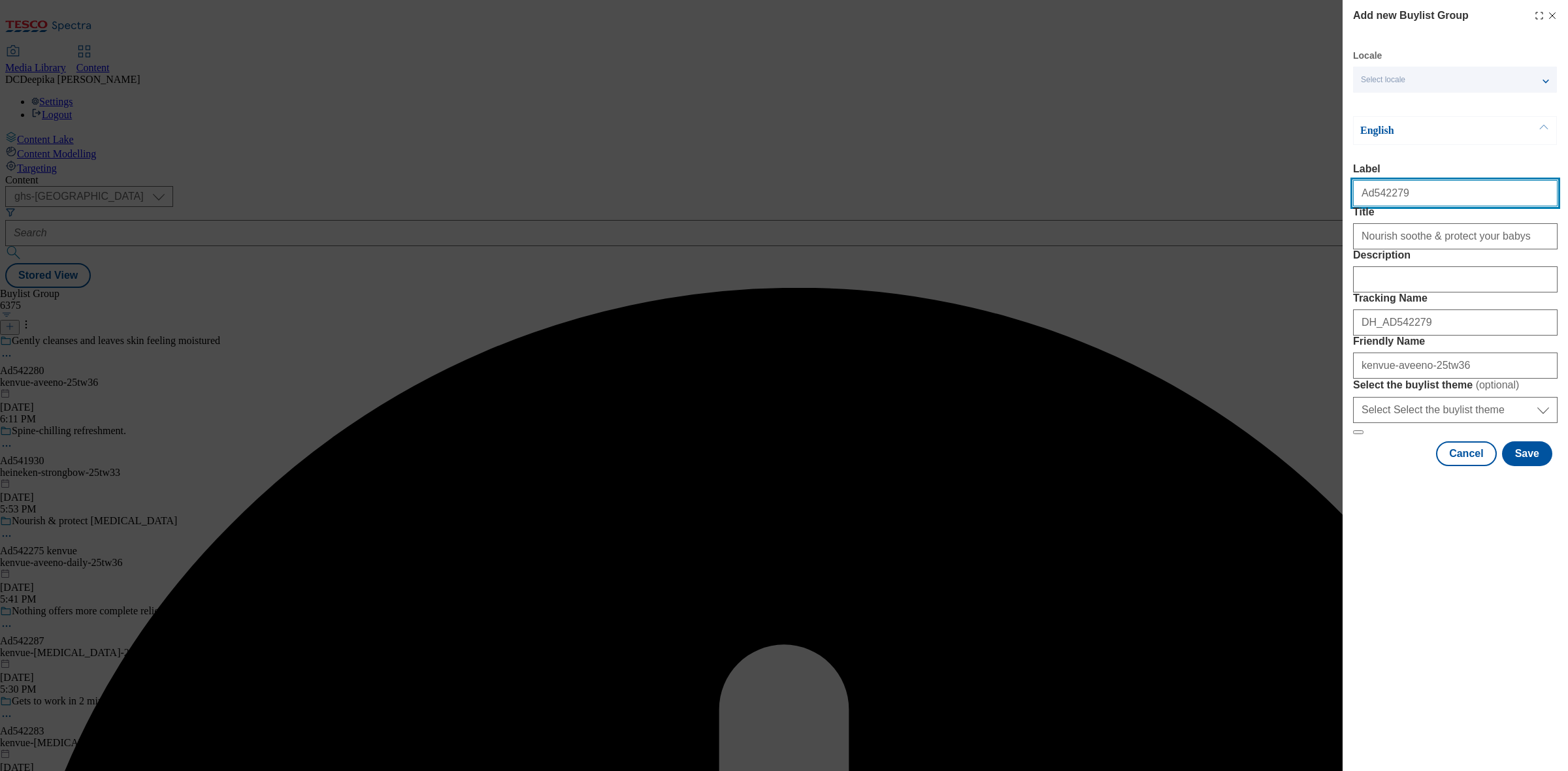
drag, startPoint x: 1359, startPoint y: 203, endPoint x: 1321, endPoint y: 211, distance: 38.8
click at [1321, 211] on div "Add new Buylist Group Locale Select locale English Welsh English Label Ad542279…" at bounding box center [784, 386] width 1568 height 771
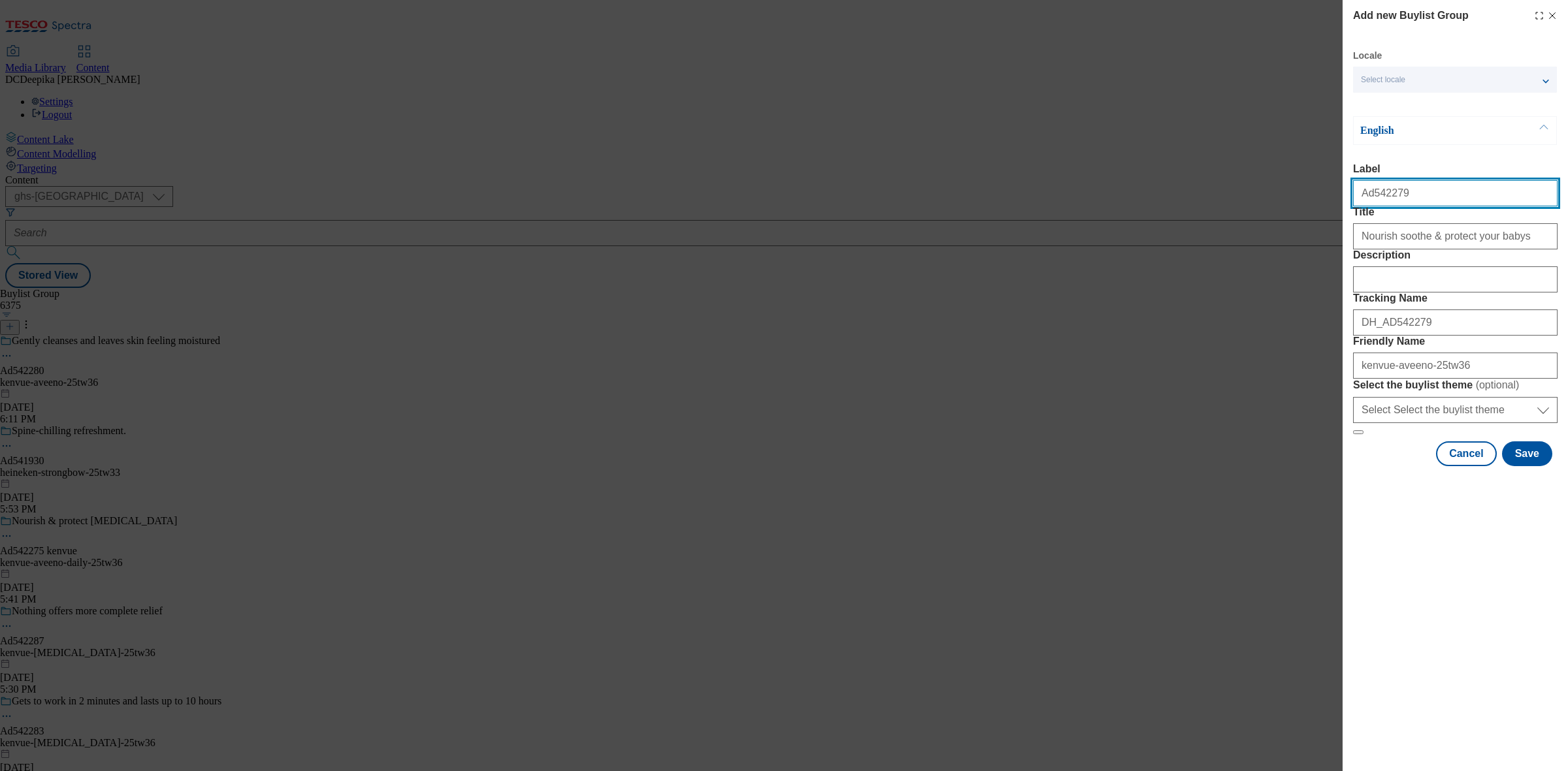
drag, startPoint x: 1451, startPoint y: 207, endPoint x: 1357, endPoint y: 201, distance: 94.2
click at [1357, 201] on input "Ad542279" at bounding box center [1455, 193] width 205 height 26
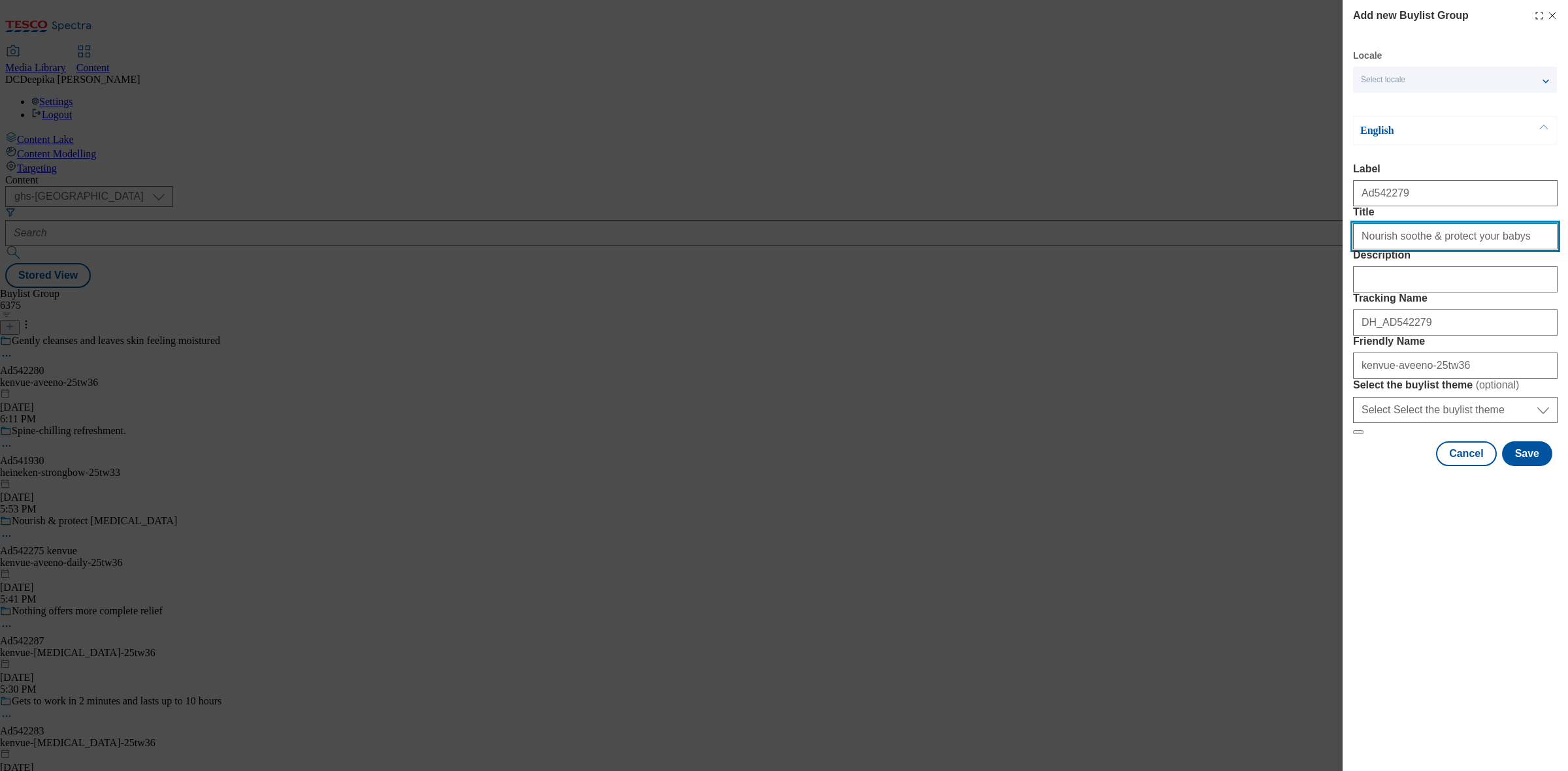
drag, startPoint x: 1415, startPoint y: 262, endPoint x: 1537, endPoint y: 271, distance: 122.3
click at [1537, 250] on input "Nourish soothe & protect your babys" at bounding box center [1455, 237] width 205 height 26
drag, startPoint x: 1417, startPoint y: 261, endPoint x: 1295, endPoint y: 261, distance: 122.0
click at [1295, 261] on div "Add new Buylist Group Locale Select locale English Welsh English Label Ad542279…" at bounding box center [784, 386] width 1568 height 771
paste input "and protect your babys"
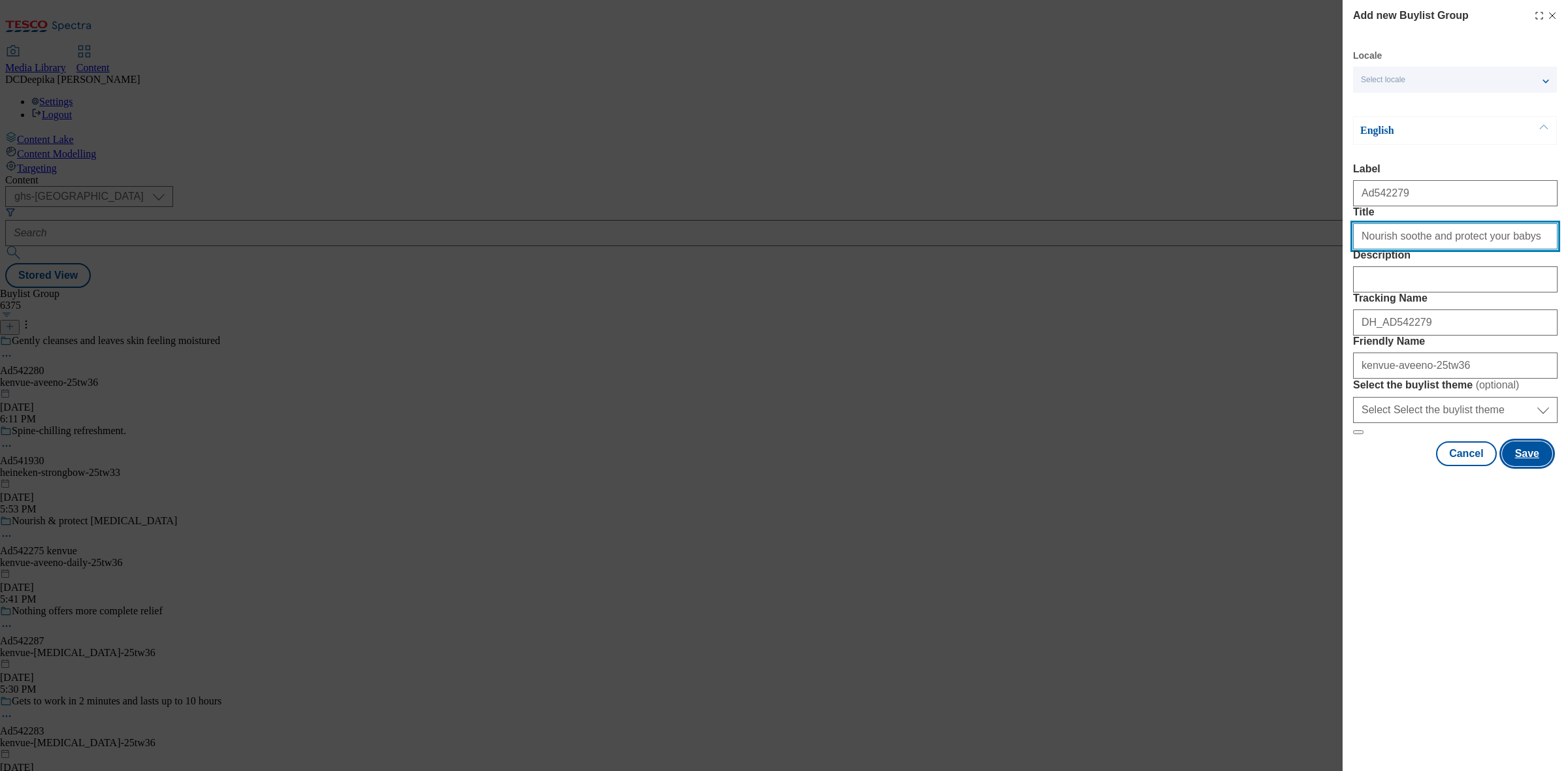
type input "Nourish soothe and protect your babys"
click at [1544, 466] on button "Save" at bounding box center [1527, 454] width 50 height 25
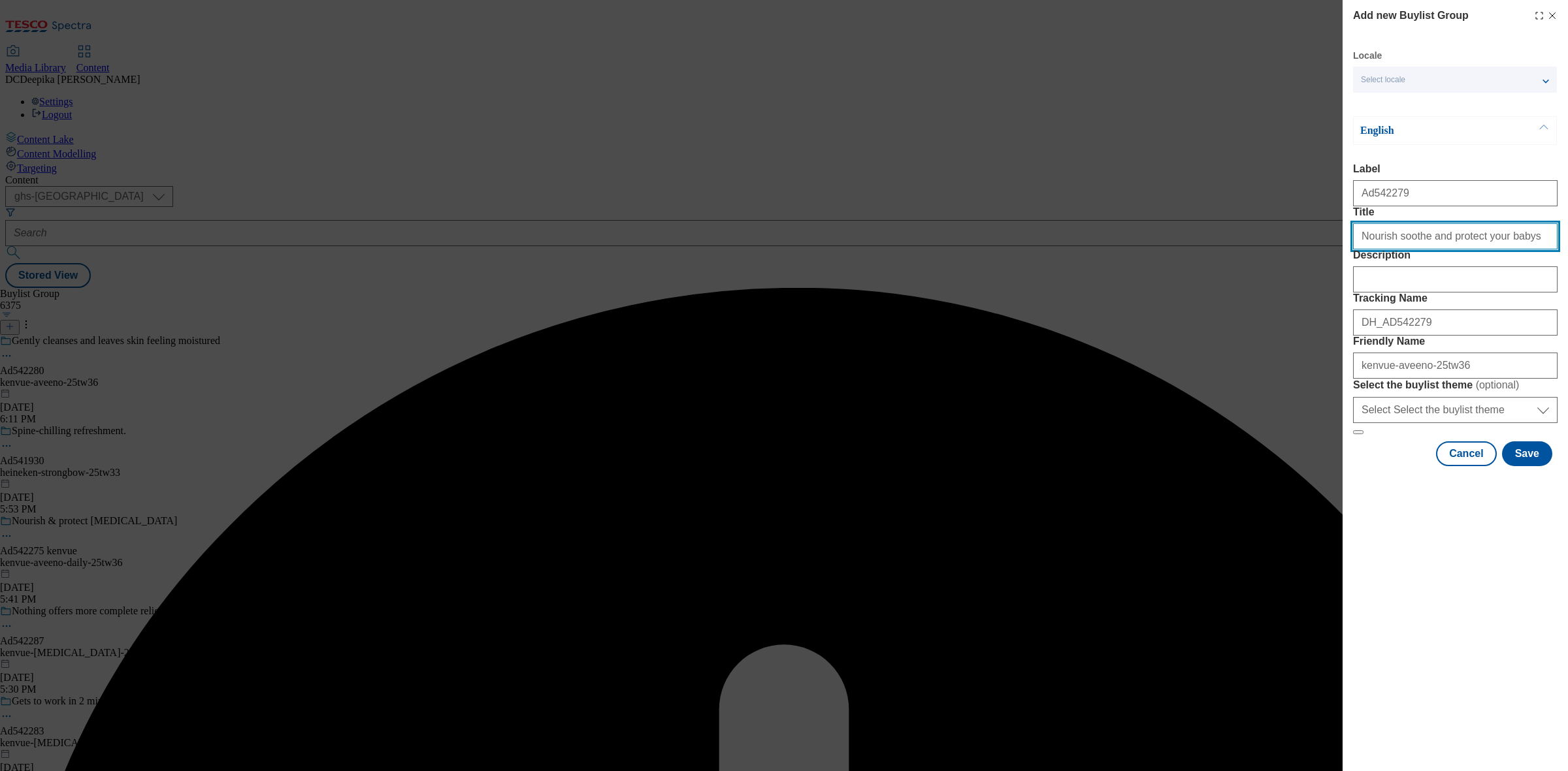
drag, startPoint x: 1362, startPoint y: 263, endPoint x: 1344, endPoint y: 266, distance: 18.2
click at [1344, 266] on div "Add new Buylist Group Locale Select locale English Welsh English Label Ad542279…" at bounding box center [1455, 234] width 226 height 469
drag, startPoint x: 1363, startPoint y: 268, endPoint x: 1351, endPoint y: 268, distance: 12.0
click at [1351, 268] on div "Add new Buylist Group Locale Select locale English Welsh English Label Ad542279…" at bounding box center [1455, 234] width 226 height 469
click at [1511, 250] on input "nourish soothe and protect your babys" at bounding box center [1455, 237] width 205 height 26
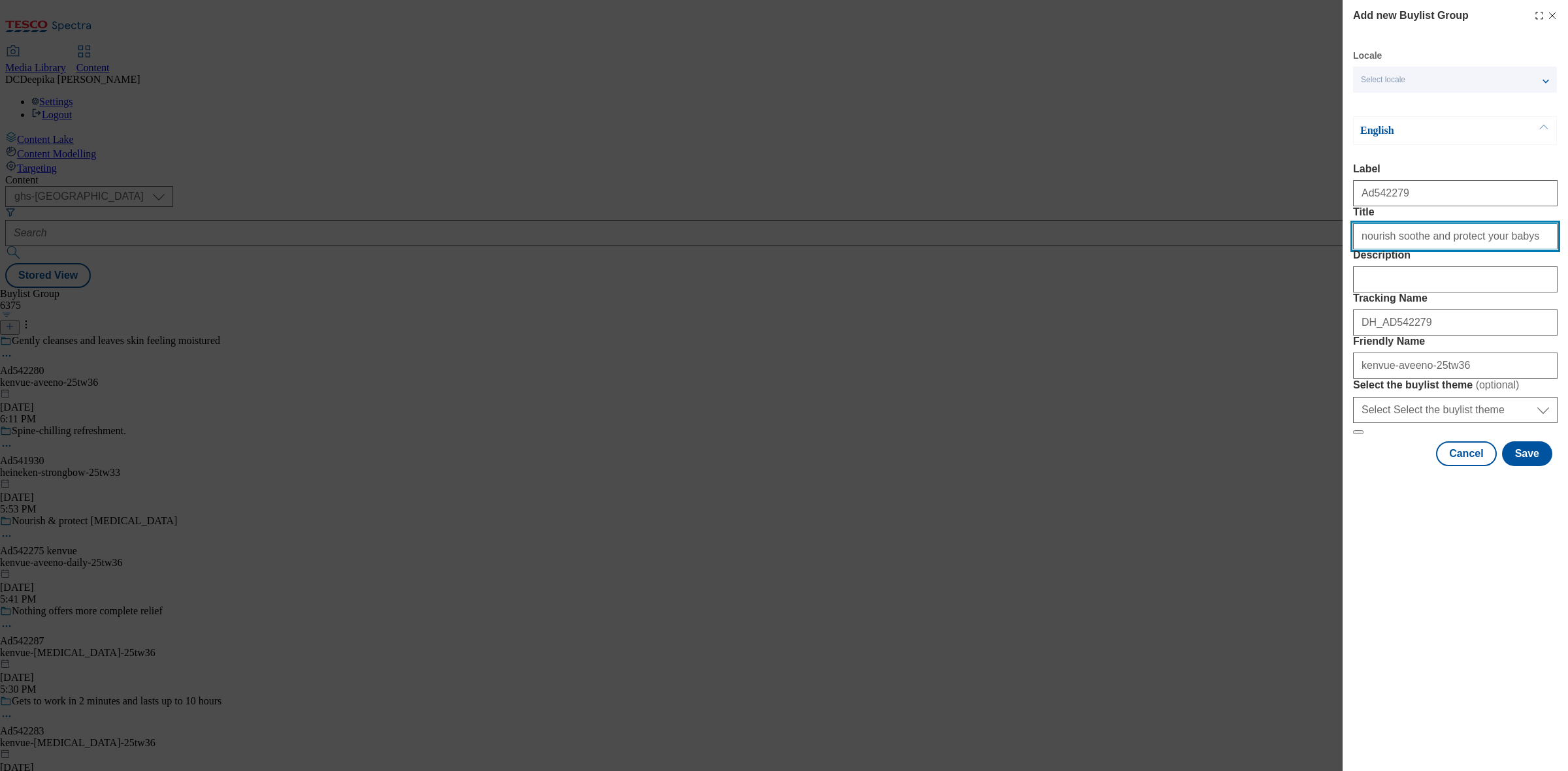
click at [1357, 250] on input "nourish soothe and protect your babys" at bounding box center [1455, 237] width 205 height 26
type input "nourish soothe and protect your babys"
click at [1525, 466] on button "Save" at bounding box center [1527, 454] width 50 height 25
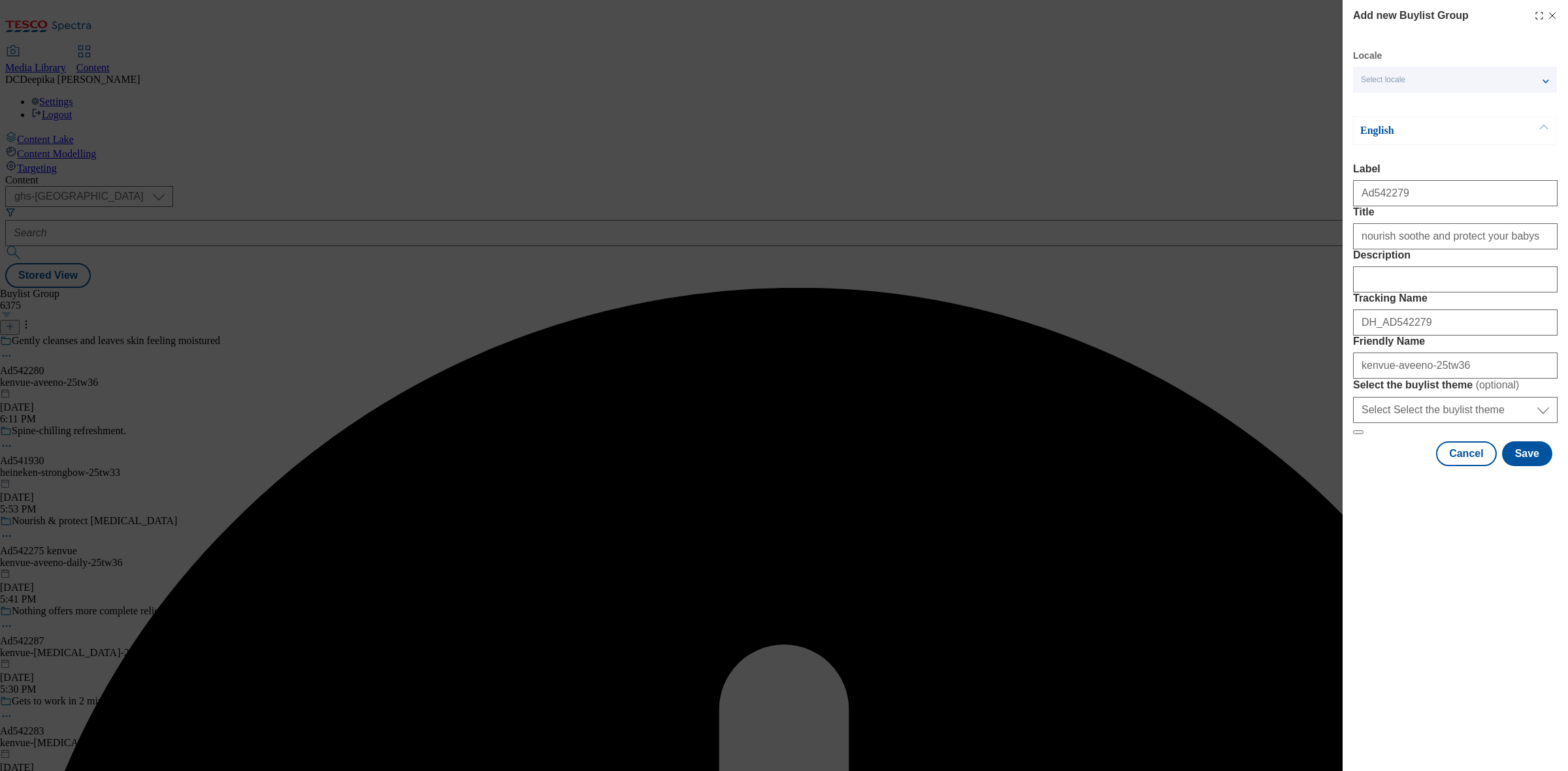
click at [1285, 102] on div "Add new Buylist Group Locale Select locale English Welsh English Label Title De…" at bounding box center [784, 386] width 1568 height 771
click at [1556, 288] on div "Duplicate content exists for contentType, locale and deliveryUrlParam under giv…" at bounding box center [784, 288] width 1558 height 0
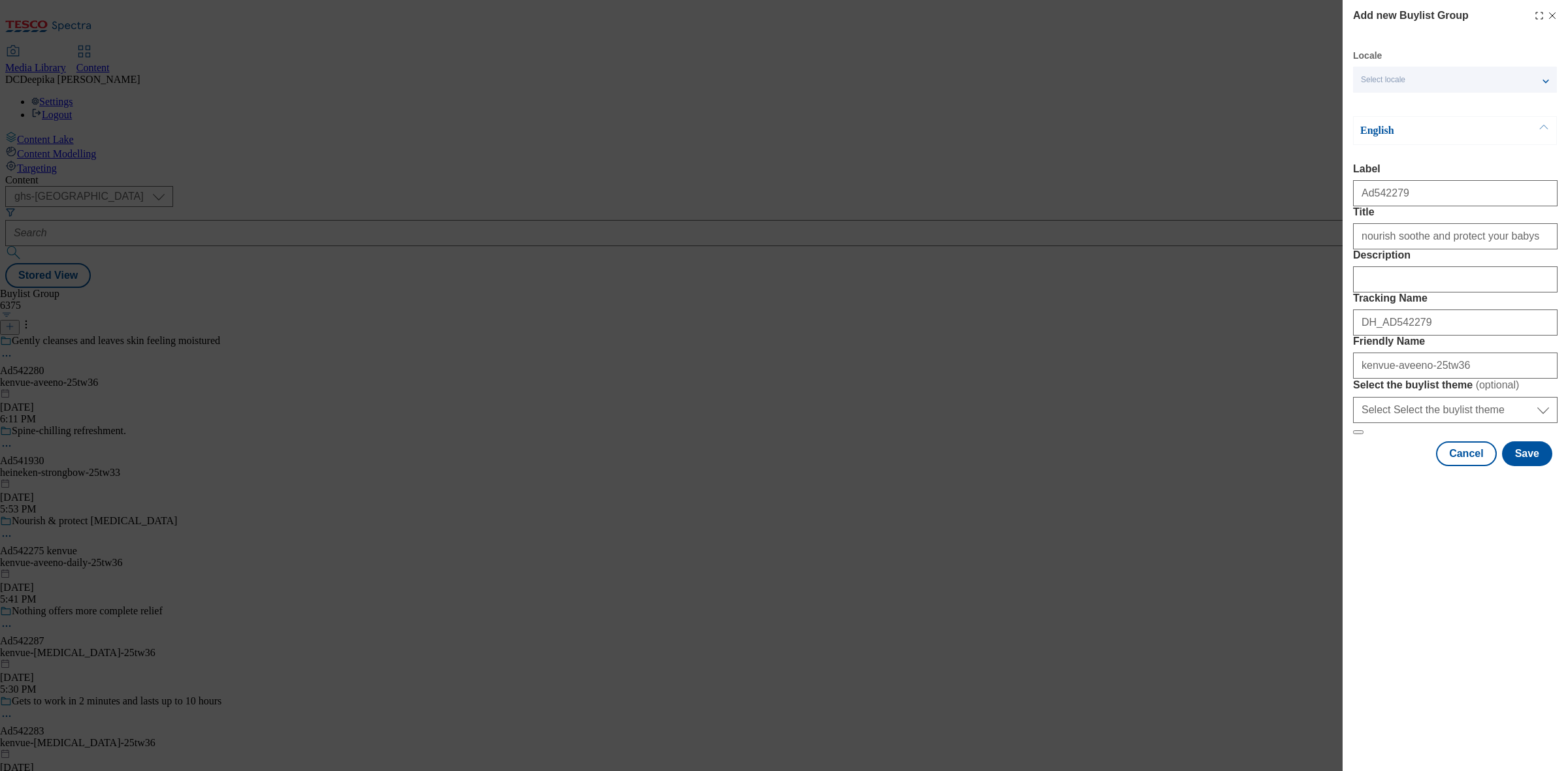
click at [1553, 14] on icon "Modal" at bounding box center [1552, 16] width 10 height 10
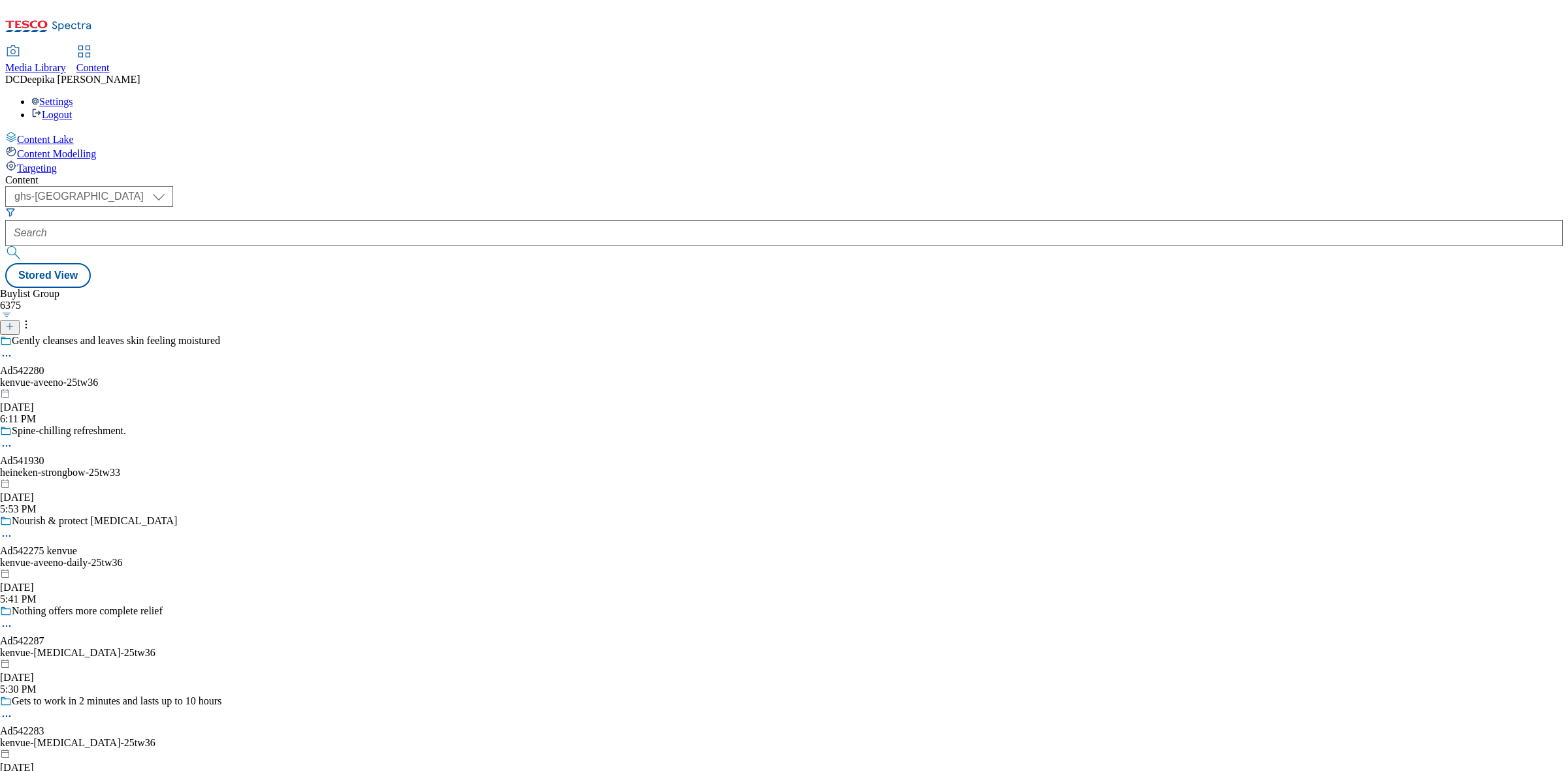
click at [900, 288] on div "Buylist Group 6375 Gently cleanses and leaves skin feeling moistured Ad542280 k…" at bounding box center [784, 288] width 1558 height 0
drag, startPoint x: 213, startPoint y: 101, endPoint x: 216, endPoint y: 114, distance: 13.3
click at [173, 186] on select "ghs-roi ghs-uk" at bounding box center [89, 197] width 168 height 21
click at [170, 186] on select "ghs-roi ghs-uk" at bounding box center [89, 197] width 168 height 21
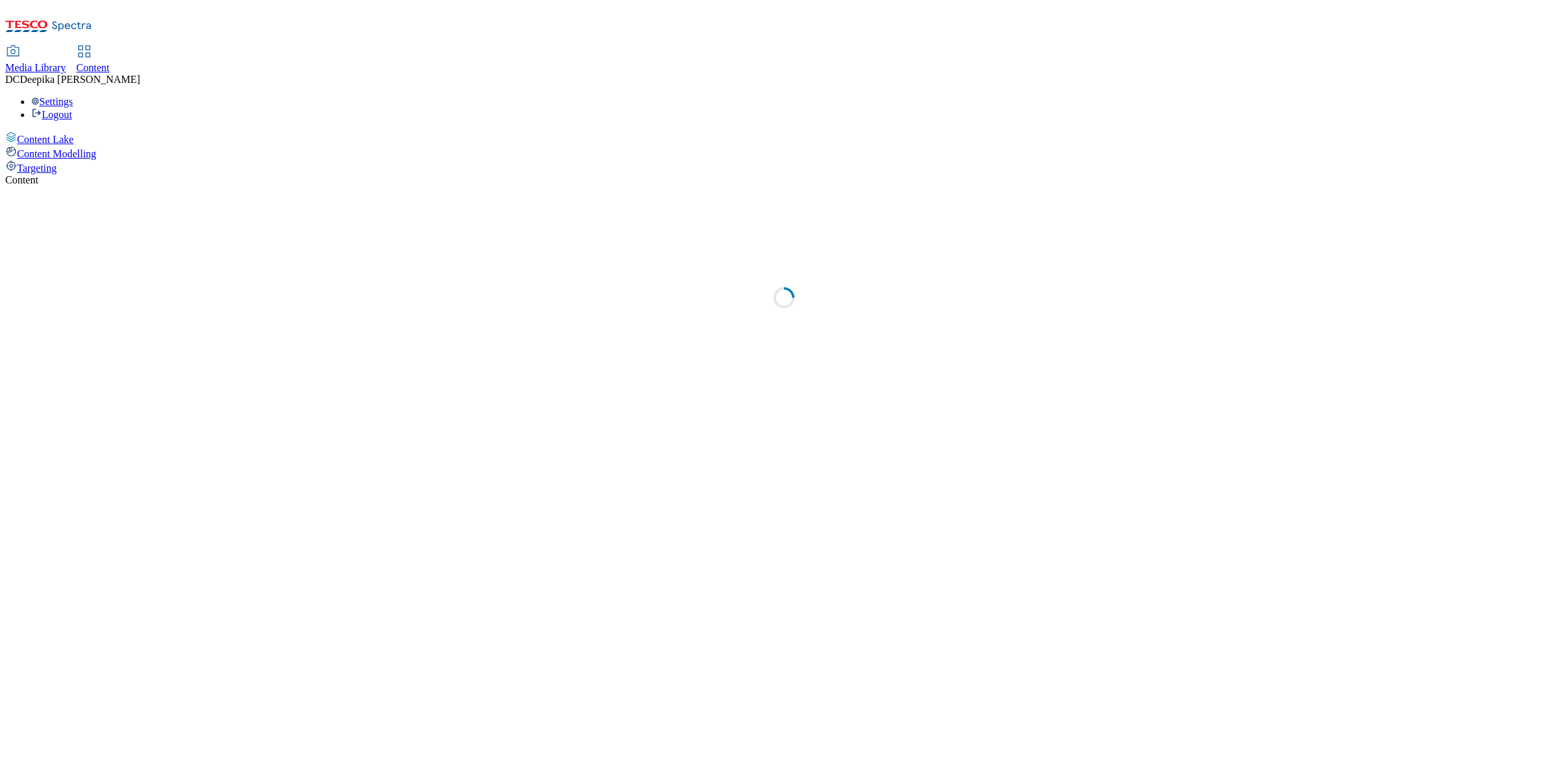
select select "ghs-[GEOGRAPHIC_DATA]"
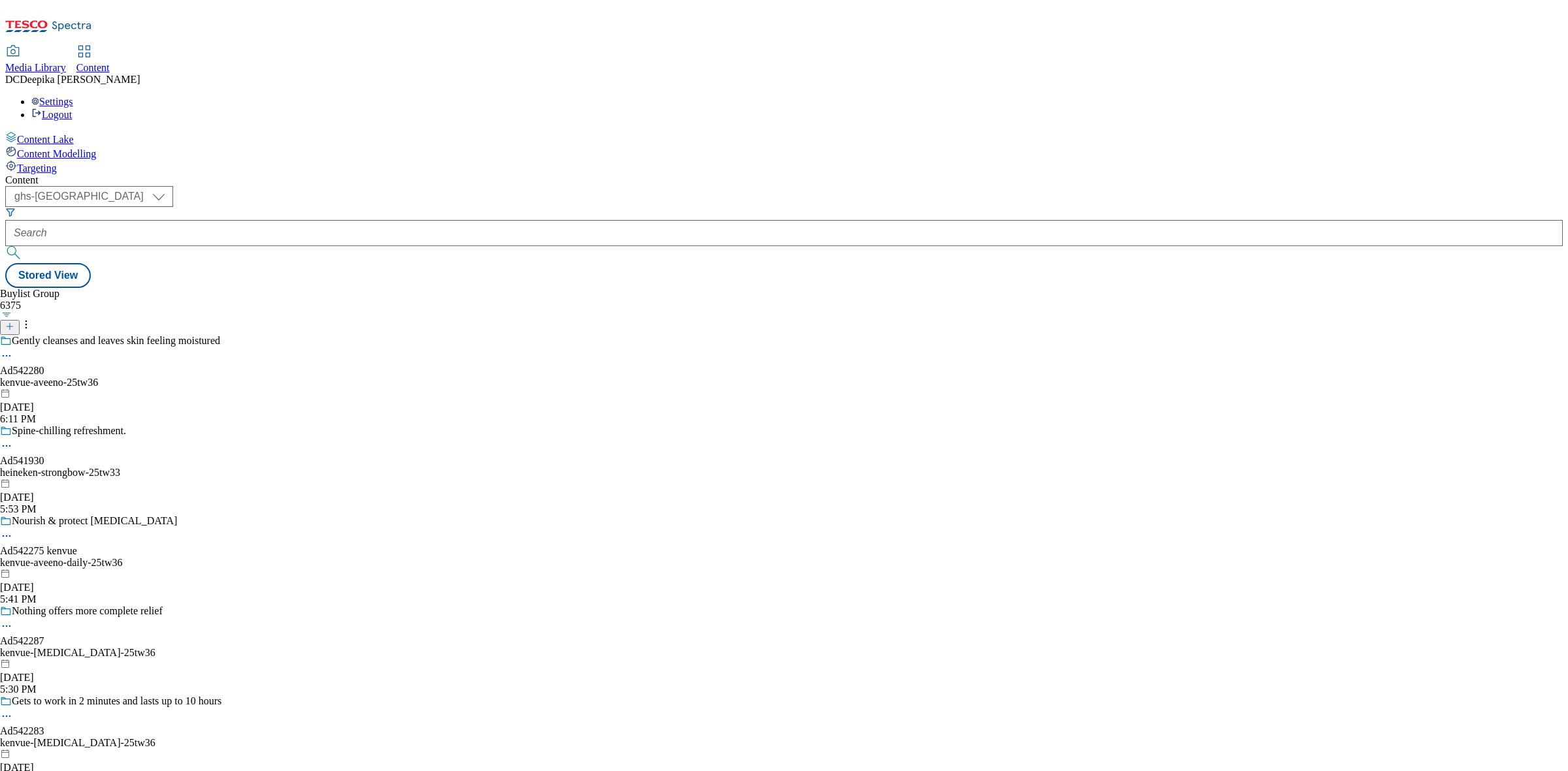
click at [14, 322] on icon at bounding box center [10, 326] width 9 height 9
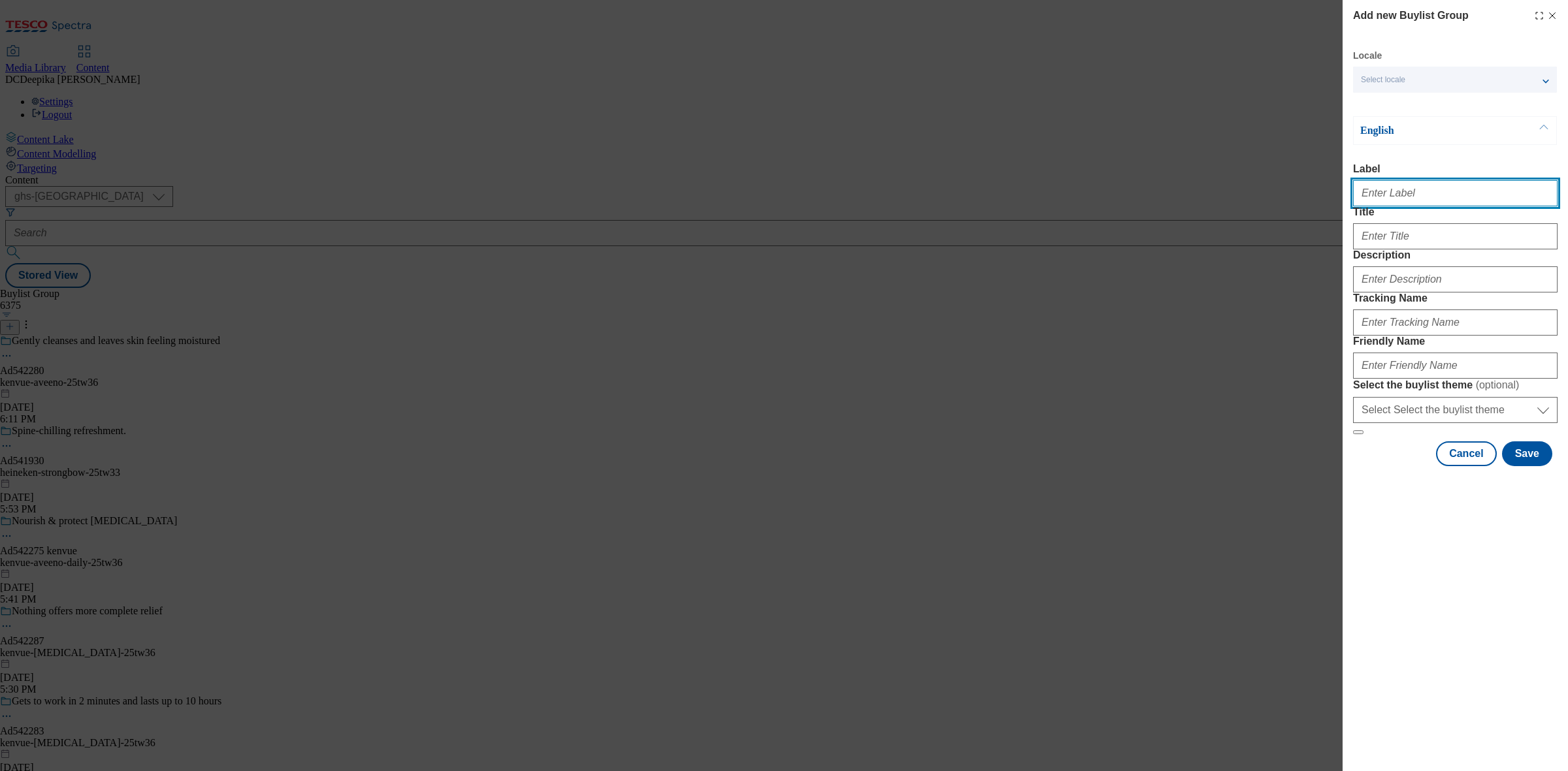
click at [1412, 207] on input "Label" at bounding box center [1455, 193] width 205 height 26
click at [1425, 207] on input "Label" at bounding box center [1455, 193] width 205 height 26
paste input "Ad542287"
type input "Ad542287"
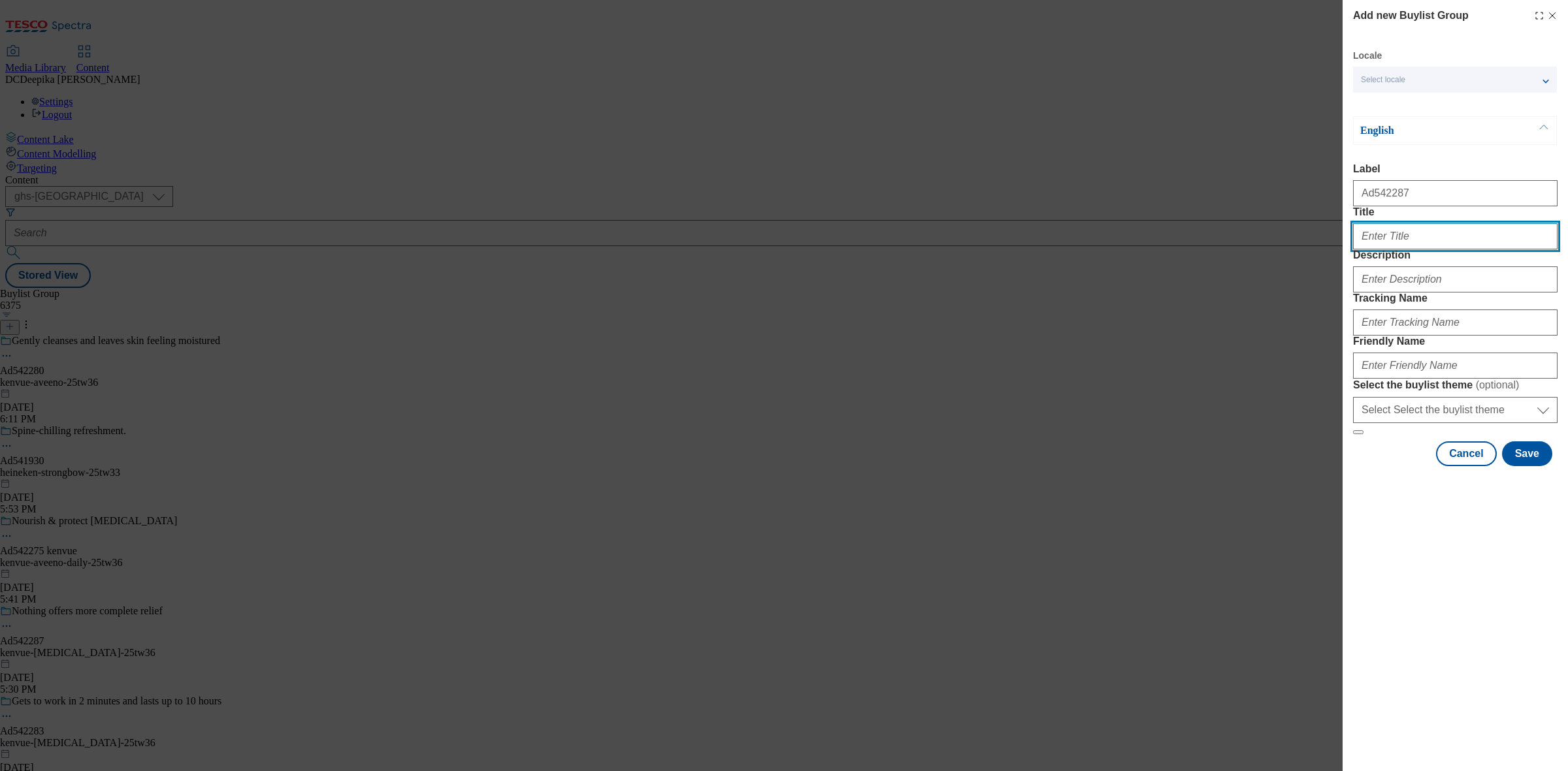
click at [1415, 250] on input "Title" at bounding box center [1455, 237] width 205 height 26
click at [1407, 250] on input "Title" at bounding box center [1455, 237] width 205 height 26
paste input "Nourish, soothe & protect your baby’s [MEDICAL_DATA] from Day 1"
type input "Nourish, soothe & protect your baby’s [MEDICAL_DATA] from Day 1"
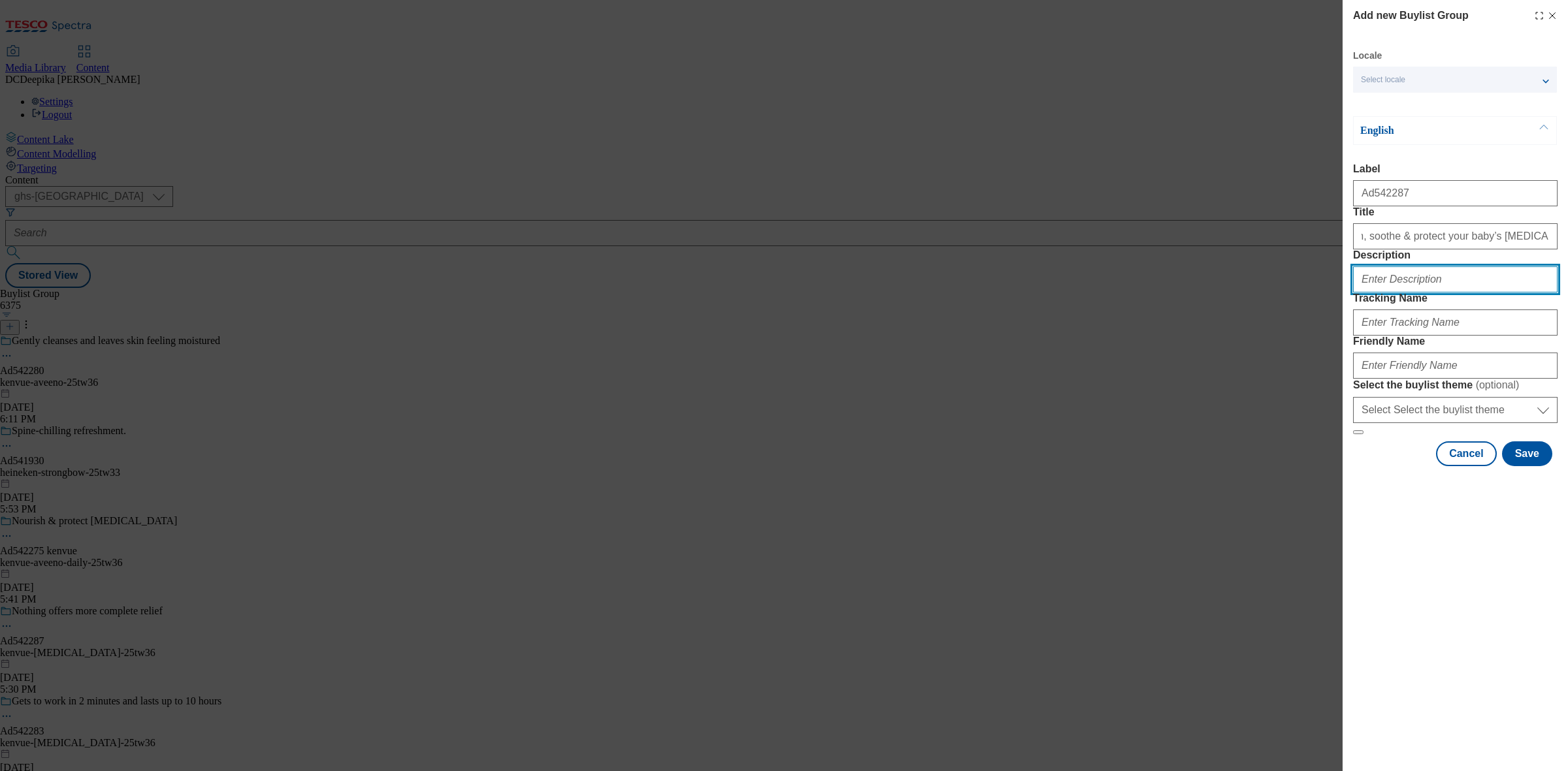
click at [1416, 292] on input "Description" at bounding box center [1455, 279] width 205 height 26
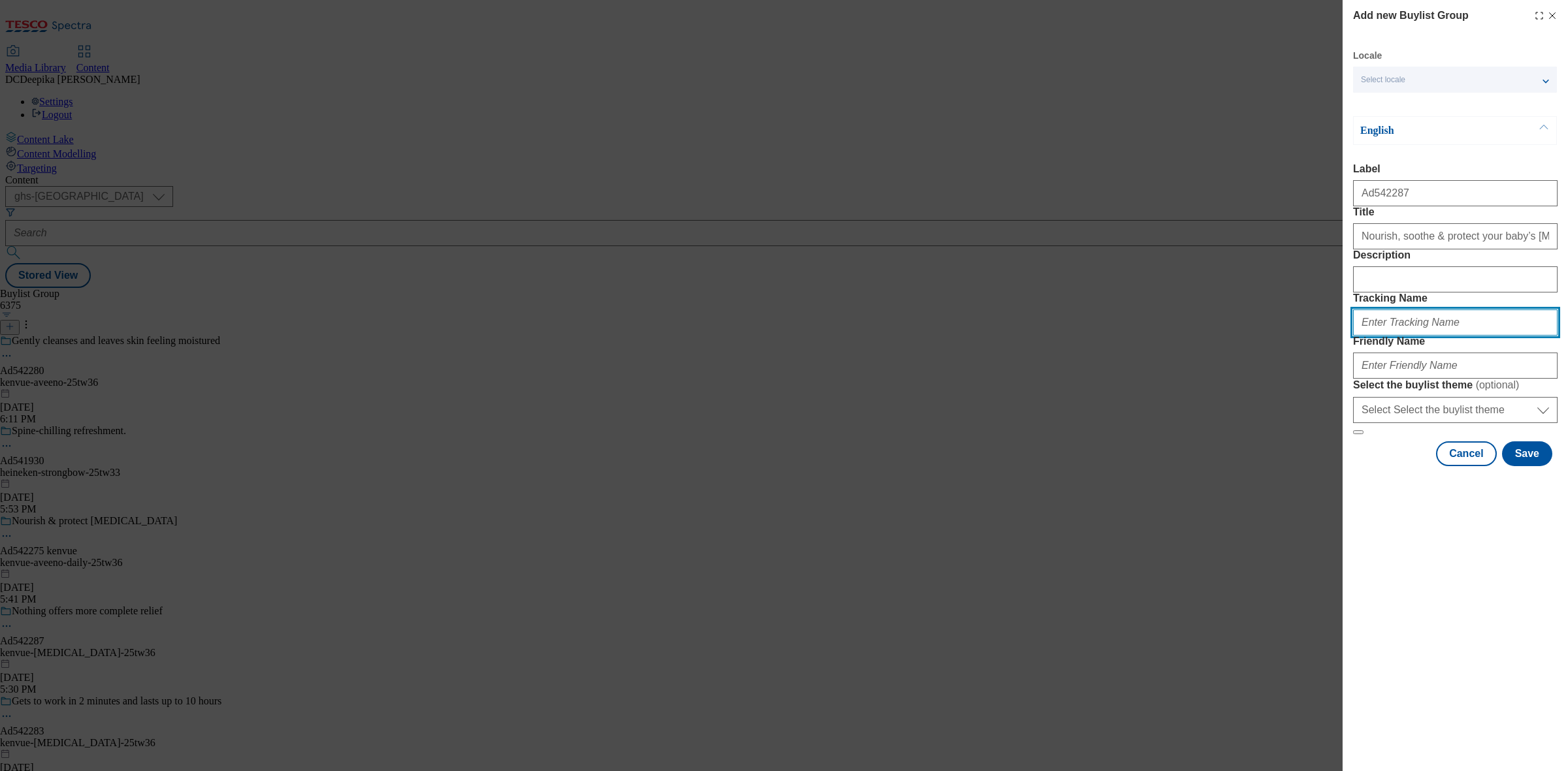
click at [1401, 336] on input "Tracking Name" at bounding box center [1455, 323] width 205 height 26
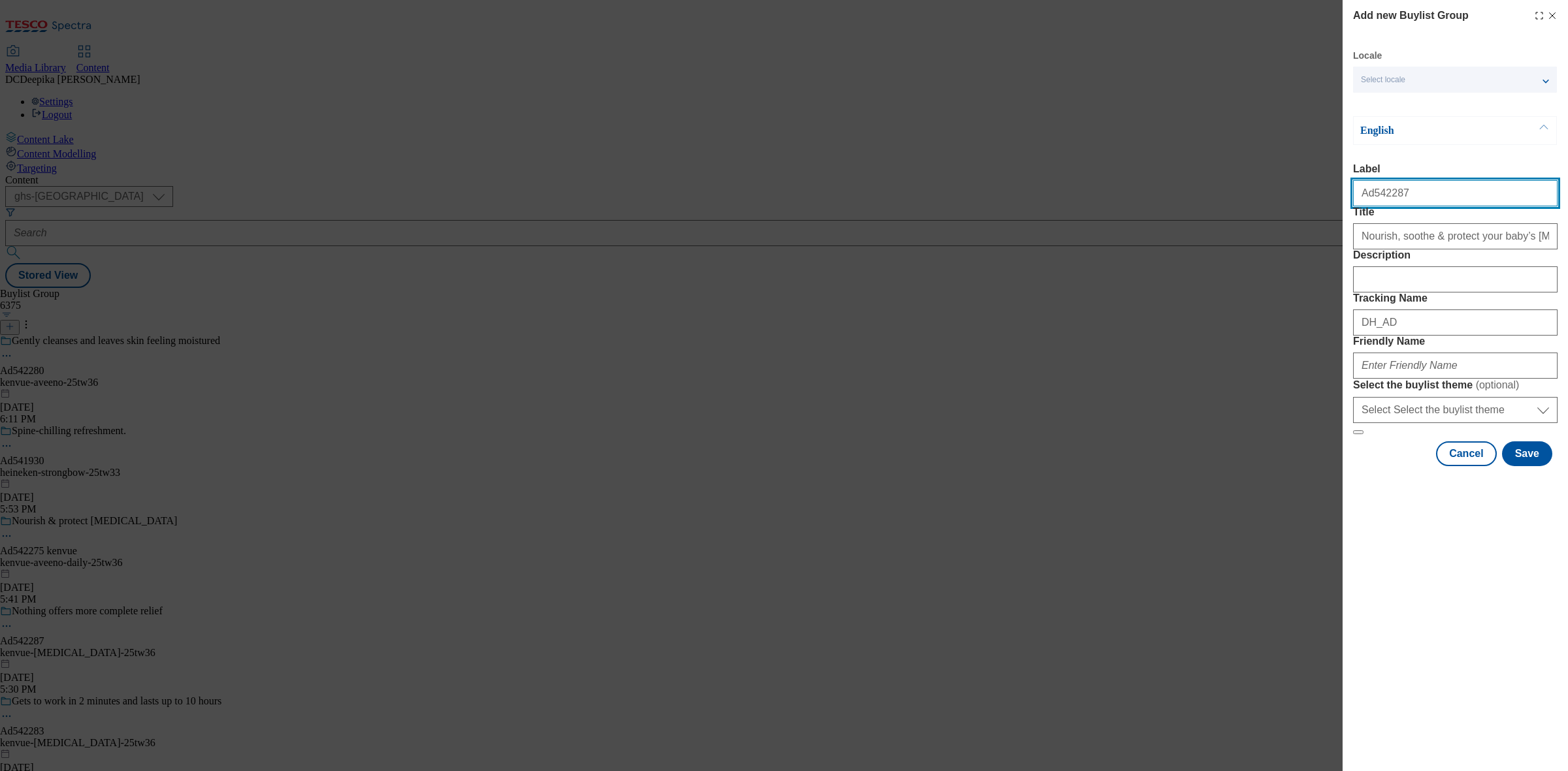
drag, startPoint x: 1415, startPoint y: 193, endPoint x: 1372, endPoint y: 200, distance: 43.6
click at [1372, 200] on input "Ad542287" at bounding box center [1455, 193] width 205 height 26
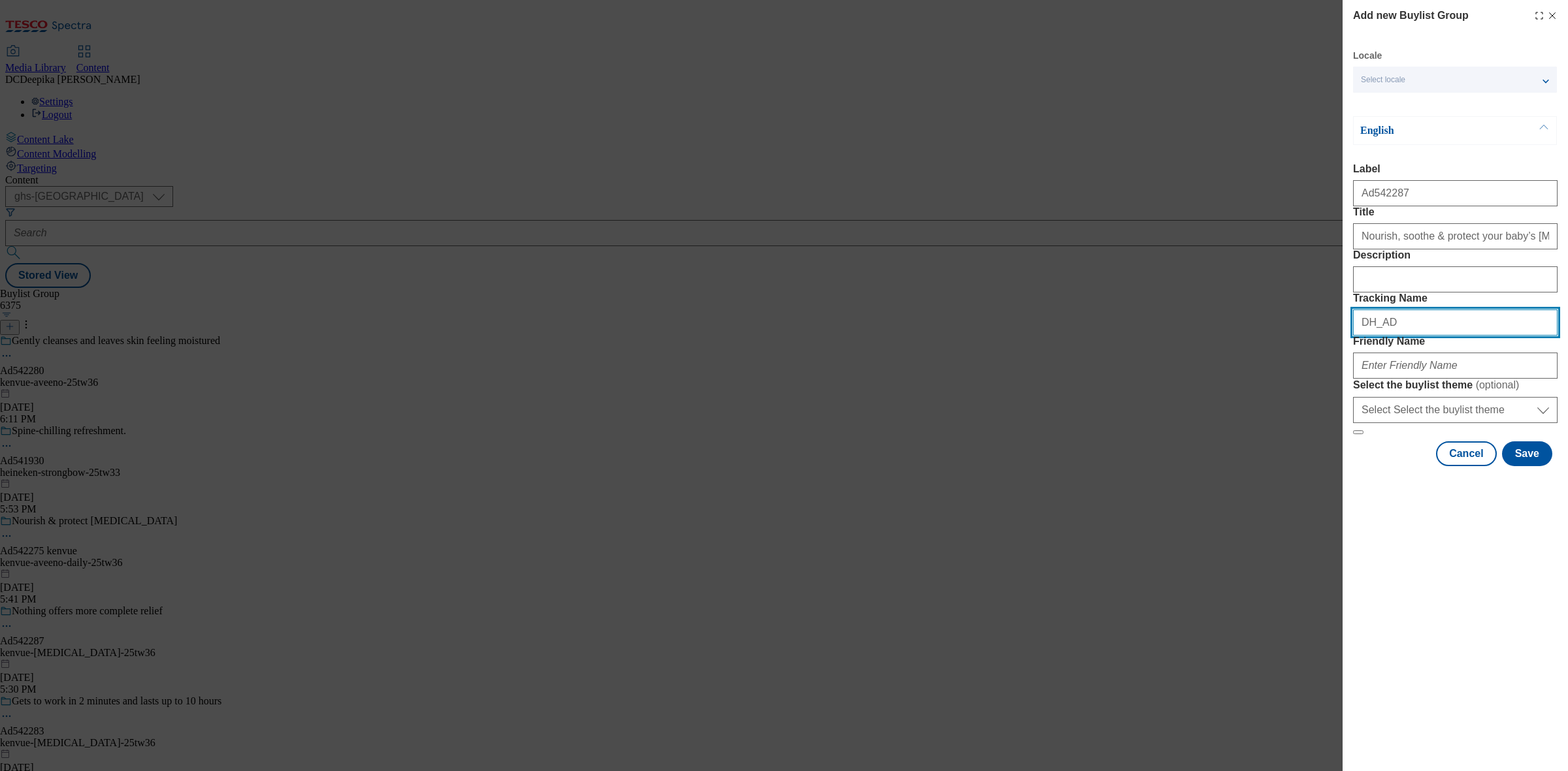
click at [1452, 336] on input "DH_AD" at bounding box center [1455, 323] width 205 height 26
paste input "542287"
type input "DH_AD542287"
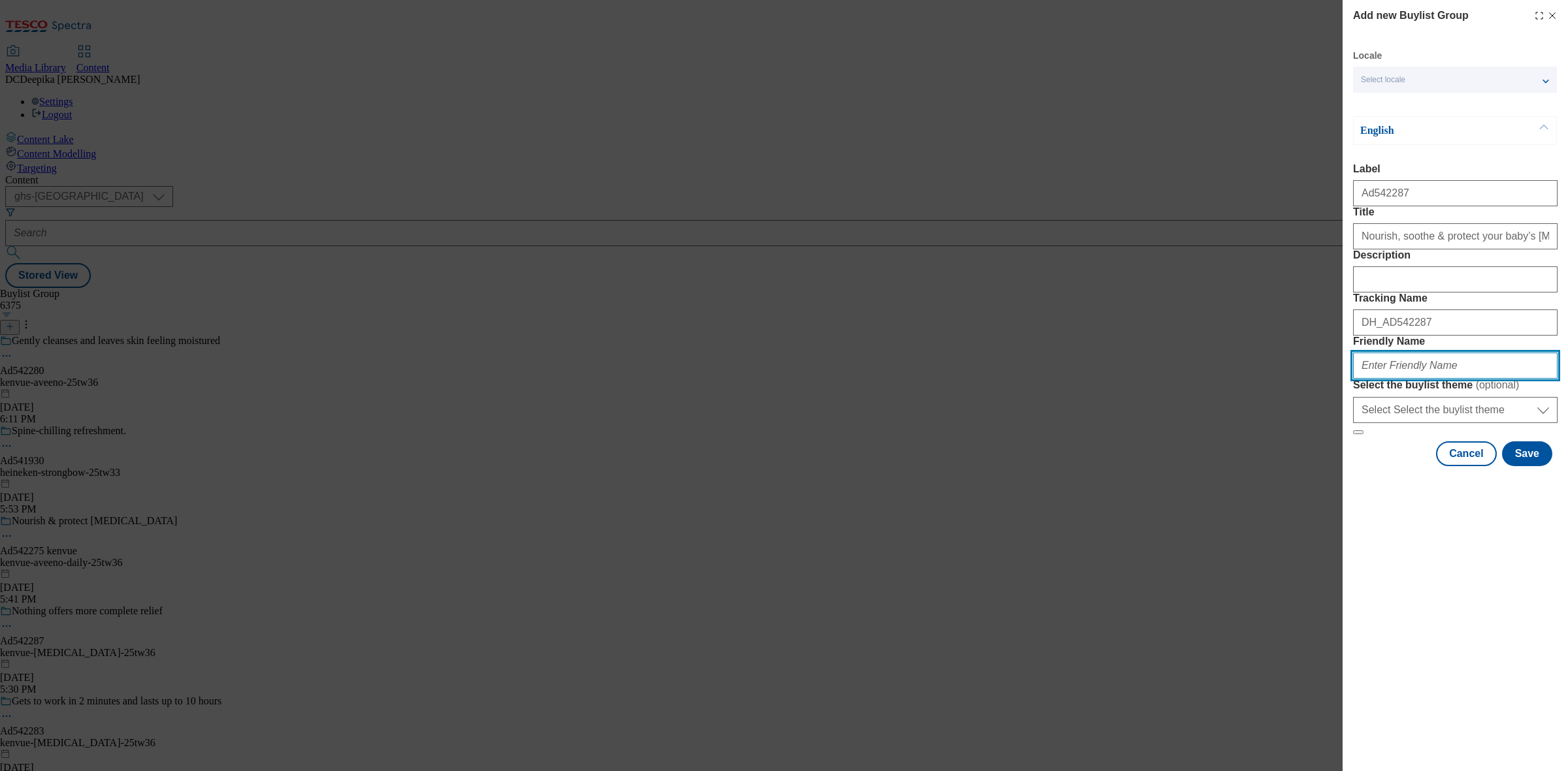
click at [1434, 379] on input "Friendly Name" at bounding box center [1455, 366] width 205 height 26
click at [1425, 379] on input "Friendly Name" at bounding box center [1455, 366] width 205 height 26
paste input "kenvue-aveeno-25tw36"
type input "kenvue-aveeno-25tw36"
click at [1523, 466] on button "Save" at bounding box center [1527, 454] width 50 height 25
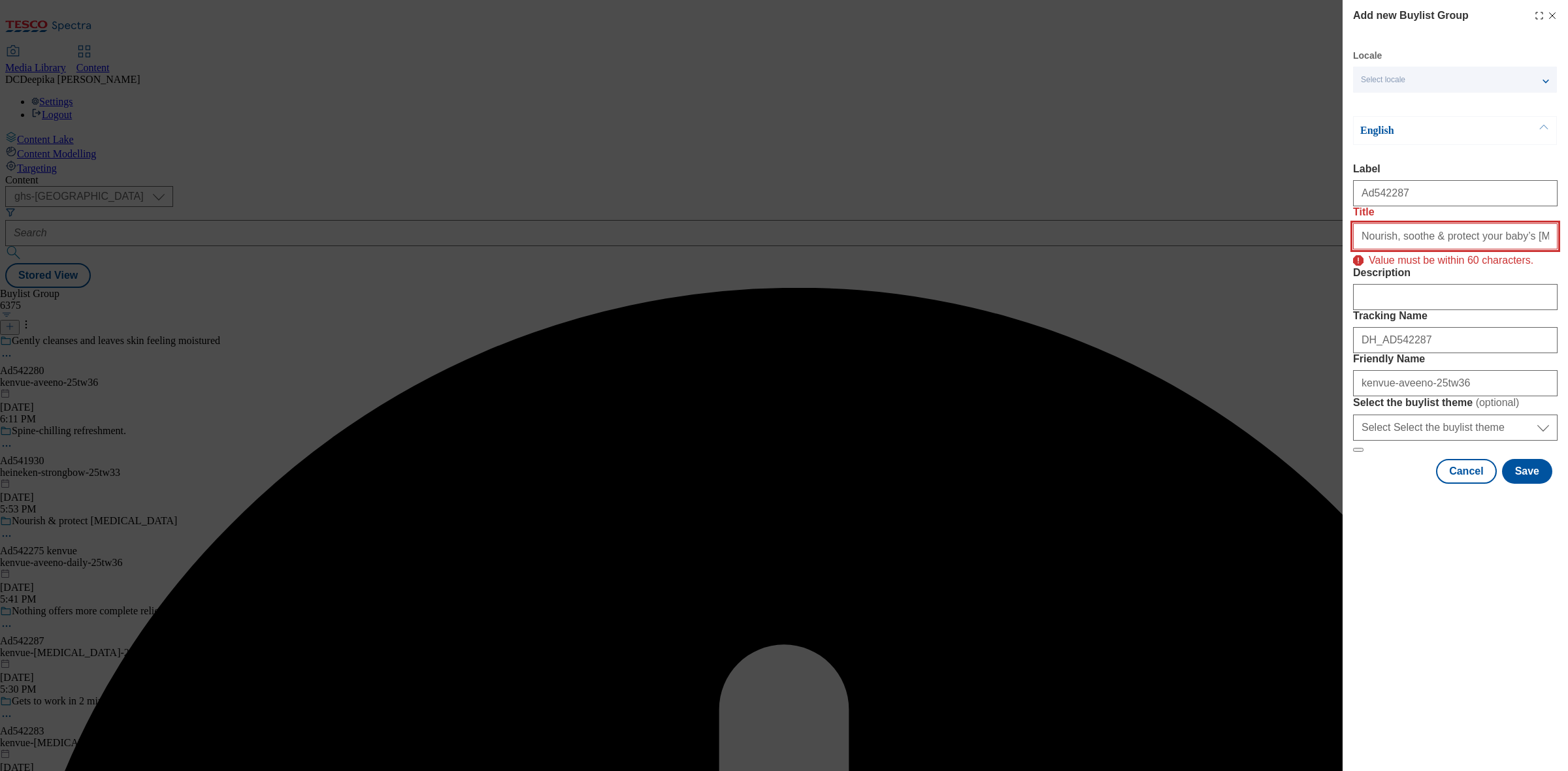
drag, startPoint x: 1357, startPoint y: 262, endPoint x: 1342, endPoint y: 262, distance: 15.0
click at [1342, 262] on div "Add new Buylist Group Locale Select locale English Welsh English Label Ad542287…" at bounding box center [1455, 243] width 226 height 486
click at [1427, 250] on input "Nourish, soothe & protect your baby’s [MEDICAL_DATA] from Day 1" at bounding box center [1455, 237] width 205 height 26
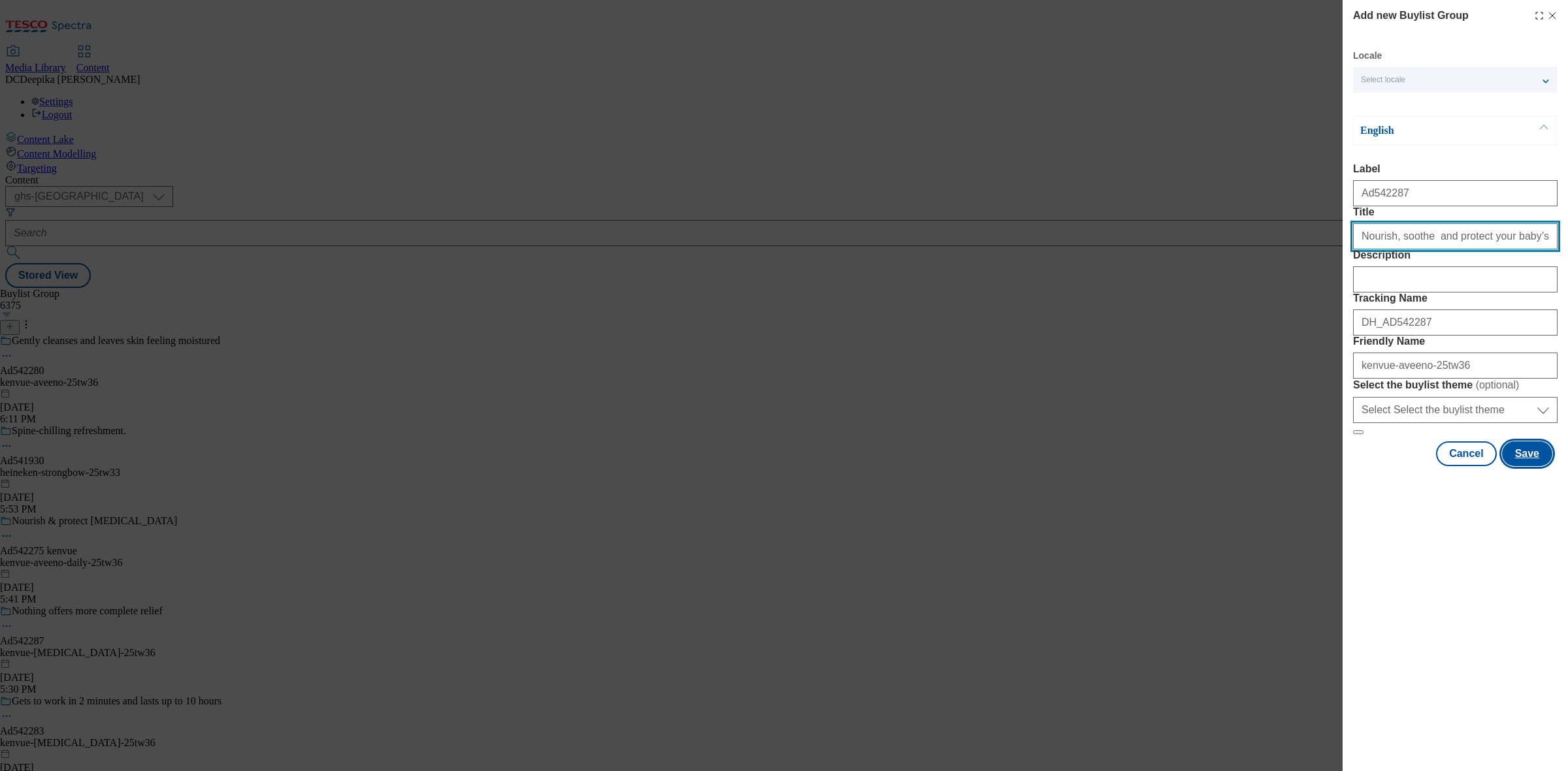
type input "Nourish, soothe and protect your baby’s [MEDICAL_DATA] from Day 1"
click at [1516, 466] on button "Save" at bounding box center [1527, 454] width 50 height 25
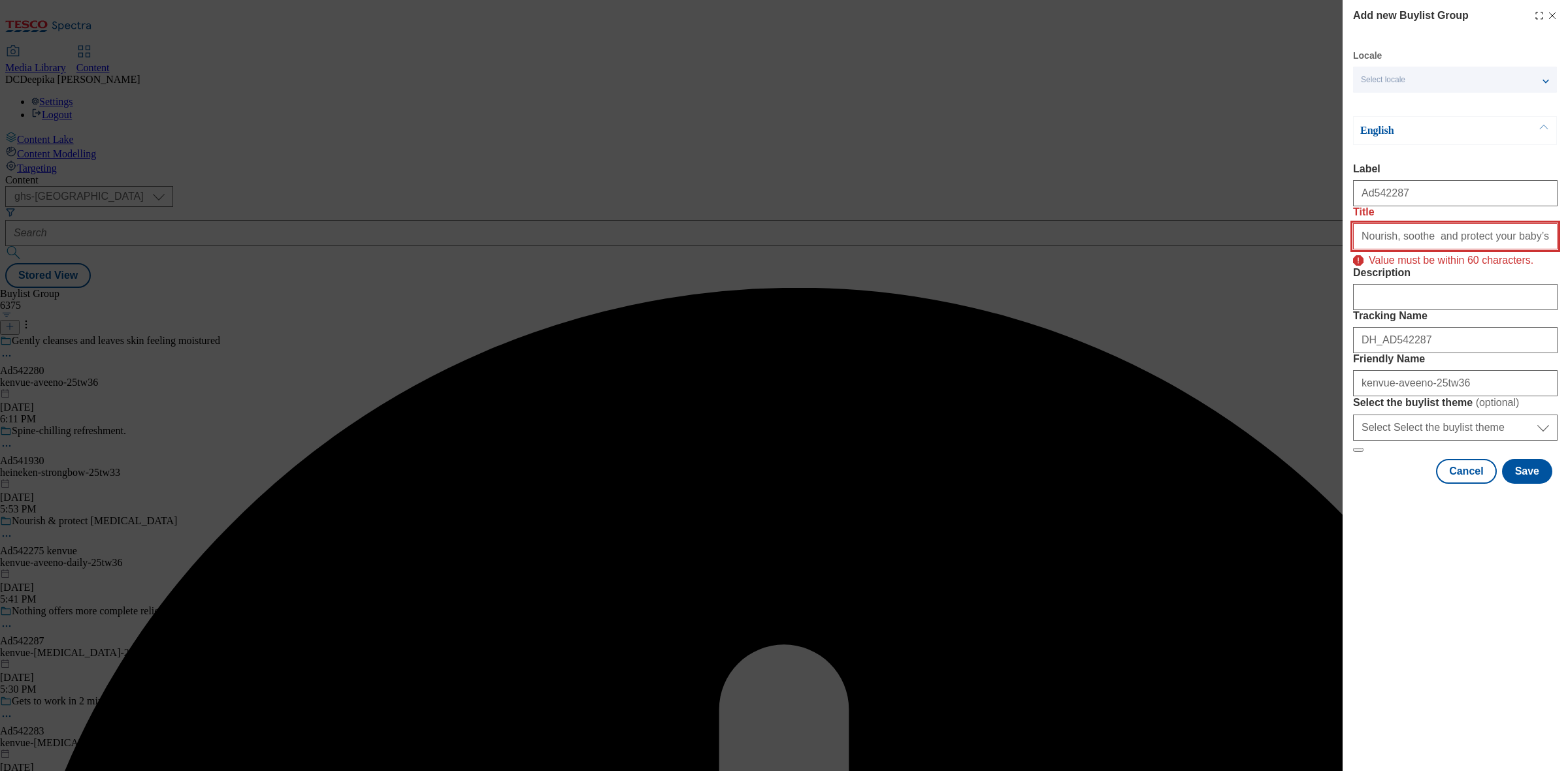
click at [1496, 250] on input "Nourish, soothe and protect your baby’s [MEDICAL_DATA] from Day 1" at bounding box center [1455, 237] width 205 height 26
click at [1370, 250] on input "Nourish, soothe and protect your baby’s [MEDICAL_DATA] from Day 1" at bounding box center [1455, 237] width 205 height 26
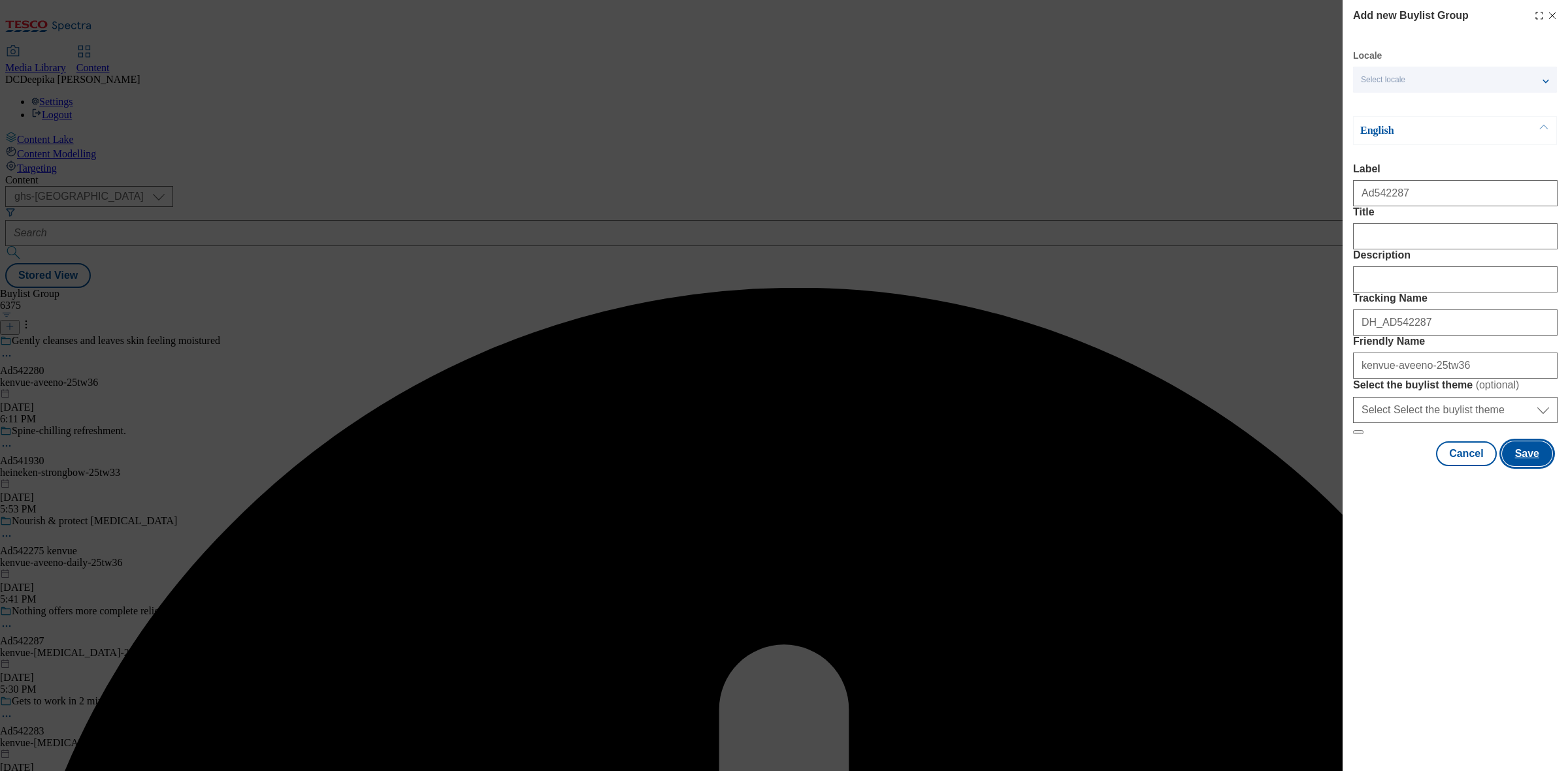
click at [1521, 466] on button "Save" at bounding box center [1527, 454] width 50 height 25
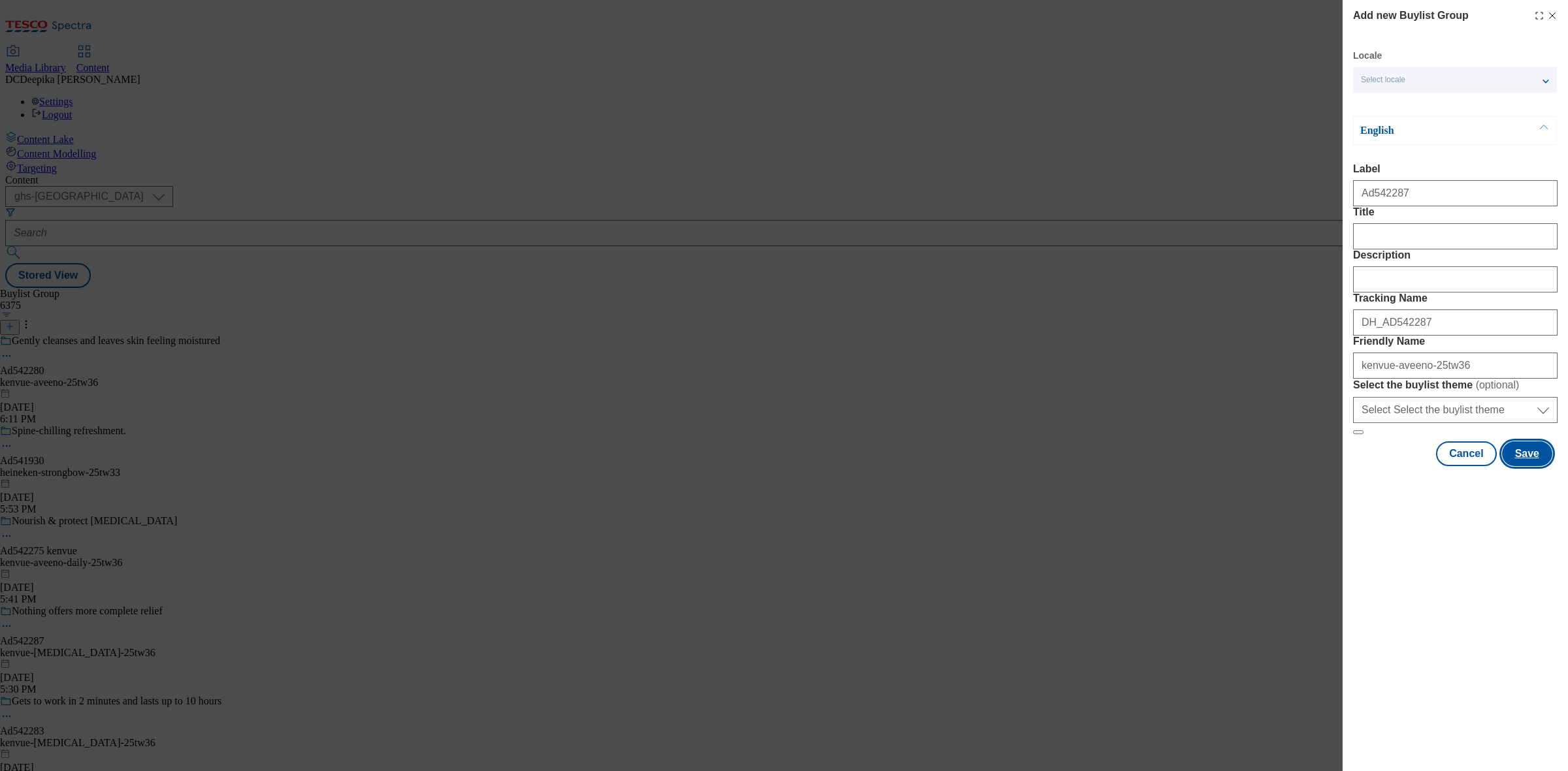
click at [1534, 466] on button "Save" at bounding box center [1527, 454] width 50 height 25
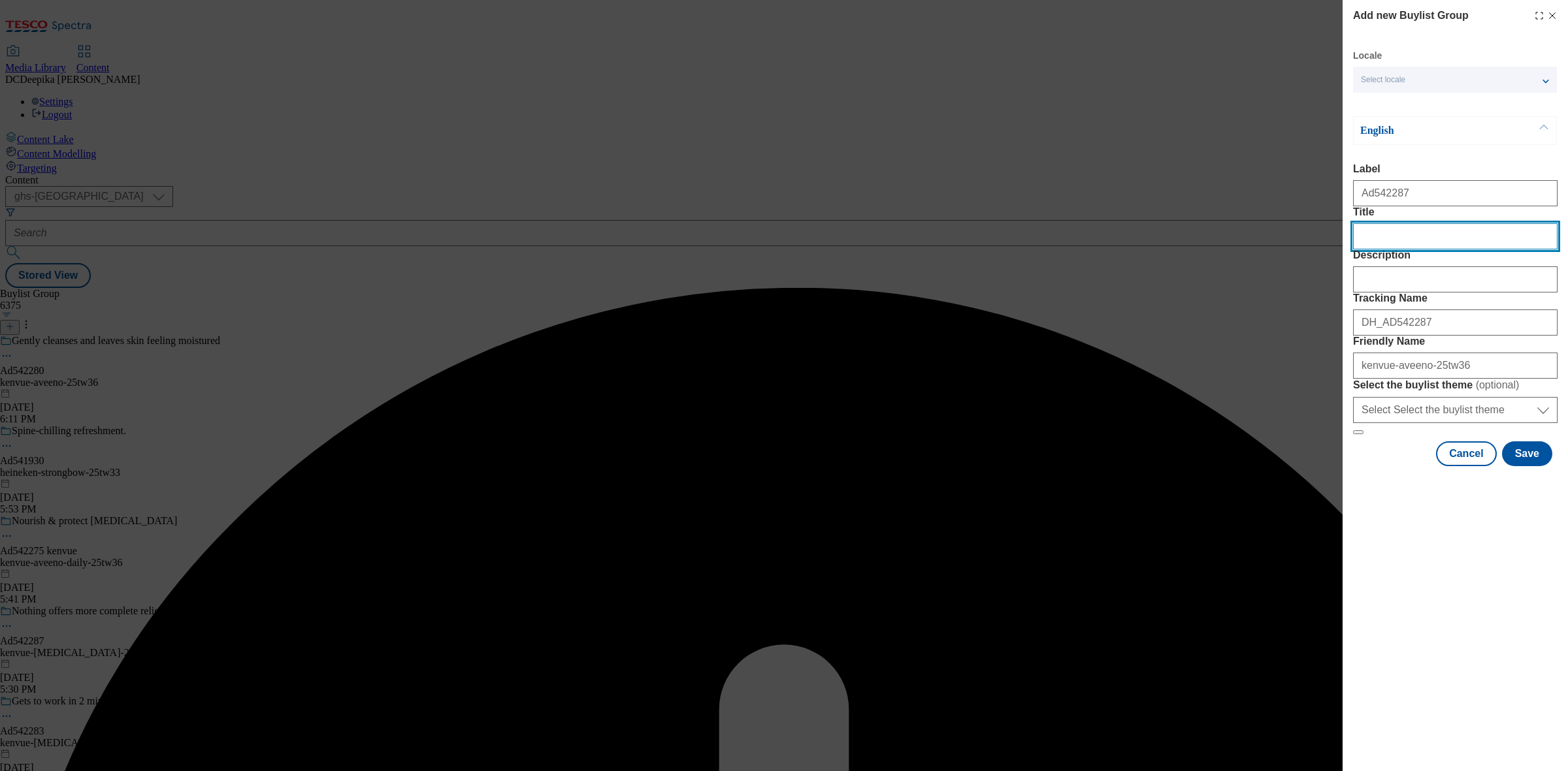
click at [1440, 250] on input "Title" at bounding box center [1455, 237] width 205 height 26
drag, startPoint x: 1371, startPoint y: 268, endPoint x: 1360, endPoint y: 268, distance: 11.0
click at [1360, 250] on input "noursih" at bounding box center [1455, 237] width 205 height 26
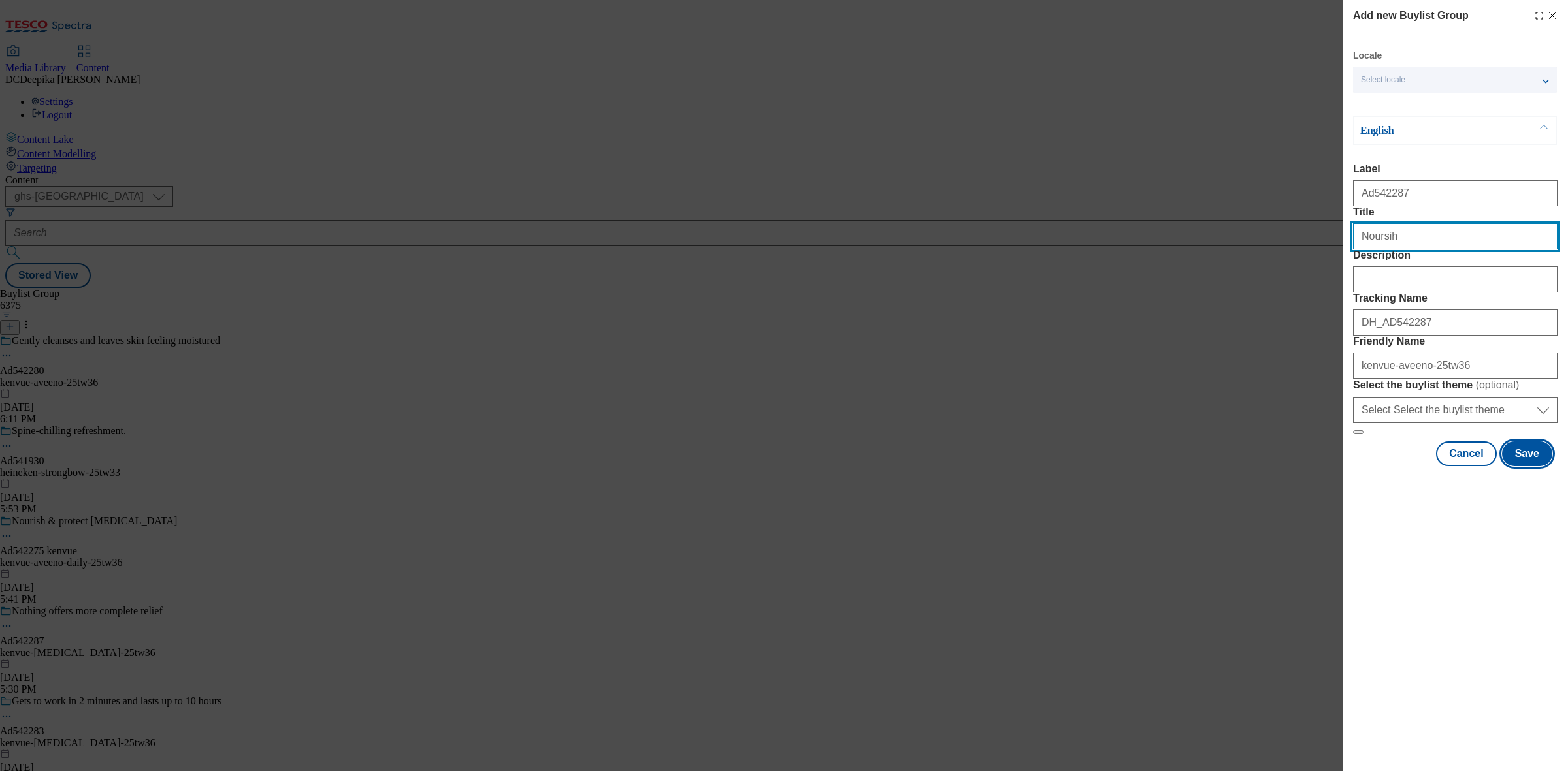
type input "Noursih"
click at [1537, 466] on button "Save" at bounding box center [1527, 454] width 50 height 25
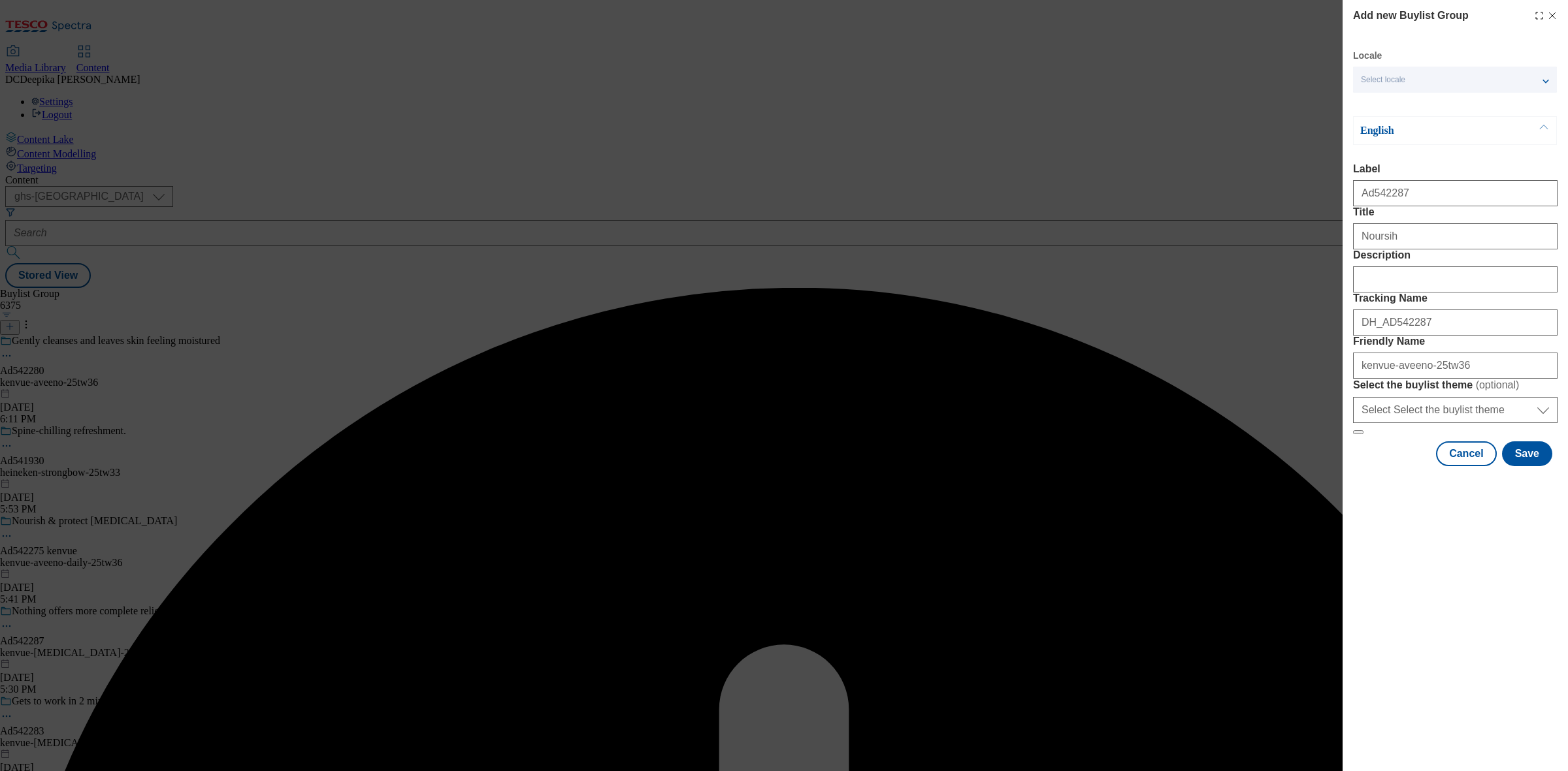
click at [1131, 277] on div "Add new Buylist Group Locale Select locale English Welsh English Label Ad542287…" at bounding box center [784, 386] width 1568 height 771
drag, startPoint x: 1408, startPoint y: 268, endPoint x: 1281, endPoint y: 268, distance: 127.0
click at [1281, 268] on div "Add new Buylist Group Locale Select locale English Welsh English Label Ad542287…" at bounding box center [784, 386] width 1568 height 771
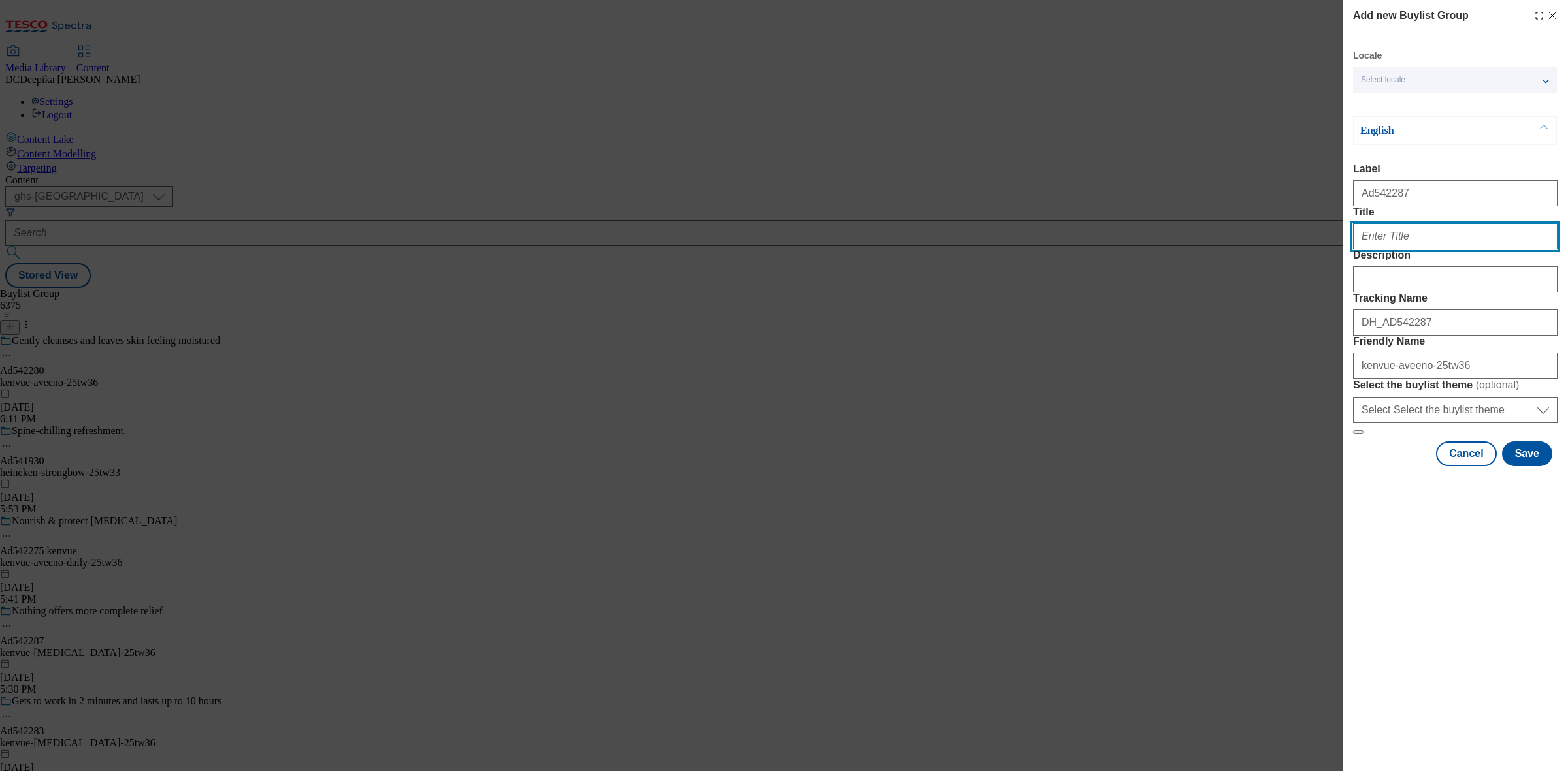
click at [1403, 250] on input "Title" at bounding box center [1455, 237] width 205 height 26
paste input "Nourish, soothe & protect"
type input "Nourish, soothe & protect"
click at [1529, 466] on button "Save" at bounding box center [1527, 454] width 50 height 25
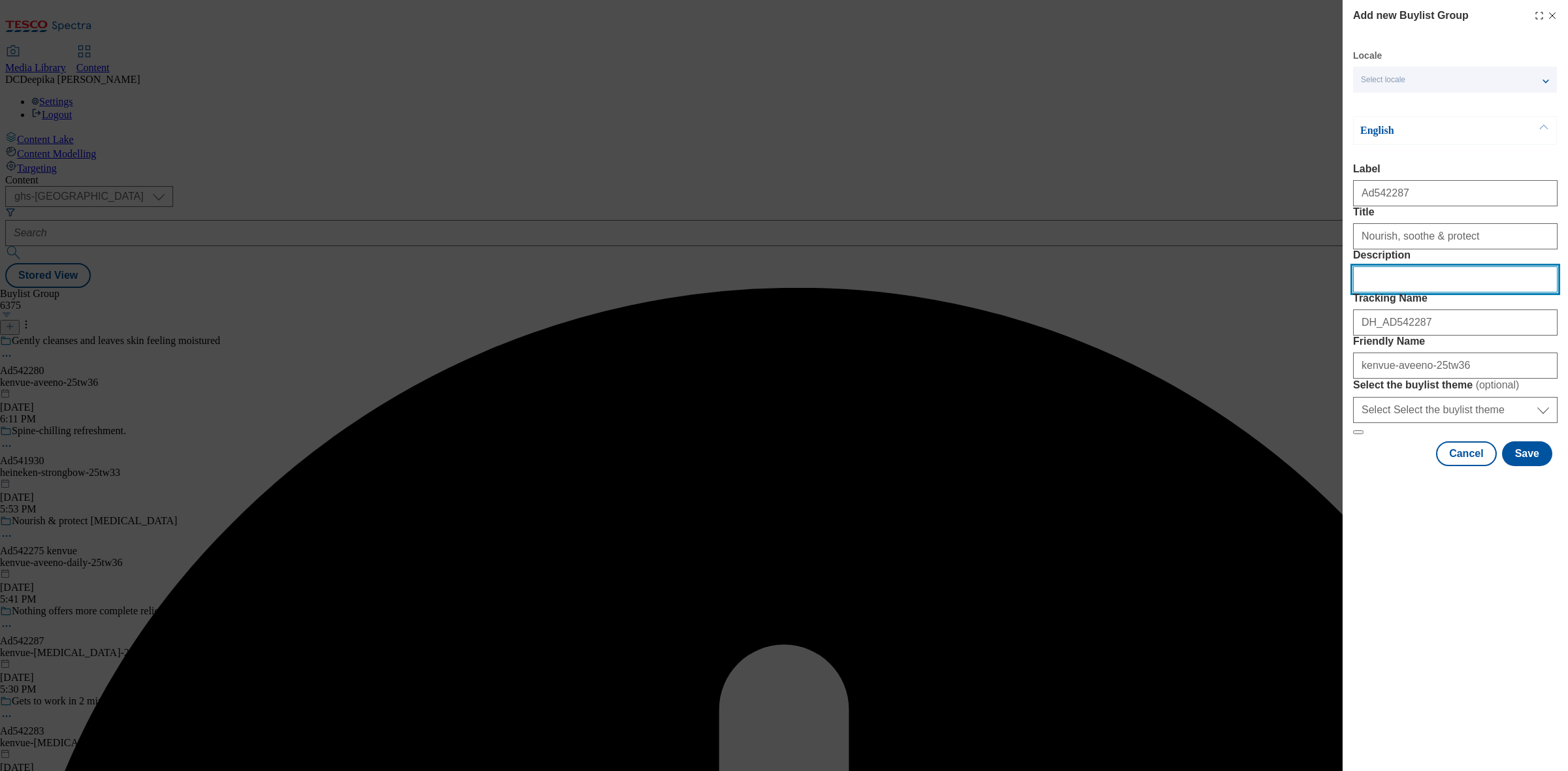
click at [1448, 292] on input "Description" at bounding box center [1455, 279] width 205 height 26
drag, startPoint x: 1376, startPoint y: 325, endPoint x: 1327, endPoint y: 334, distance: 49.8
click at [1327, 334] on div "Add new Buylist Group Locale Select locale English Welsh English Label Ad542287…" at bounding box center [784, 386] width 1568 height 771
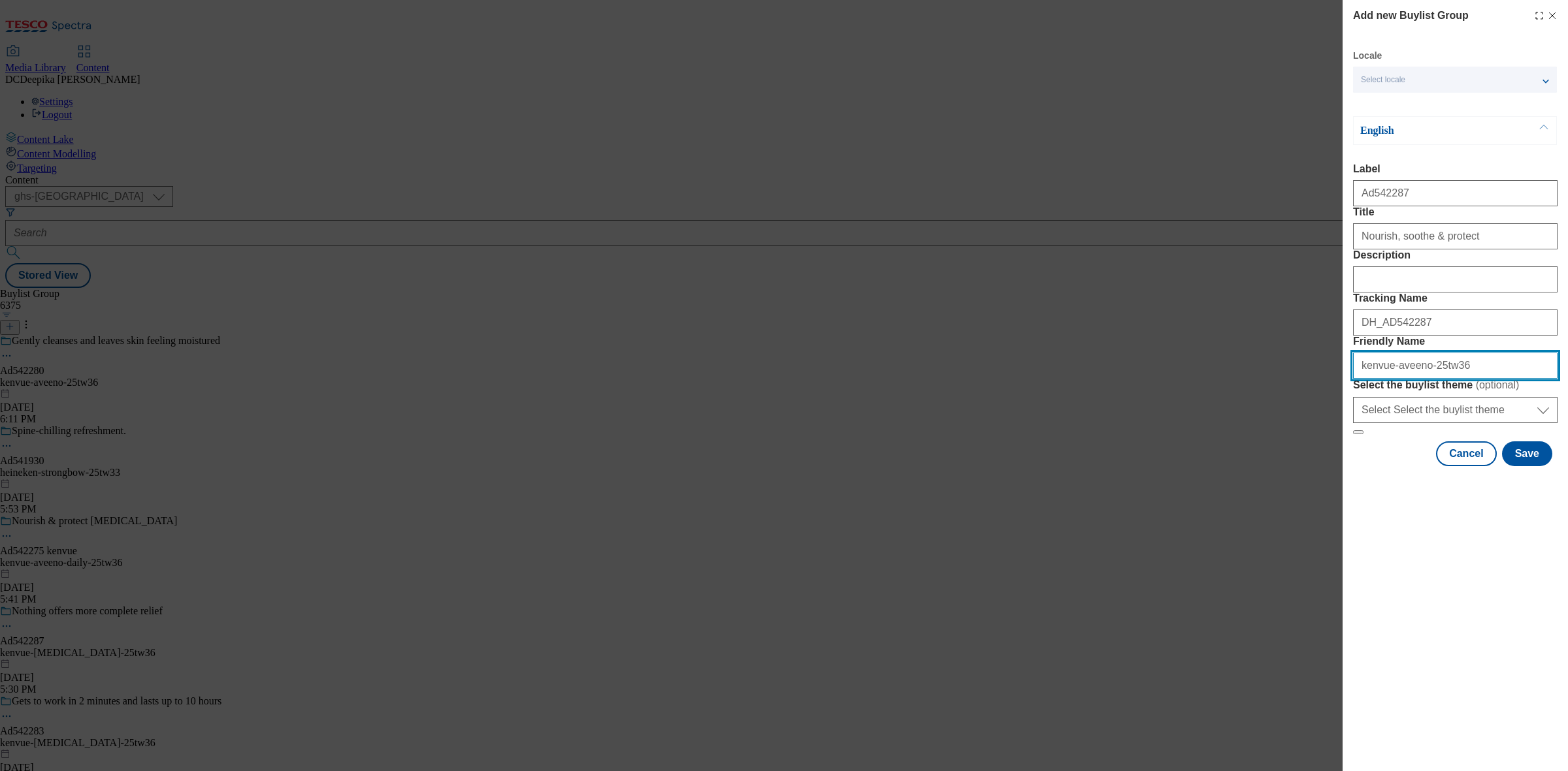
click at [1481, 379] on input "kenvue-aveeno-25tw36" at bounding box center [1455, 366] width 205 height 26
type input "kenvue-aveeno-25tw36"
click at [1540, 466] on button "Save" at bounding box center [1527, 454] width 50 height 25
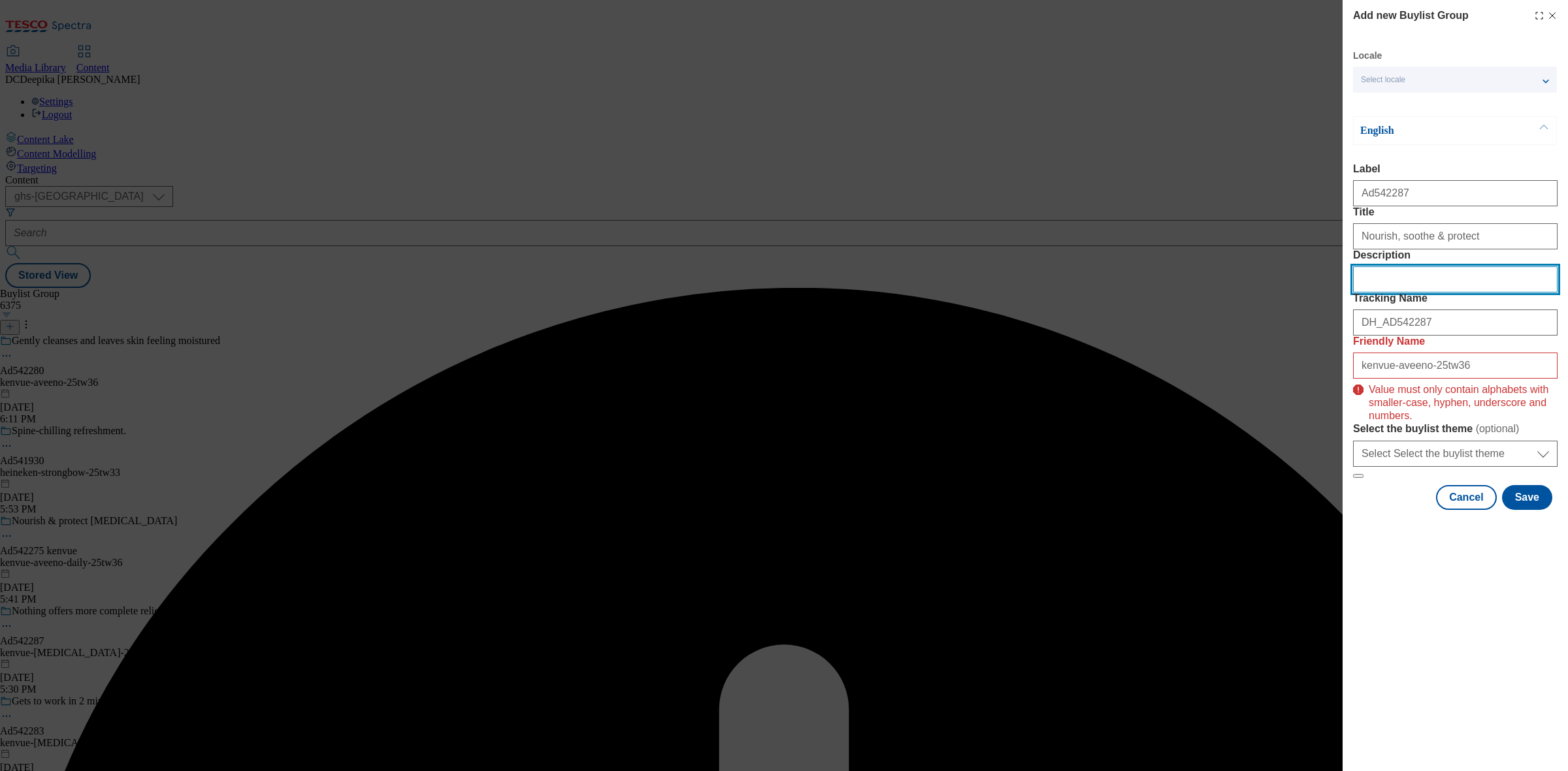
click at [1434, 292] on input "Description" at bounding box center [1455, 279] width 205 height 26
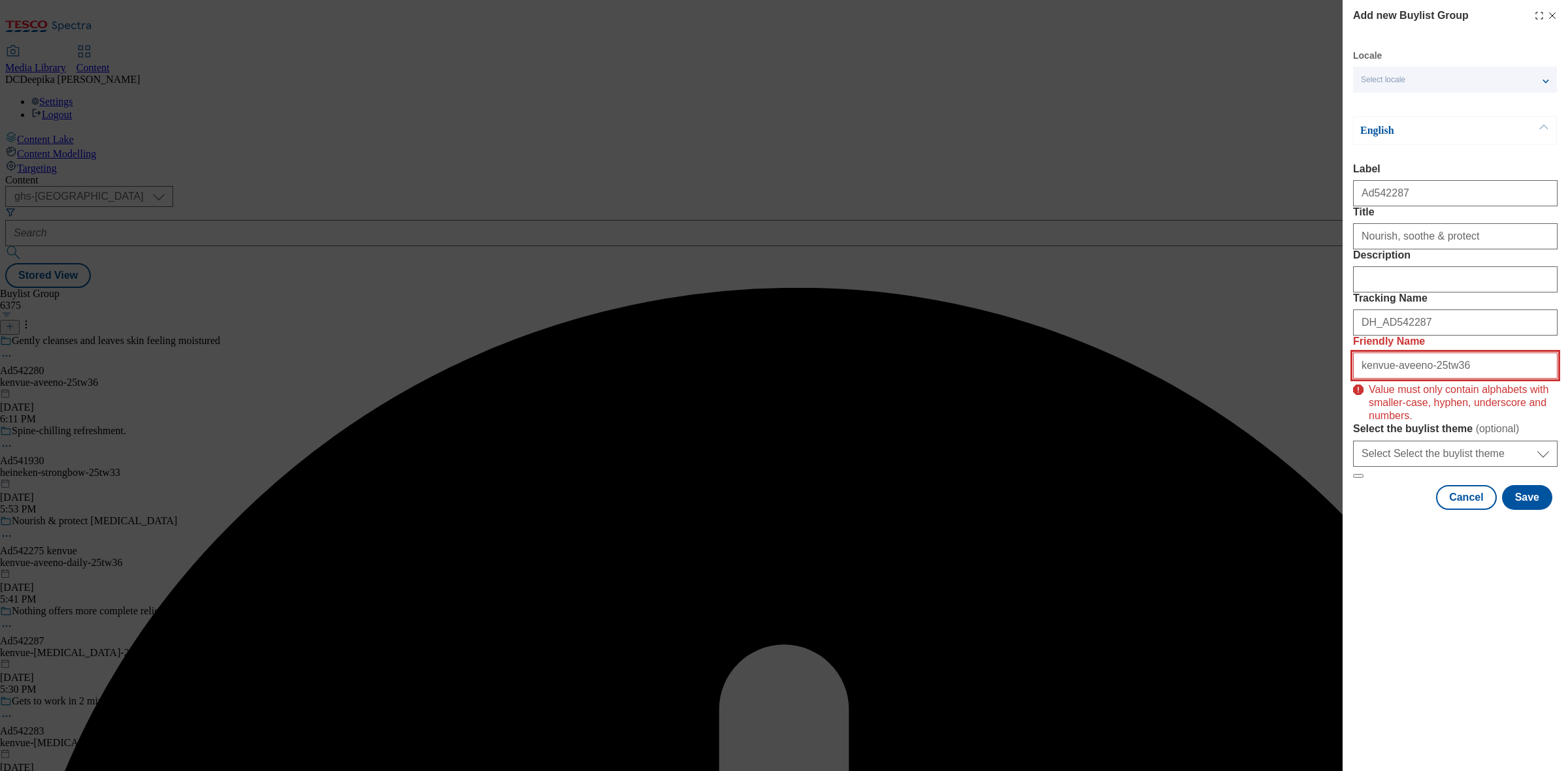
drag, startPoint x: 1359, startPoint y: 465, endPoint x: 1350, endPoint y: 471, distance: 10.8
click at [1350, 471] on div "Add new Buylist Group Locale Select locale English Welsh English Label Ad542287…" at bounding box center [1455, 256] width 226 height 513
click at [1485, 379] on input "kenvue-aveeno-25tw36" at bounding box center [1455, 366] width 205 height 26
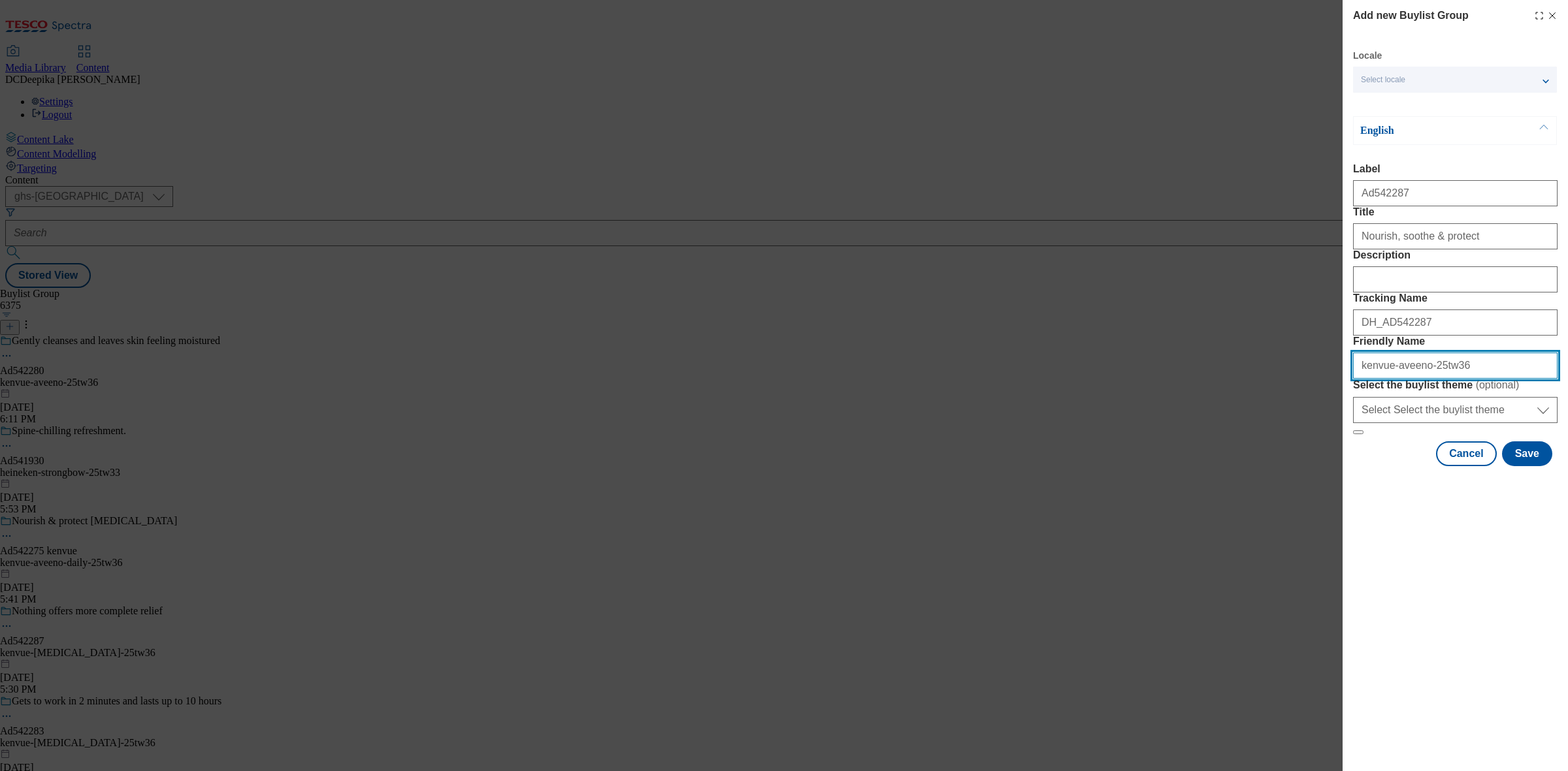
type input "kenvue-aveeno-25tw36"
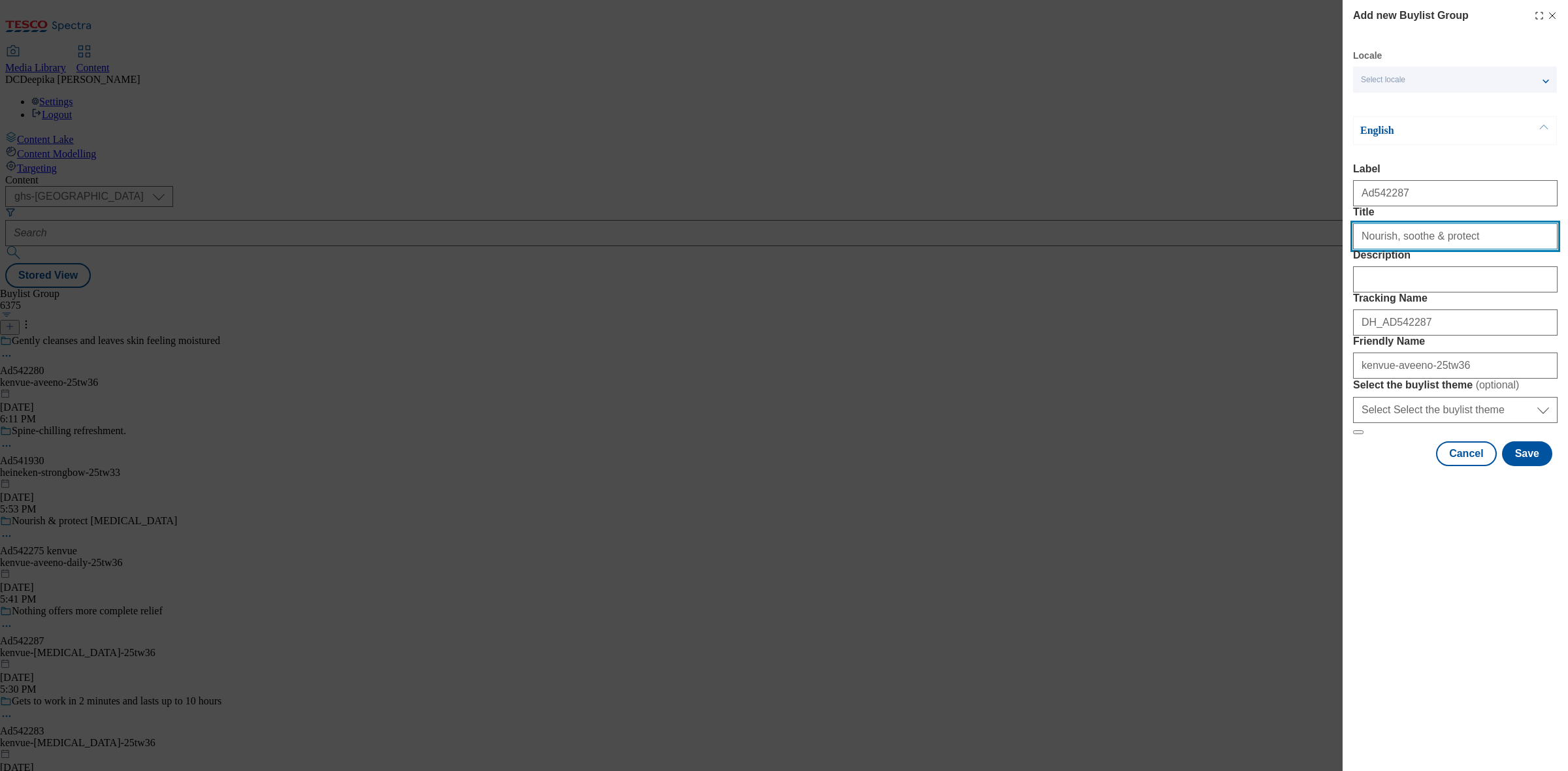
click at [1483, 250] on input "Nourish, soothe & protect" at bounding box center [1455, 237] width 205 height 26
type input "Nourish, soothe & protect"
click at [1535, 466] on button "Save" at bounding box center [1527, 454] width 50 height 25
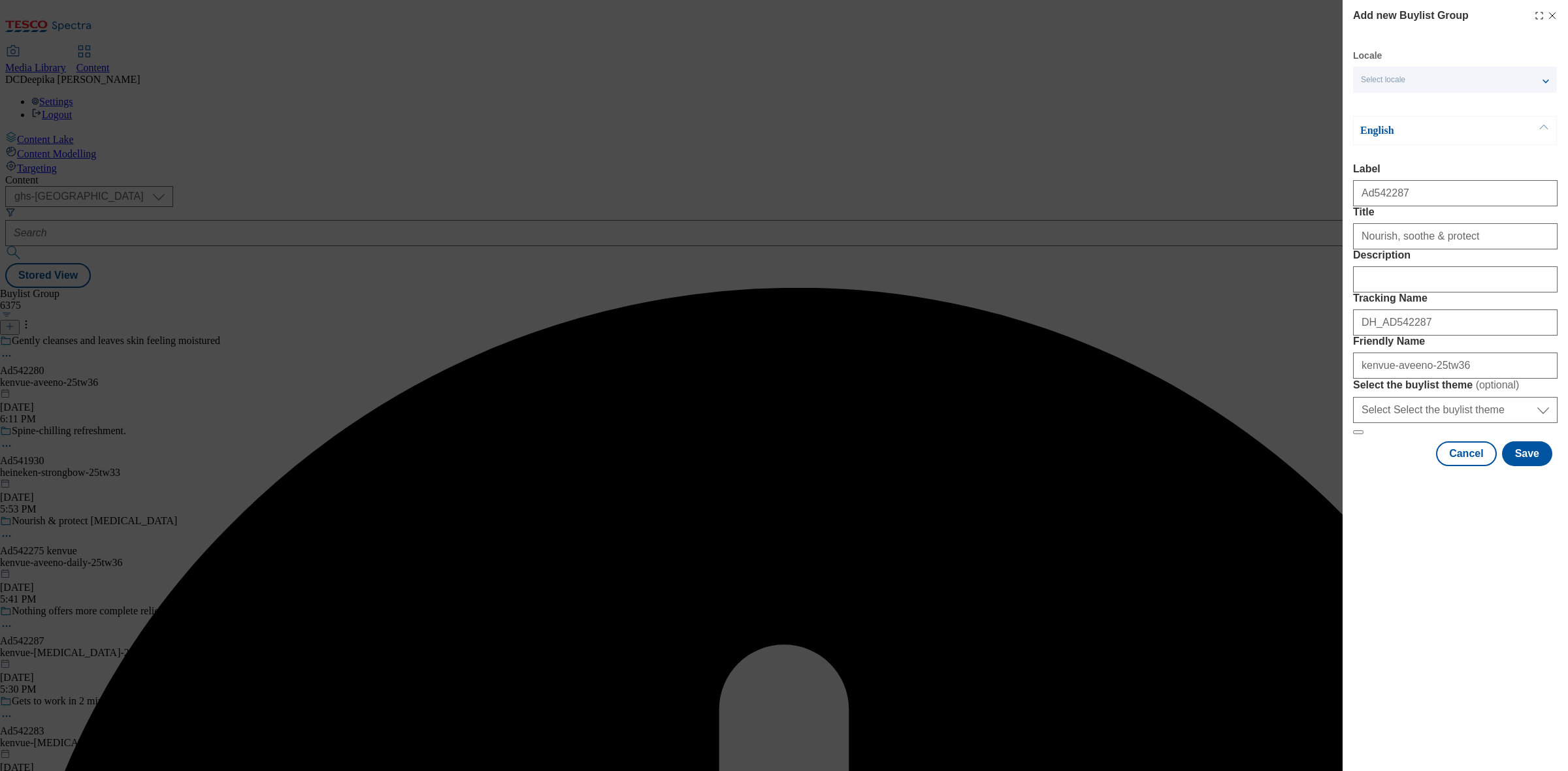
click at [1189, 302] on div "Add new Buylist Group Locale Select locale English Welsh English Label Title De…" at bounding box center [784, 386] width 1568 height 771
click at [696, 275] on div "Add new Buylist Group Locale Select locale English Welsh English Label Title De…" at bounding box center [784, 386] width 1568 height 771
click at [1255, 145] on div "Add new Buylist Group Locale Select locale English Welsh English Label Title De…" at bounding box center [784, 386] width 1568 height 771
click at [1479, 466] on button "Cancel" at bounding box center [1466, 454] width 60 height 25
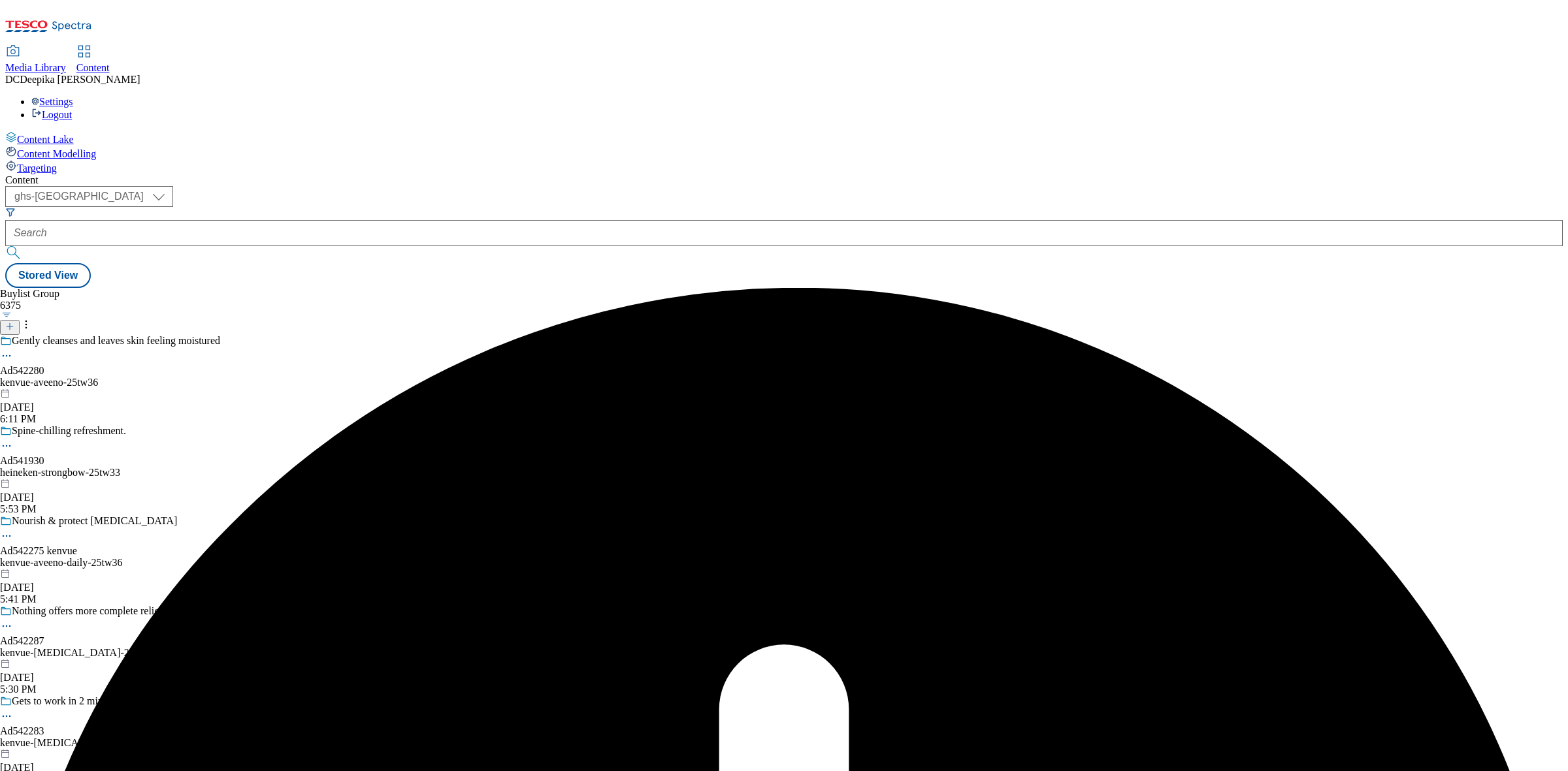
click at [871, 288] on div "Buylist Group 6375 Gently cleanses and leaves skin feeling moistured Ad542280 k…" at bounding box center [784, 288] width 1558 height 0
click at [259, 288] on header "Buylist Group 6375" at bounding box center [129, 311] width 259 height 47
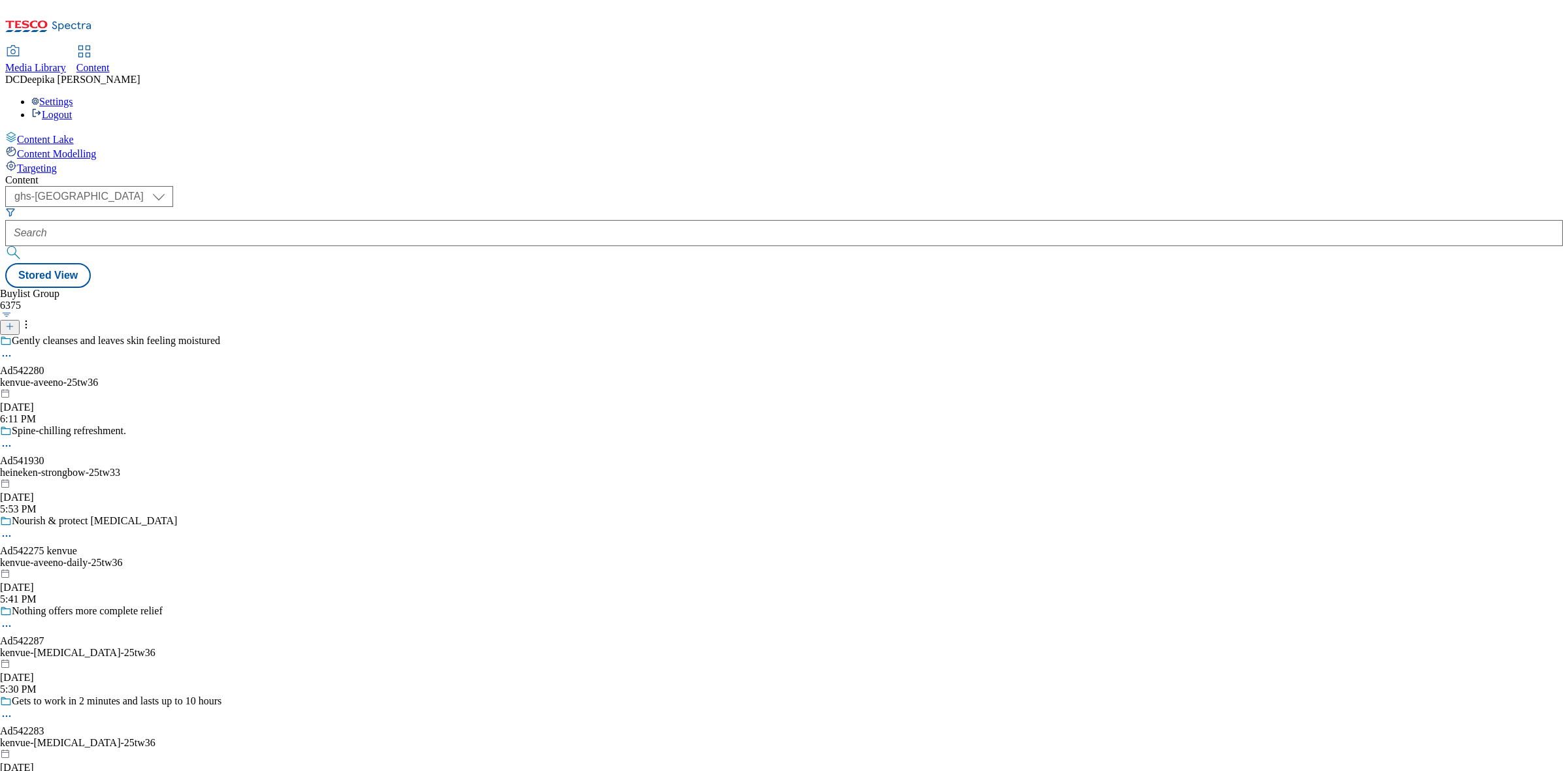
click at [14, 322] on icon at bounding box center [10, 326] width 9 height 9
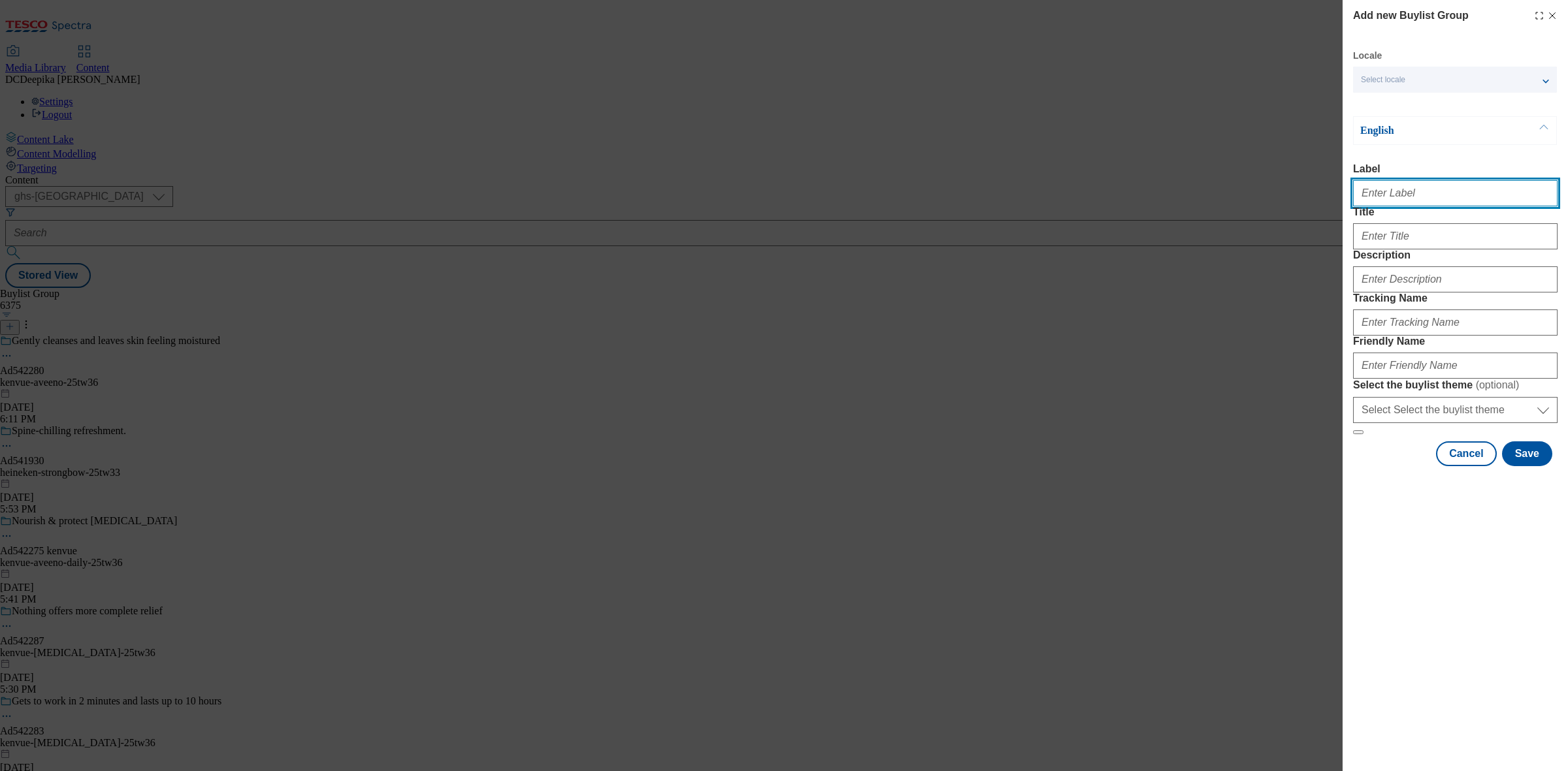
click at [1483, 191] on input "Label" at bounding box center [1455, 193] width 205 height 26
paste input "Ad542279"
type input "Ad542279"
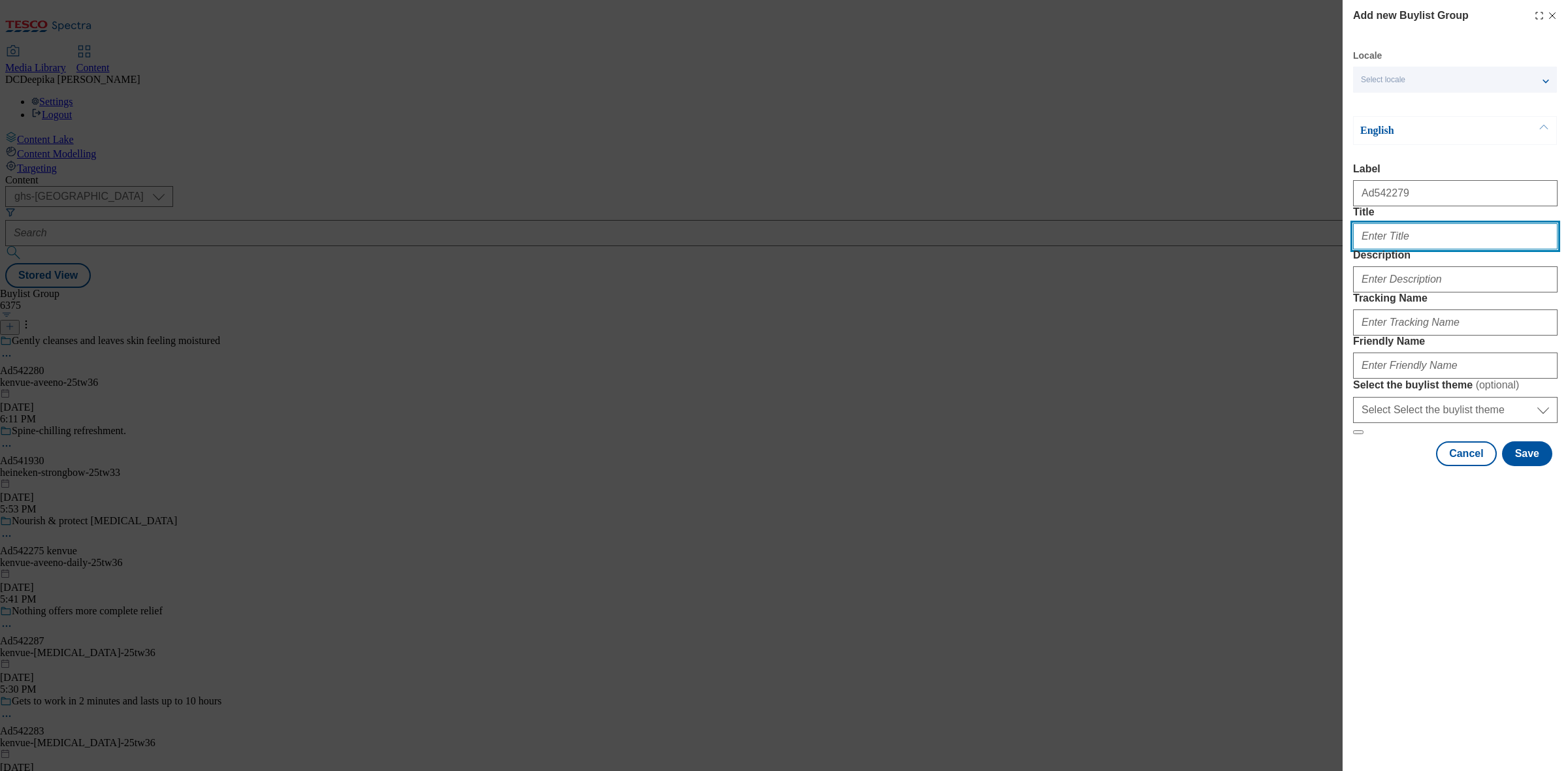
click at [1451, 250] on input "Title" at bounding box center [1455, 237] width 205 height 26
click at [1413, 250] on input "Title" at bounding box center [1455, 237] width 205 height 26
paste input "Nourish soothe and protect your babys"
type input "Nourish soothe and protect your babys"
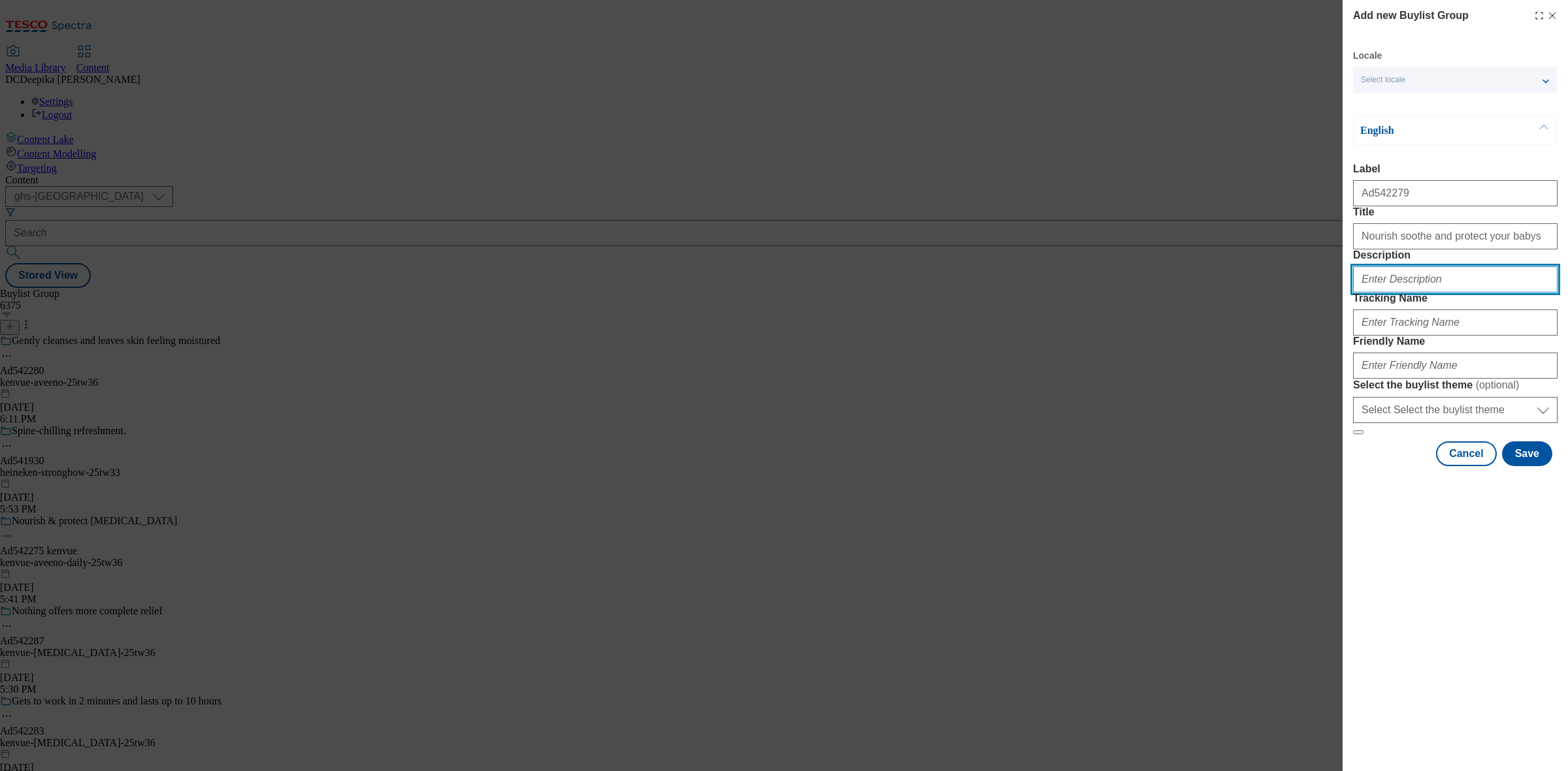
click at [1419, 292] on input "Description" at bounding box center [1455, 279] width 205 height 26
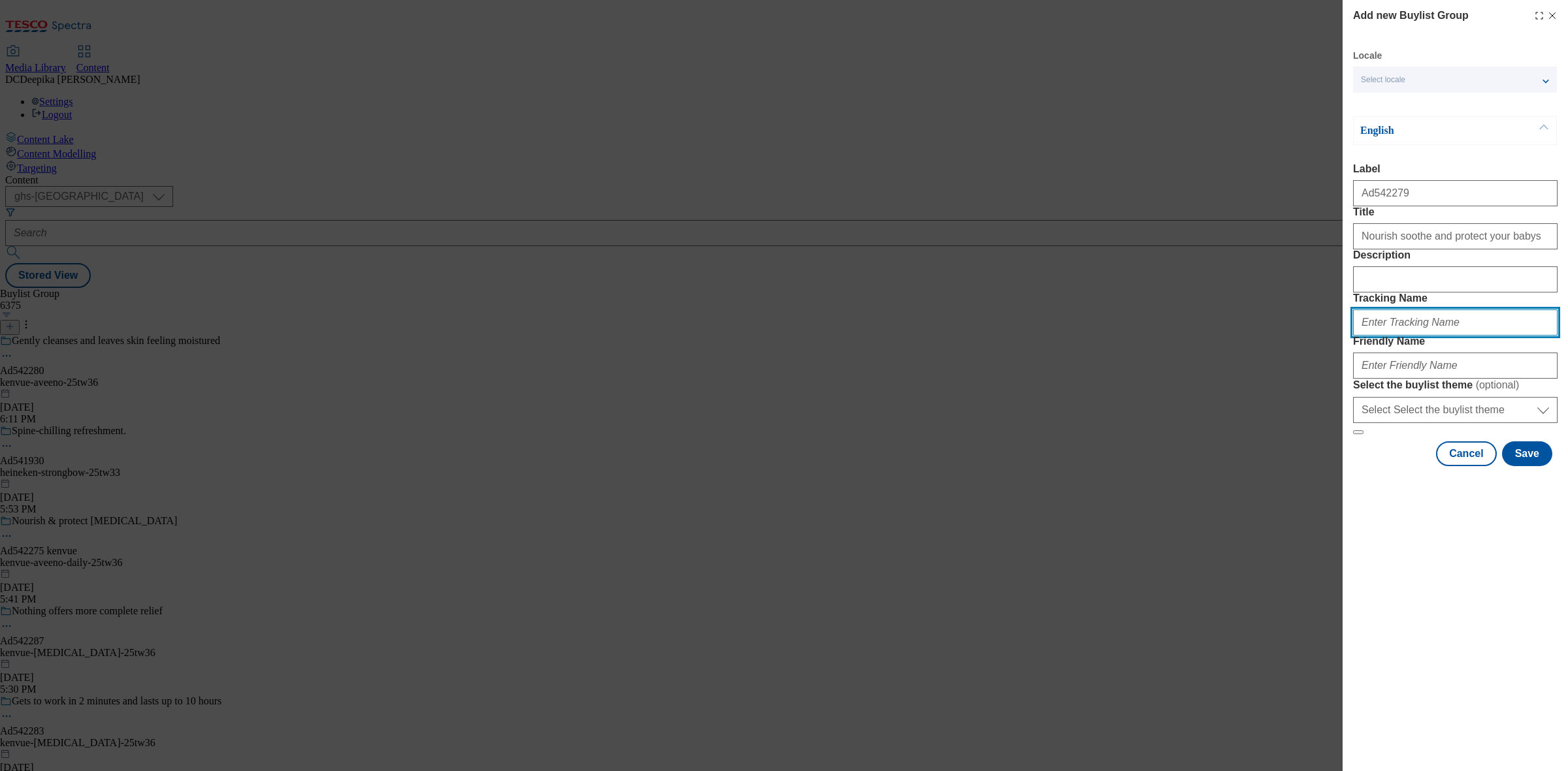
click at [1419, 336] on input "Tracking Name" at bounding box center [1455, 323] width 205 height 26
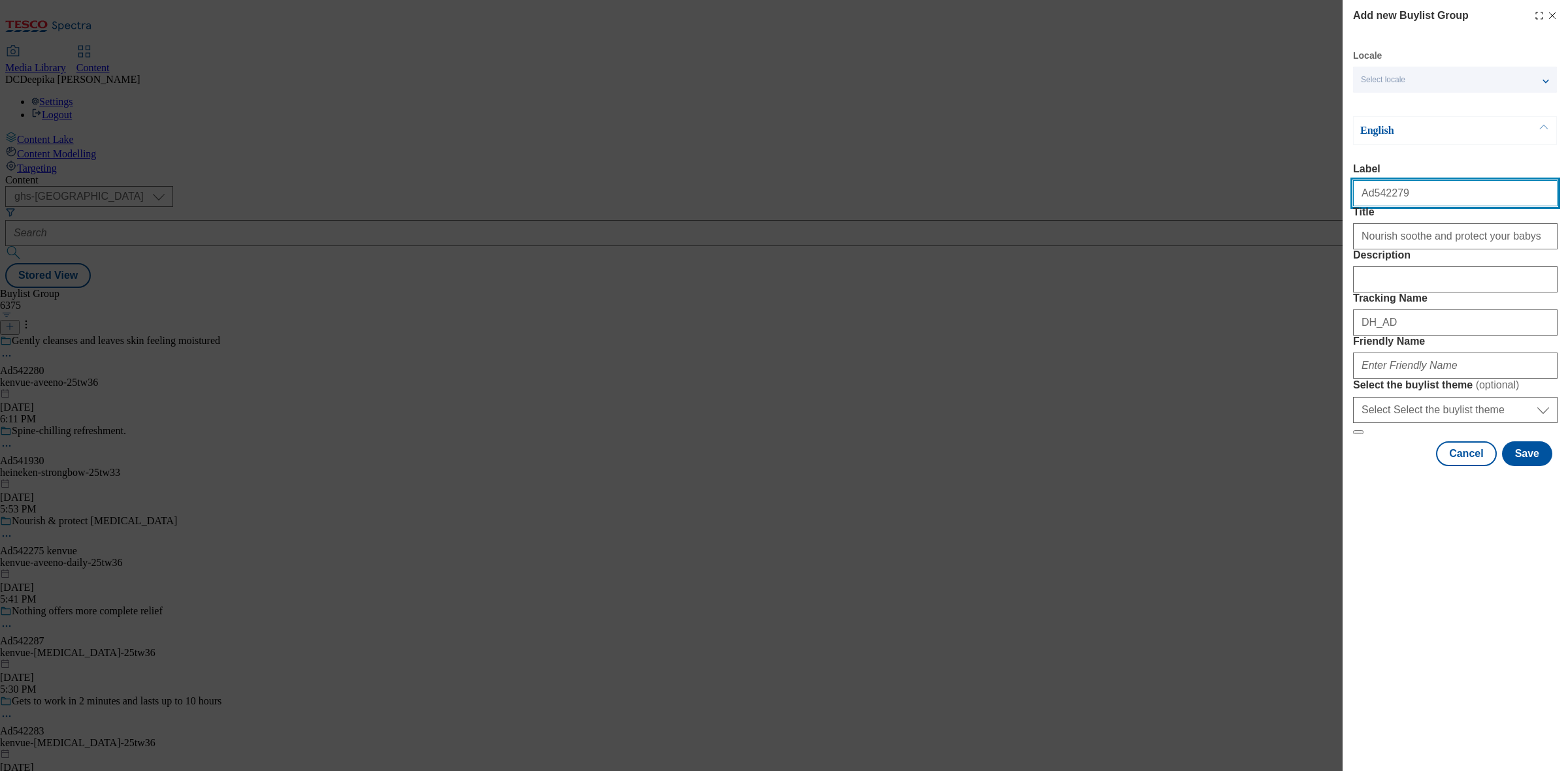
drag, startPoint x: 1403, startPoint y: 193, endPoint x: 1369, endPoint y: 207, distance: 36.8
click at [1369, 207] on input "Ad542279" at bounding box center [1455, 193] width 205 height 26
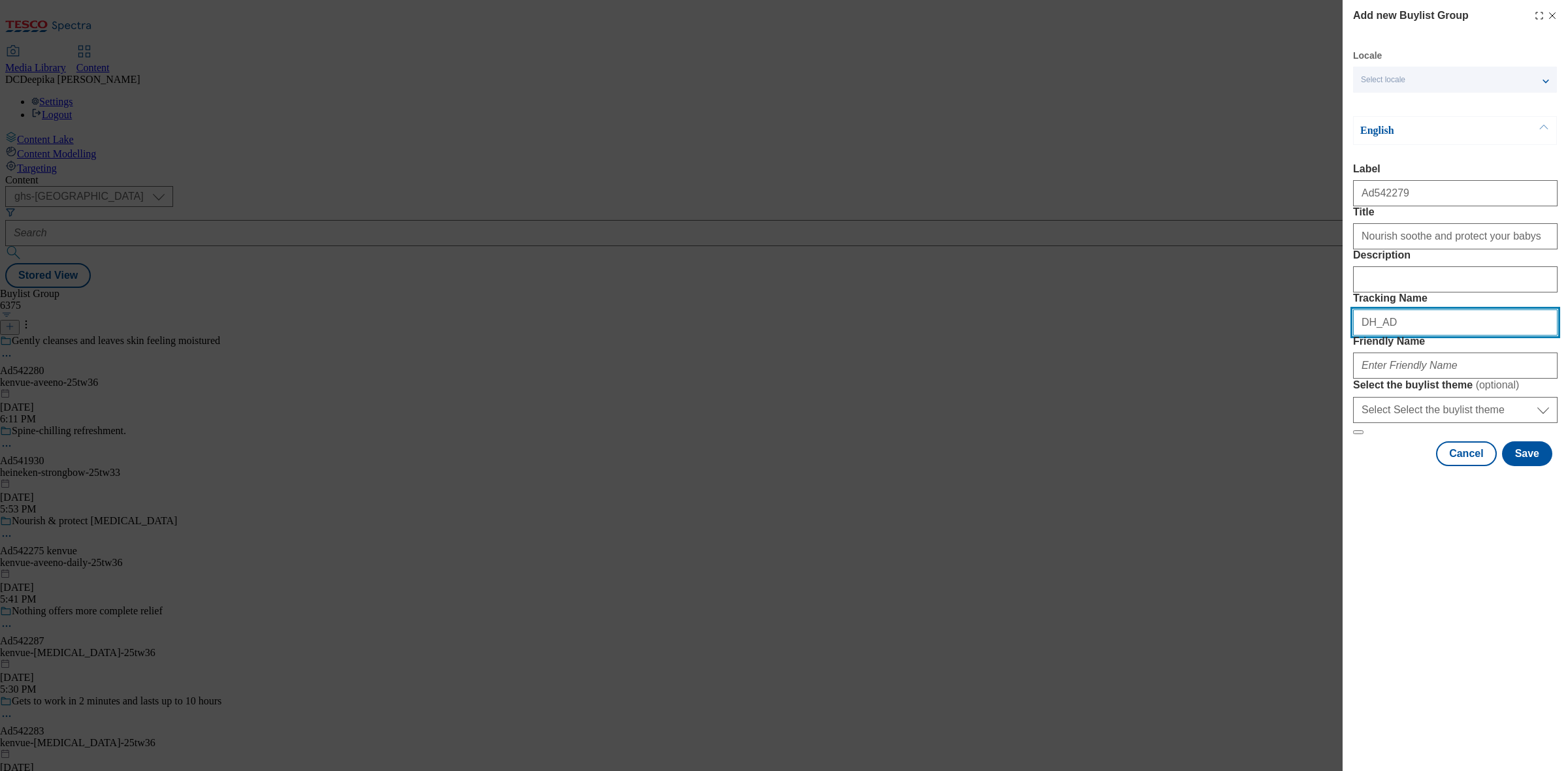
click at [1438, 336] on input "DH_AD" at bounding box center [1455, 323] width 205 height 26
paste input "542279"
type input "DH_AD542279"
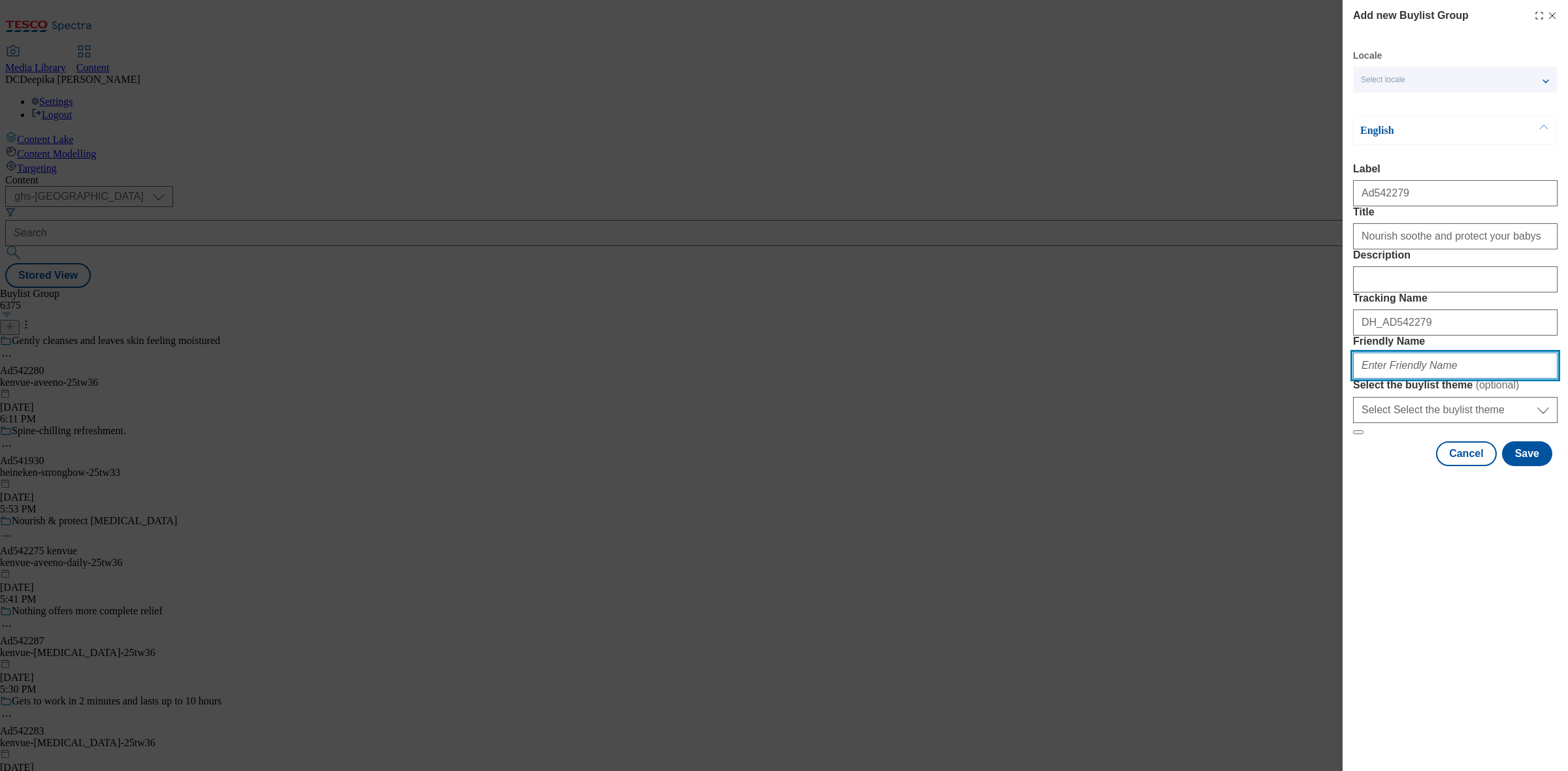
click at [1455, 379] on input "Friendly Name" at bounding box center [1455, 366] width 205 height 26
paste input "kenvue-aveeno-25tw36"
type input "kenvue-aveeno-25tw36"
click at [1529, 466] on button "Save" at bounding box center [1527, 454] width 50 height 25
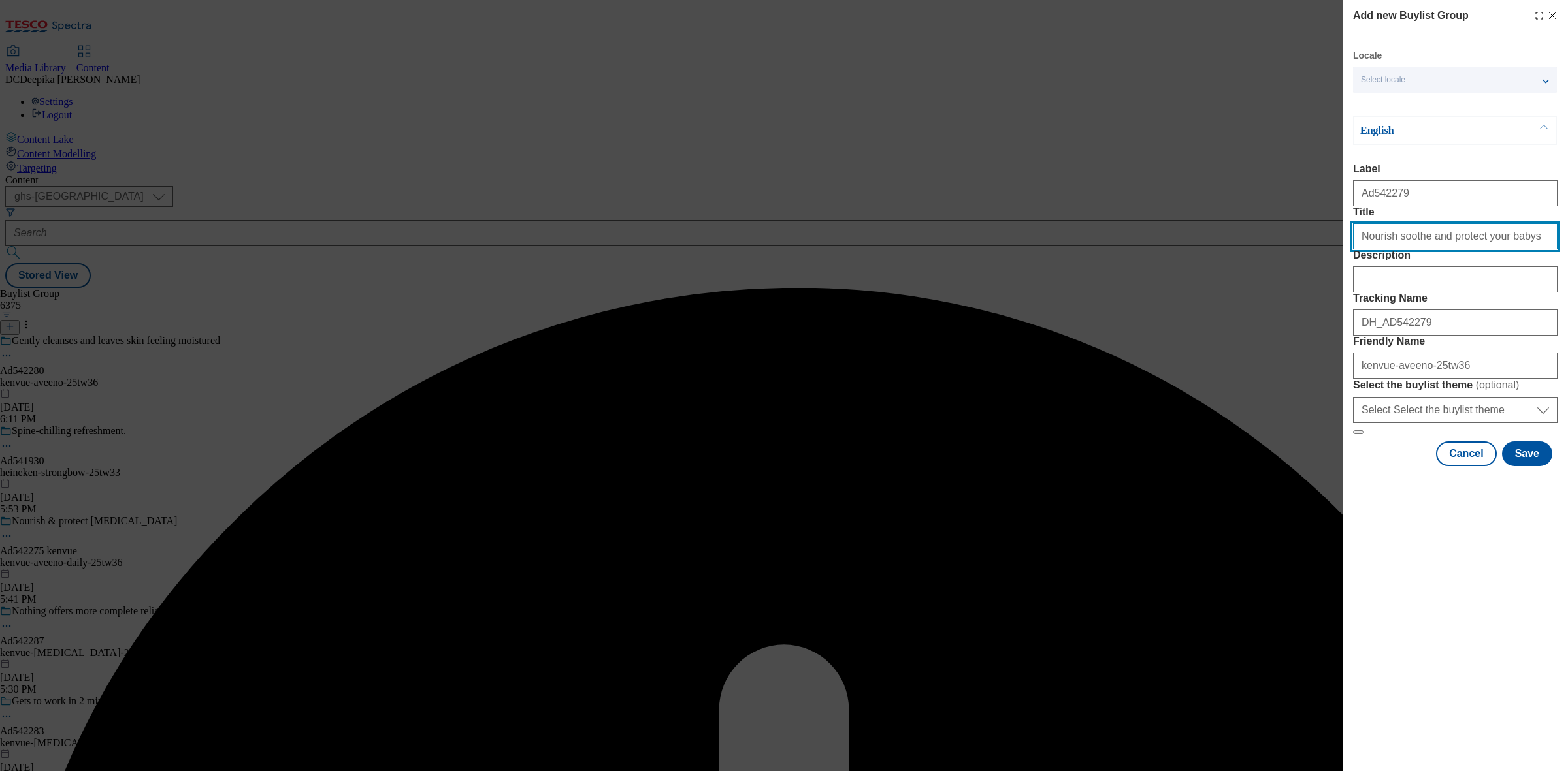
drag, startPoint x: 1360, startPoint y: 271, endPoint x: 1340, endPoint y: 279, distance: 21.5
click at [1340, 279] on div "Add new Buylist Group Locale Select locale English Welsh English Label Ad542279…" at bounding box center [784, 386] width 1568 height 771
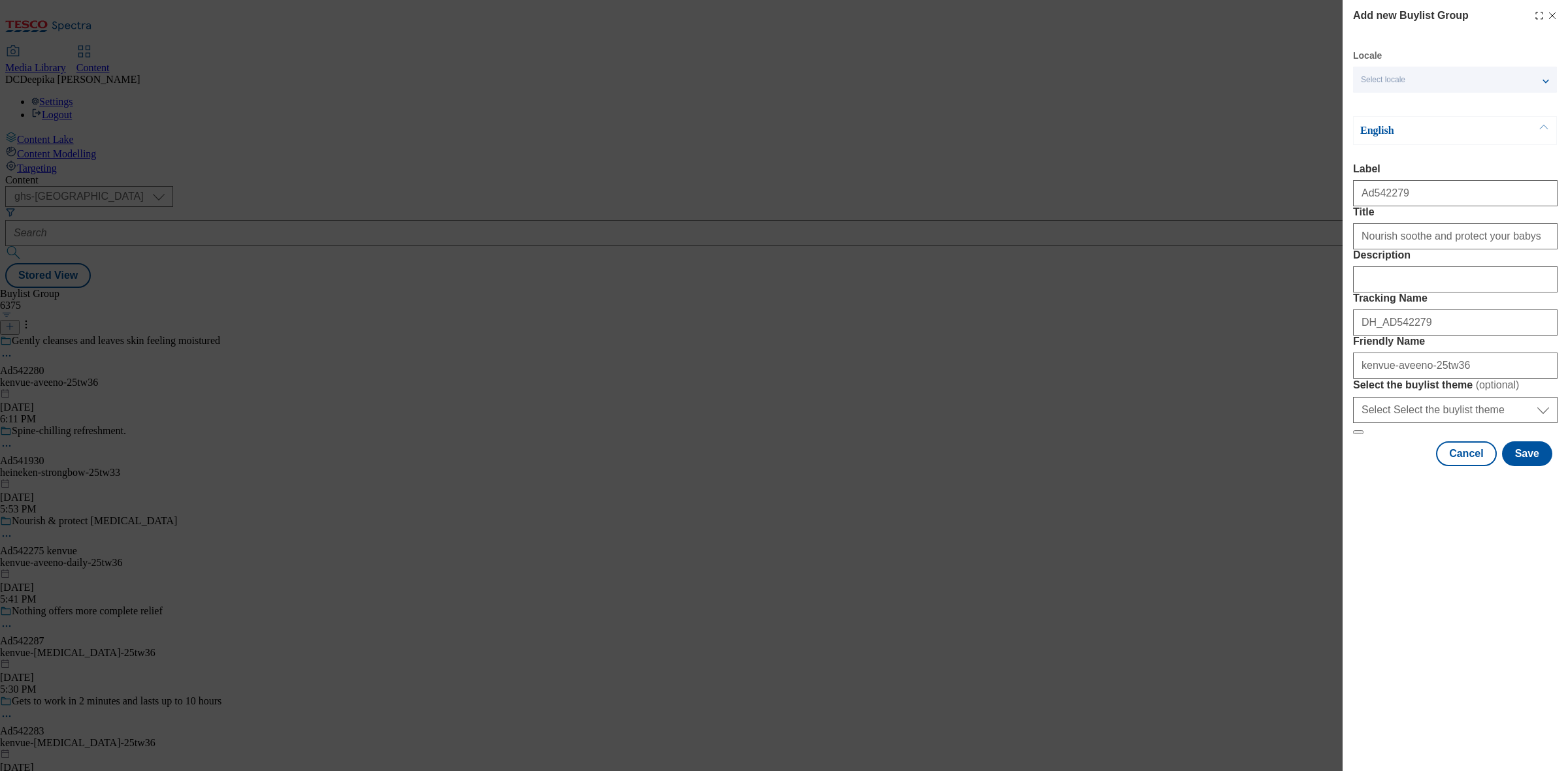
click at [1190, 325] on div "Add new Buylist Group Locale Select locale English Welsh English Label Ad542279…" at bounding box center [784, 386] width 1568 height 771
click at [1547, 466] on button "Save" at bounding box center [1527, 454] width 50 height 25
click at [1510, 466] on button "Save" at bounding box center [1527, 454] width 50 height 25
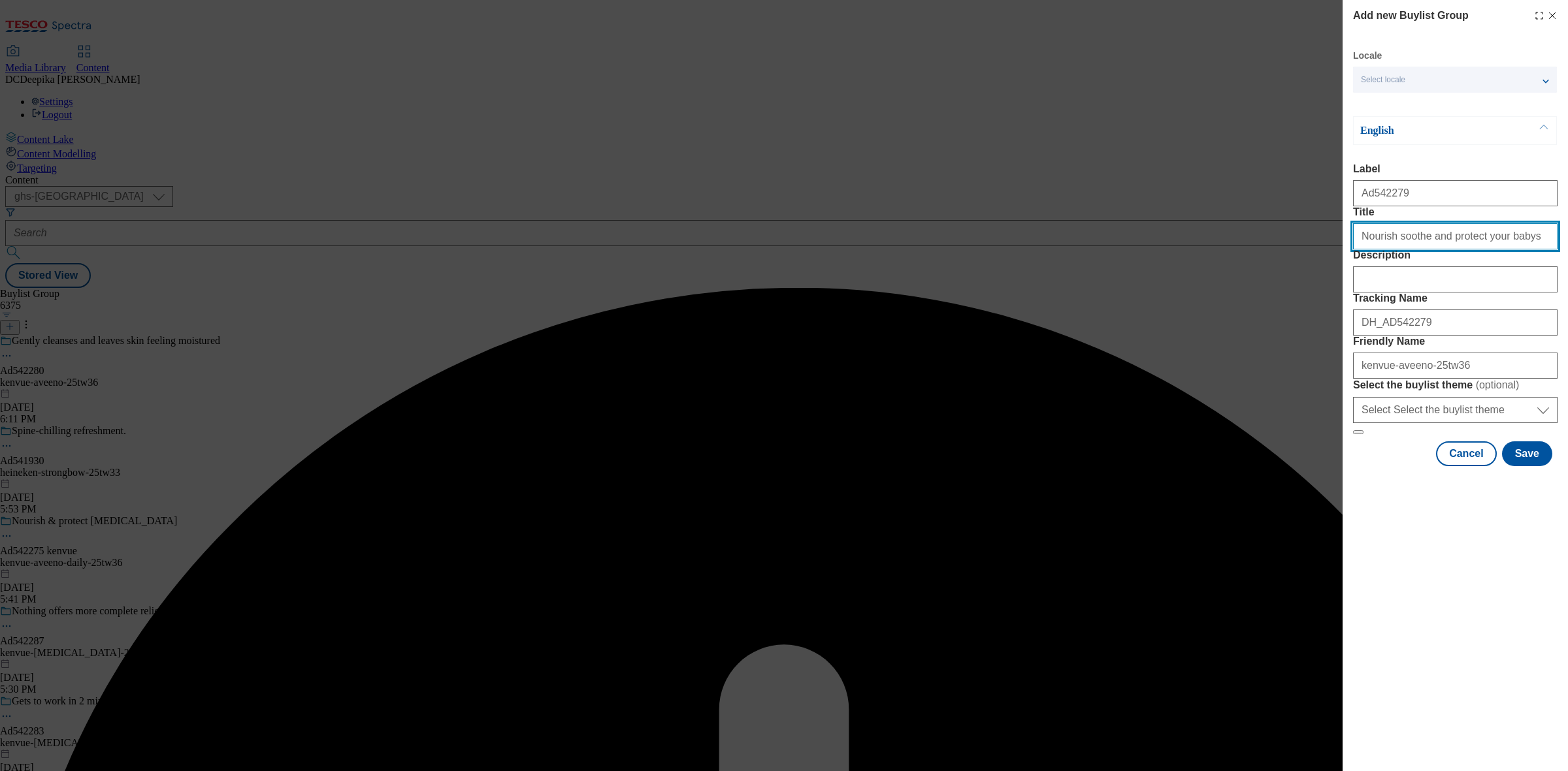
click at [1518, 250] on input "Nourish soothe and protect your babys" at bounding box center [1455, 237] width 205 height 26
click at [1474, 466] on button "Cancel" at bounding box center [1466, 454] width 60 height 25
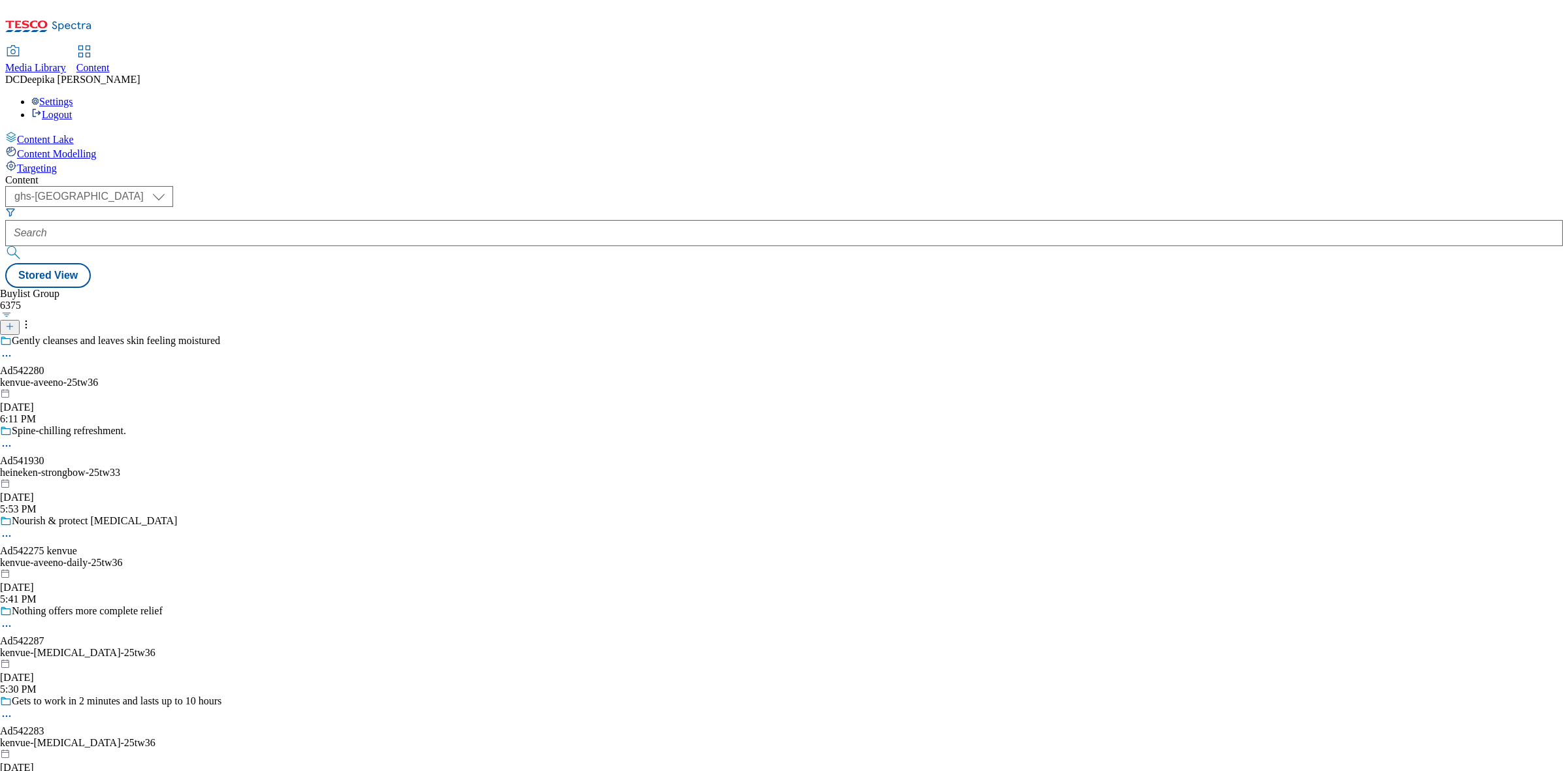
drag, startPoint x: 964, startPoint y: 128, endPoint x: 932, endPoint y: 126, distance: 32.1
click at [963, 288] on div "Buylist Group 6375 Gently cleanses and leaves skin feeling moistured Ad542280 k…" at bounding box center [784, 288] width 1558 height 0
